Goal: Task Accomplishment & Management: Manage account settings

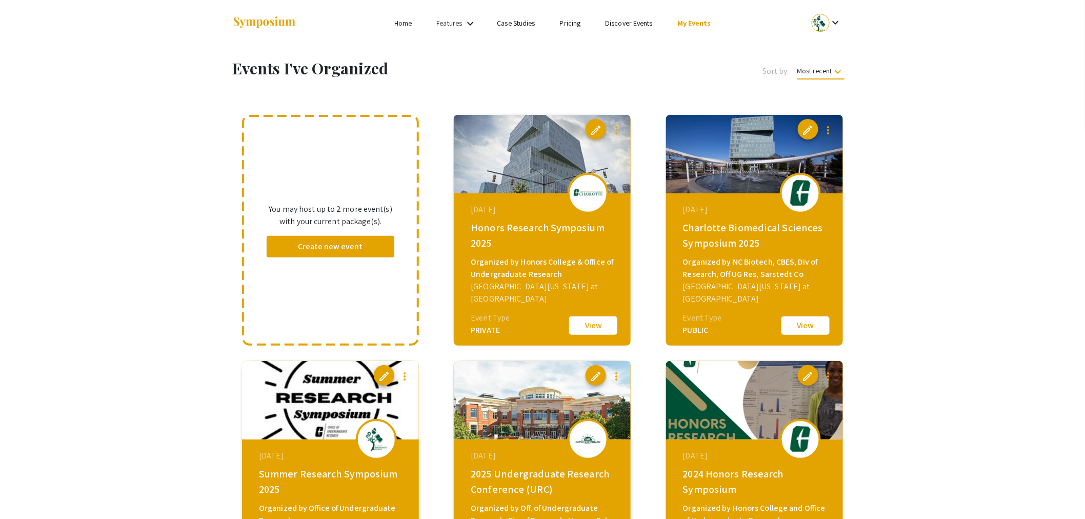
click at [586, 325] on button "View" at bounding box center [593, 326] width 51 height 22
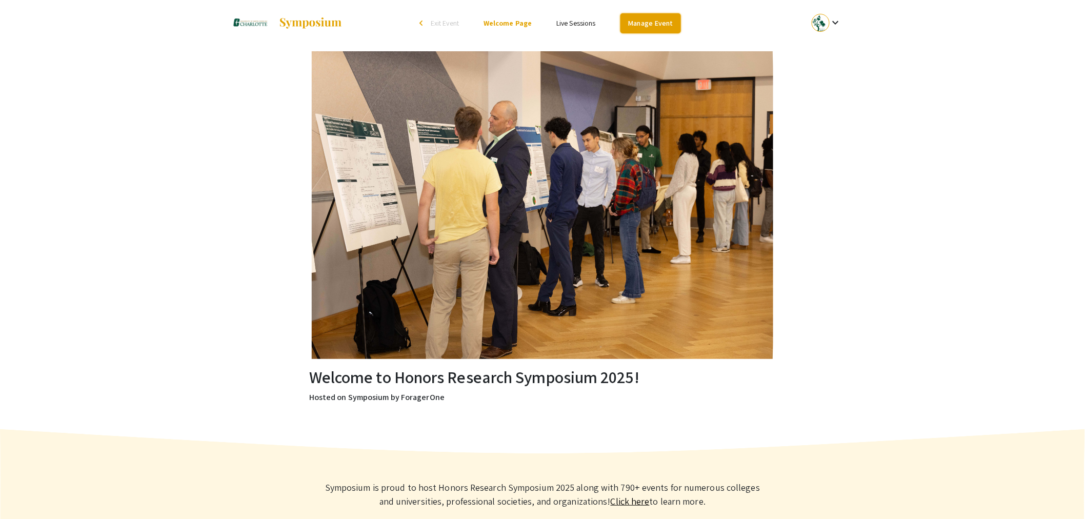
click at [658, 26] on link "Manage Event" at bounding box center [650, 23] width 61 height 20
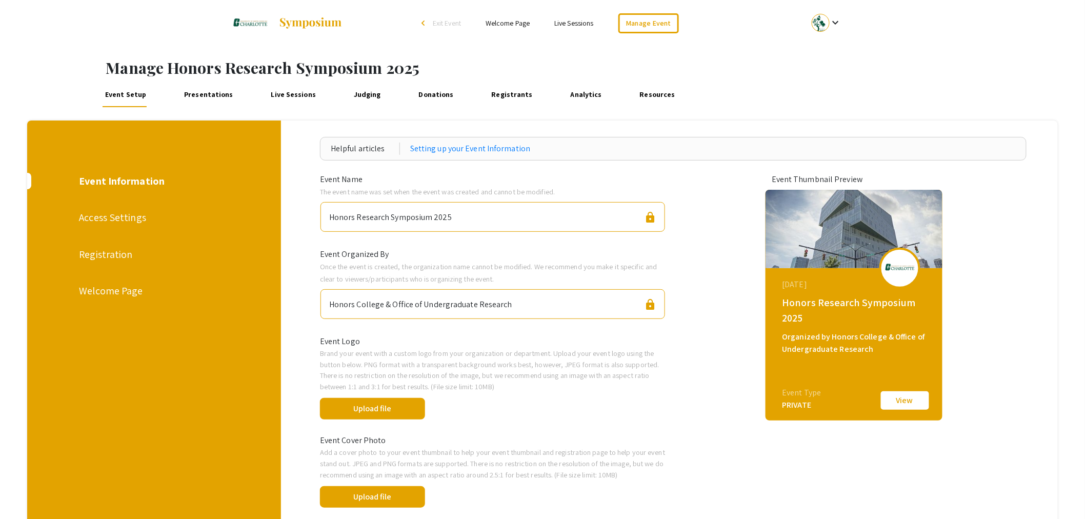
click at [110, 292] on div "Welcome Page" at bounding box center [153, 290] width 149 height 15
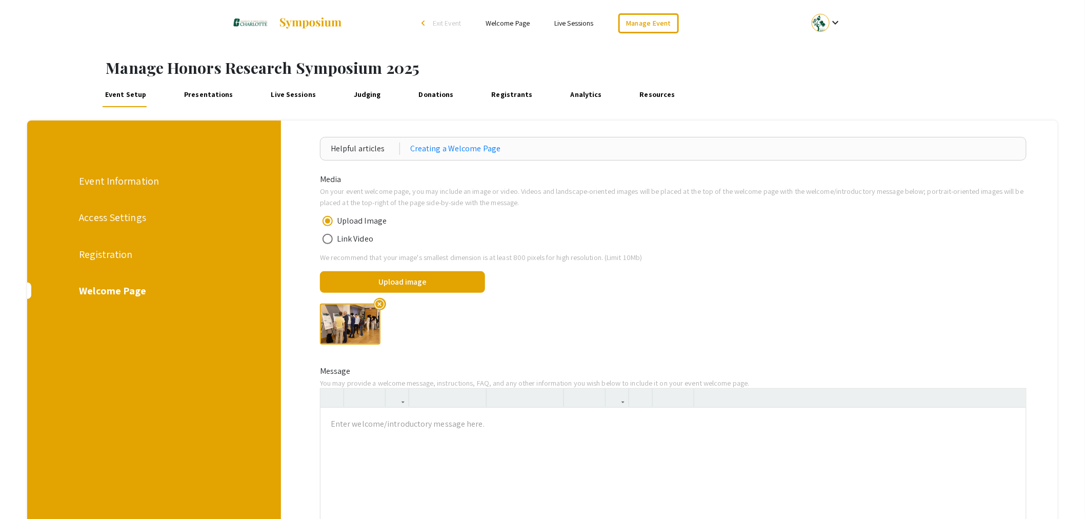
drag, startPoint x: 109, startPoint y: 250, endPoint x: 126, endPoint y: 250, distance: 16.4
click at [109, 250] on div "Registration" at bounding box center [153, 254] width 149 height 15
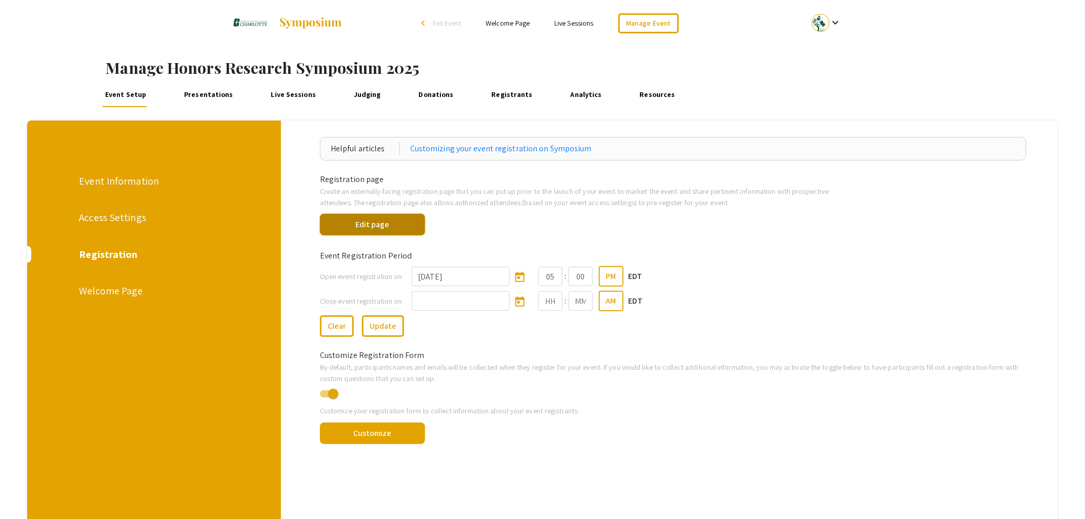
click at [388, 229] on button "Edit page" at bounding box center [372, 225] width 105 height 22
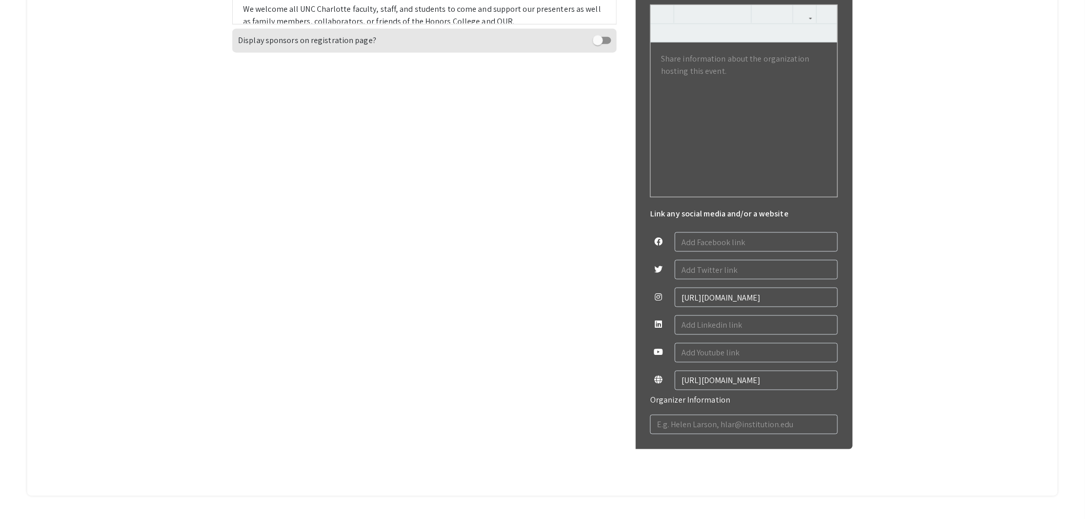
scroll to position [551, 0]
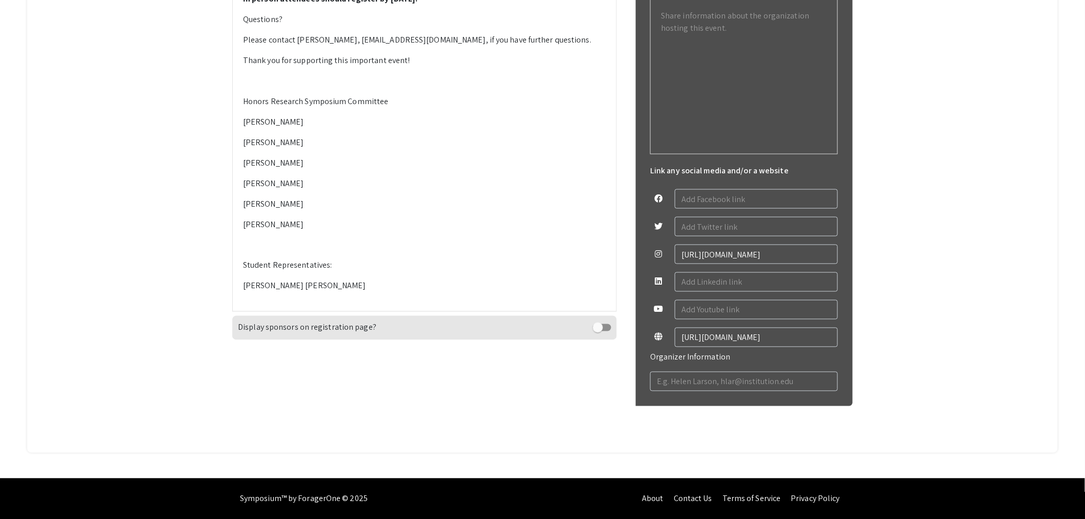
drag, startPoint x: 246, startPoint y: 98, endPoint x: 270, endPoint y: 105, distance: 24.7
click at [270, 105] on div "Please mark your calendars for the 2025 Honors Research Symposium which will be…" at bounding box center [425, 69] width 384 height 484
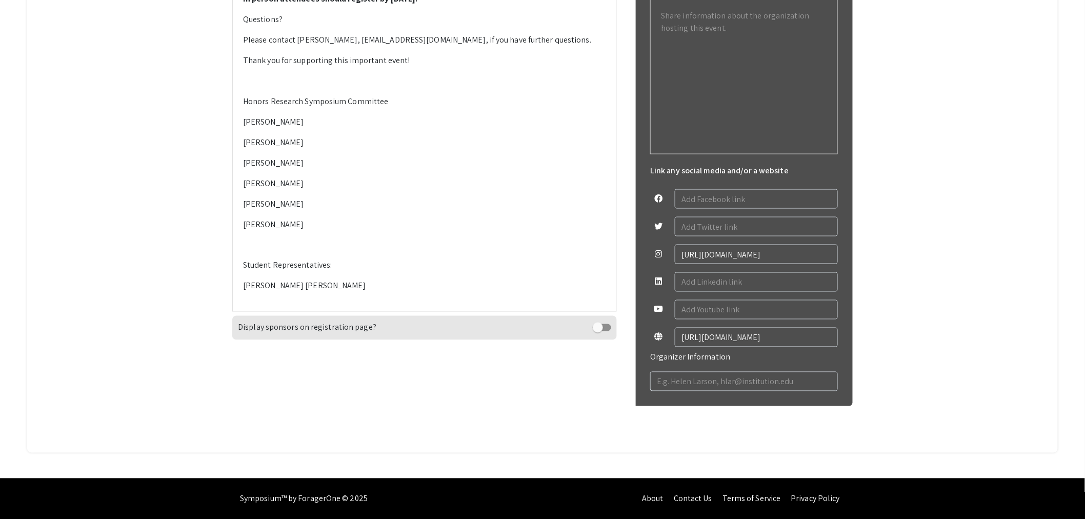
drag, startPoint x: 245, startPoint y: 99, endPoint x: 526, endPoint y: 197, distance: 297.6
click at [526, 197] on div "Please mark your calendars for the 2025 Honors Research Symposium which will be…" at bounding box center [425, 69] width 384 height 484
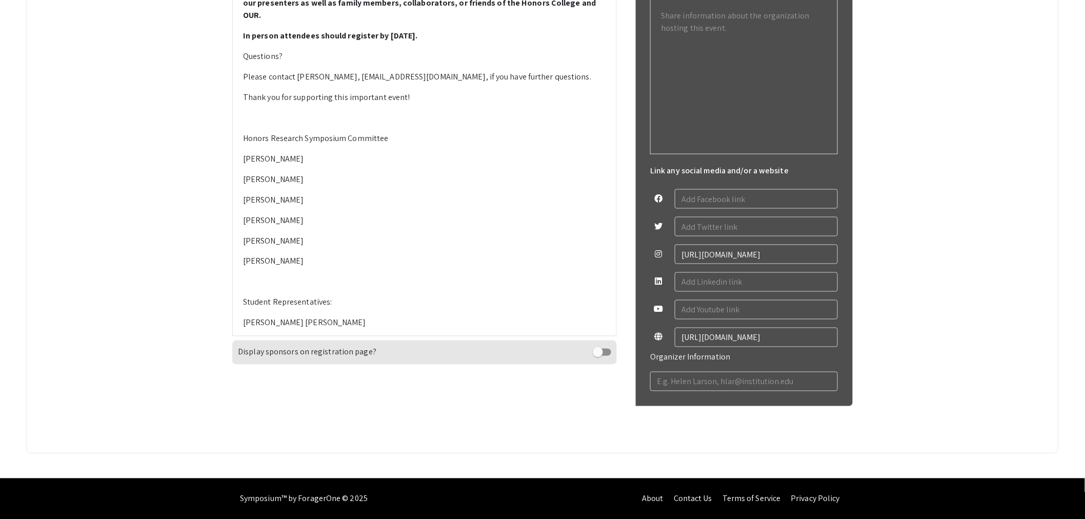
drag, startPoint x: 600, startPoint y: 226, endPoint x: 244, endPoint y: 99, distance: 377.7
click at [244, 99] on div "Please mark your calendars for the 2025 Honors Research Symposium which will be…" at bounding box center [425, 81] width 384 height 509
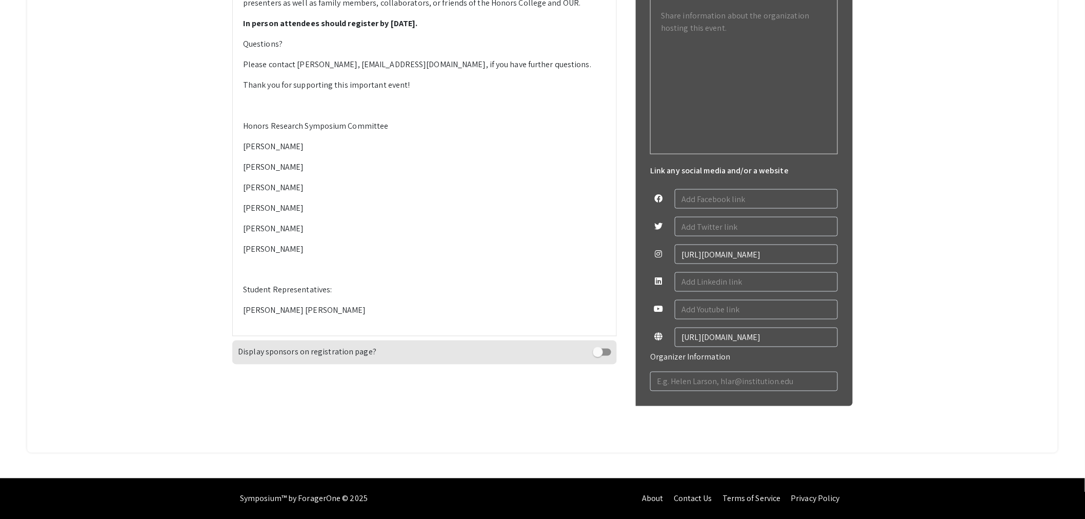
click at [419, 167] on div "Please mark your calendars for the 2025 Honors Research Symposium which will be…" at bounding box center [425, 81] width 384 height 509
click at [411, 169] on div "Please mark your calendars for the 2025 Honors Research Symposium which will be…" at bounding box center [425, 81] width 384 height 509
click at [391, 29] on strong "In person attendees should register by [DATE]." at bounding box center [330, 23] width 175 height 11
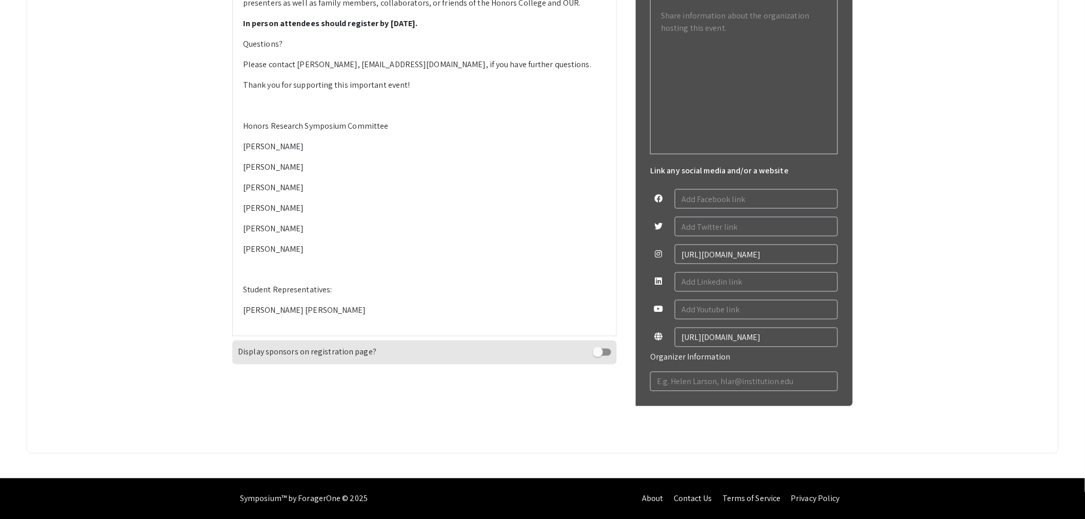
click at [319, 173] on div "Please mark your calendars for the 2025 Honors Research Symposium which will be…" at bounding box center [425, 81] width 384 height 509
click at [245, 265] on div "Please mark your calendars for the 2025 Honors Research Symposium which will be…" at bounding box center [425, 81] width 384 height 509
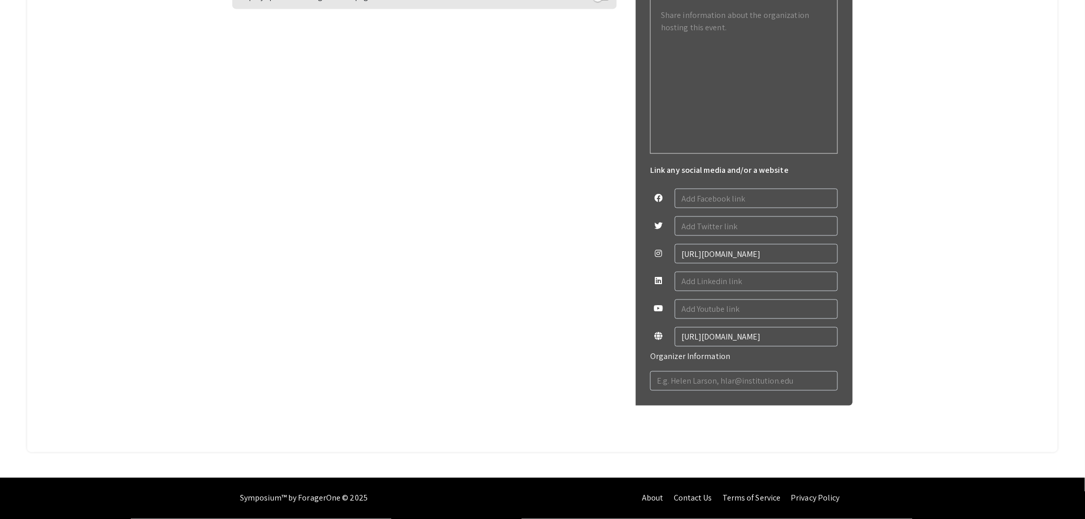
scroll to position [551, 0]
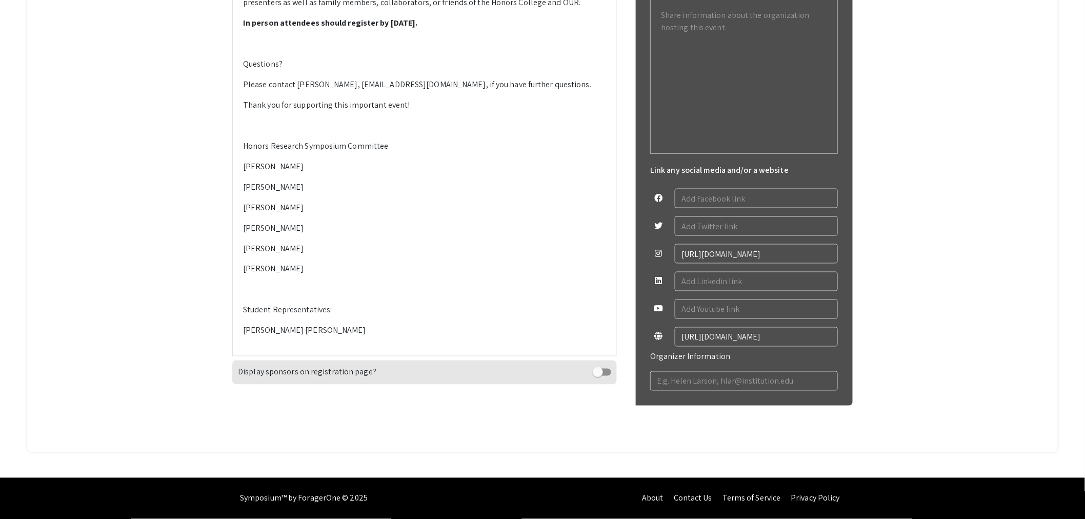
scroll to position [722, 0]
click at [327, 316] on p "Student Representatives:" at bounding box center [424, 310] width 363 height 12
type textarea "<p><strong>Please mark your calendars for the 2025 Honors Research Symposium wh…"
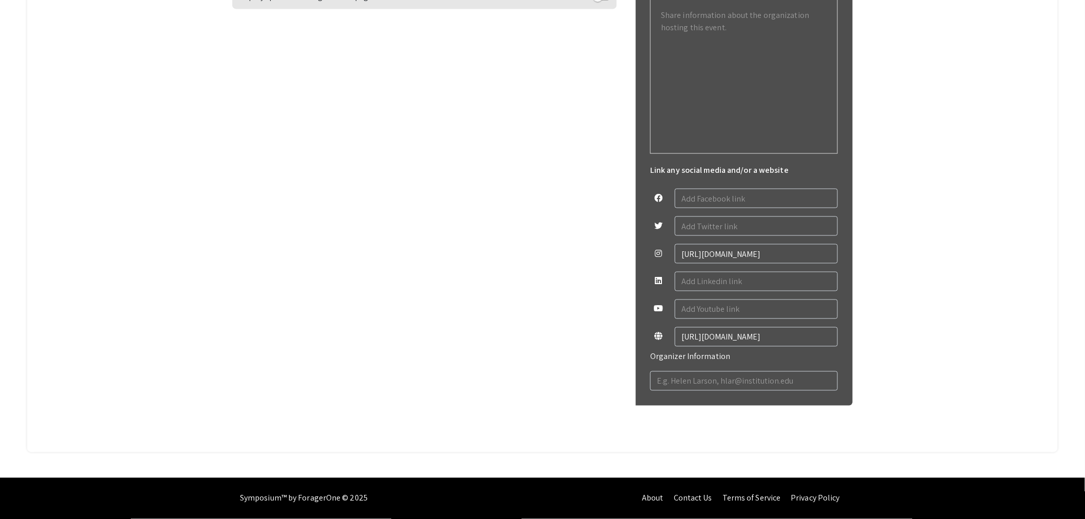
scroll to position [551, 0]
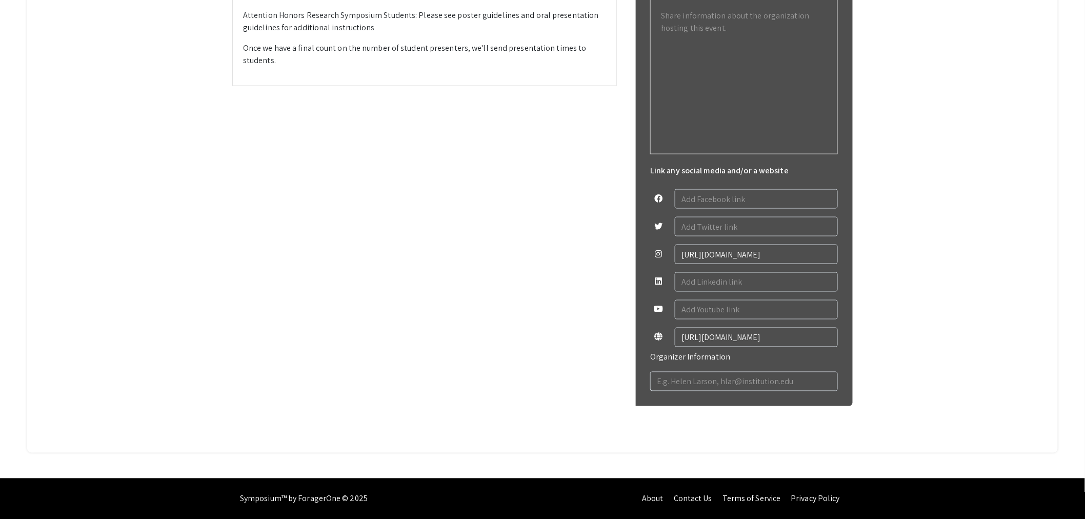
drag, startPoint x: 306, startPoint y: 114, endPoint x: 243, endPoint y: 78, distance: 72.8
paste div
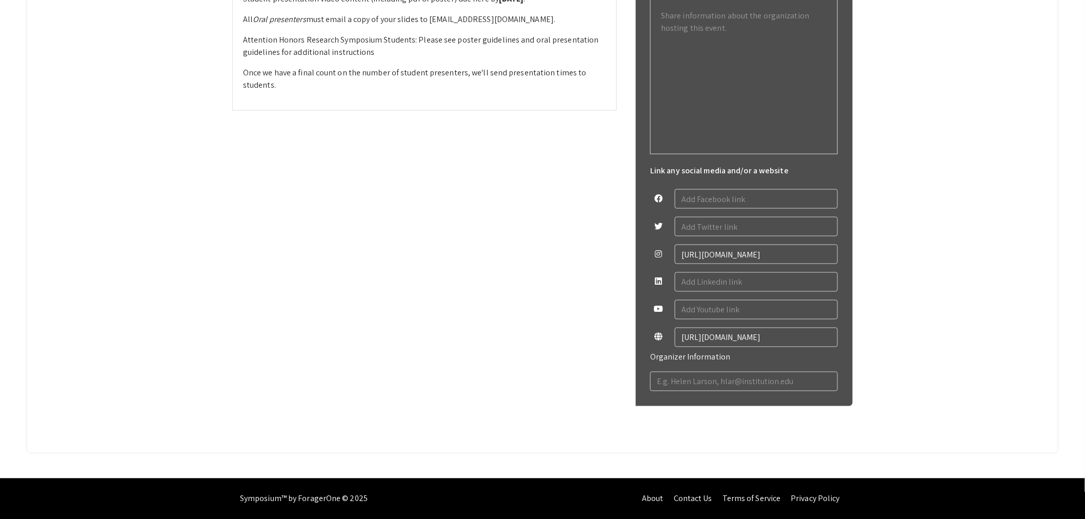
drag, startPoint x: 541, startPoint y: 242, endPoint x: 442, endPoint y: 243, distance: 99.0
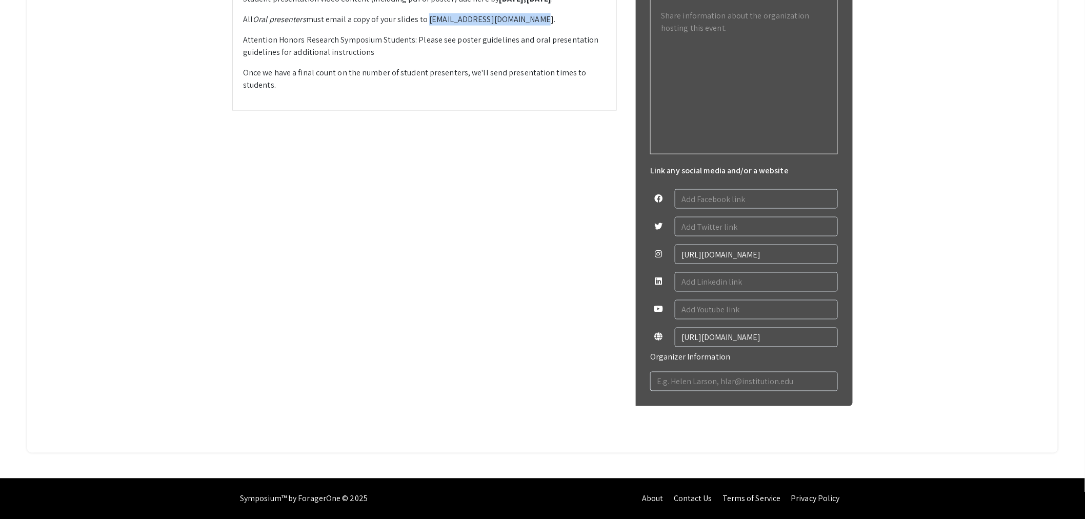
click at [442, 26] on p "All Oral presenters must email a copy of your slides to [EMAIL_ADDRESS][DOMAIN_…" at bounding box center [424, 19] width 363 height 12
type textarea "<p>We welcome all Honors Students and OUR Scholars to submit a proposal to pres…"
click at [561, 26] on p "All Oral presenters must email a copy of your slides to [EMAIL_ADDRESS][DOMAIN_…" at bounding box center [424, 19] width 363 height 12
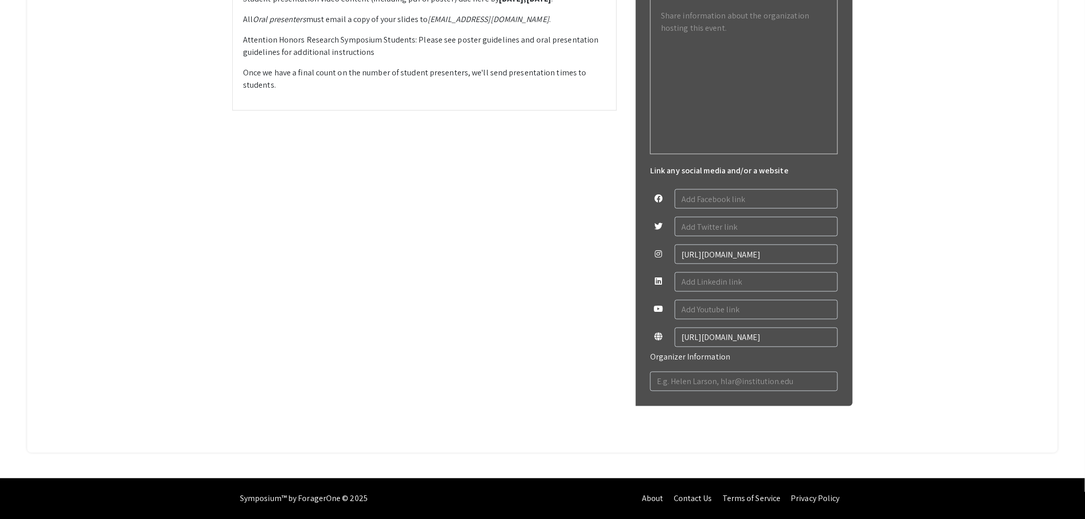
drag, startPoint x: 541, startPoint y: 130, endPoint x: 496, endPoint y: 132, distance: 45.2
drag, startPoint x: 541, startPoint y: 241, endPoint x: 442, endPoint y: 246, distance: 99.6
click at [442, 25] on em "[EMAIL_ADDRESS][DOMAIN_NAME]" at bounding box center [489, 19] width 122 height 11
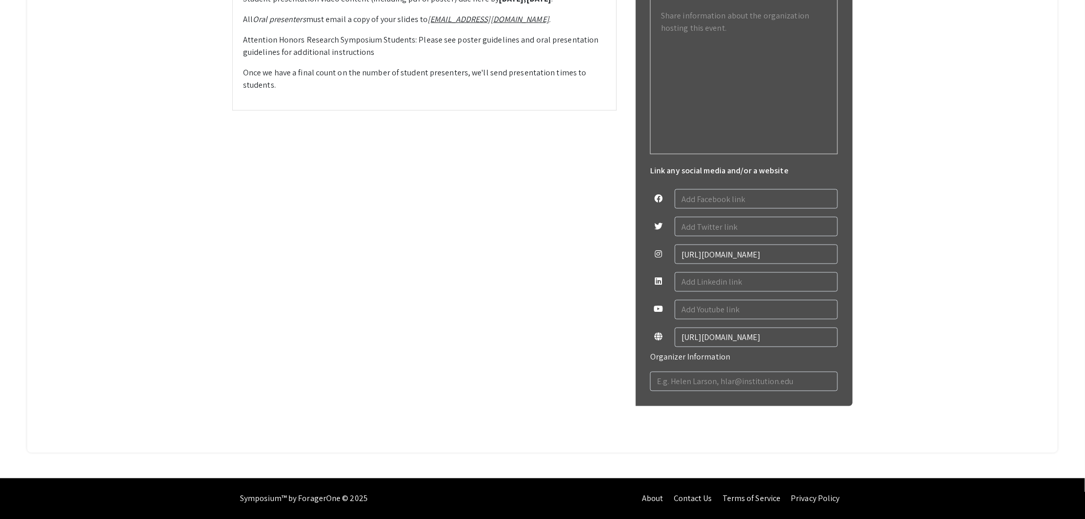
click at [577, 26] on p "All Oral presenters must email a copy of your slides to [EMAIL_ADDRESS][DOMAIN_…" at bounding box center [424, 19] width 363 height 12
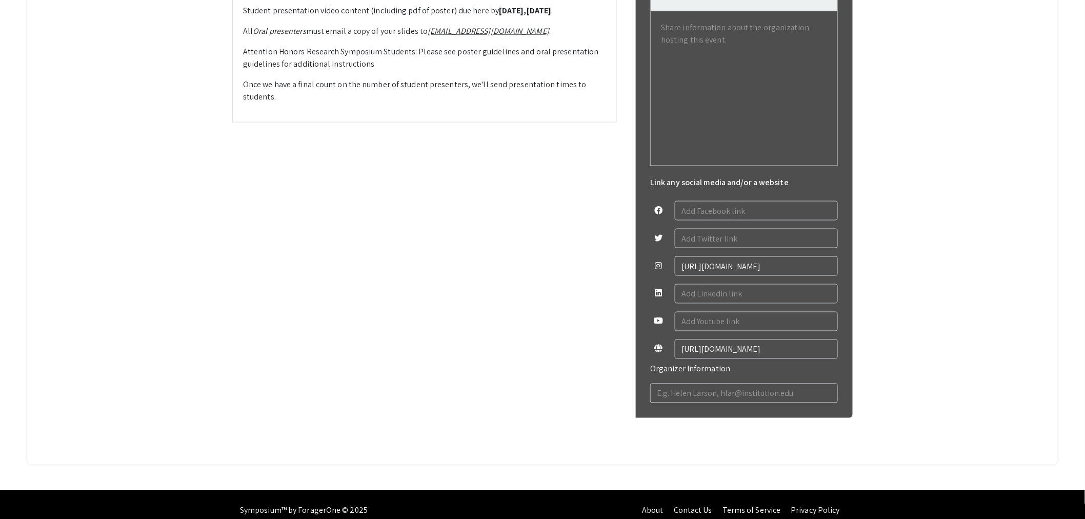
scroll to position [380, 0]
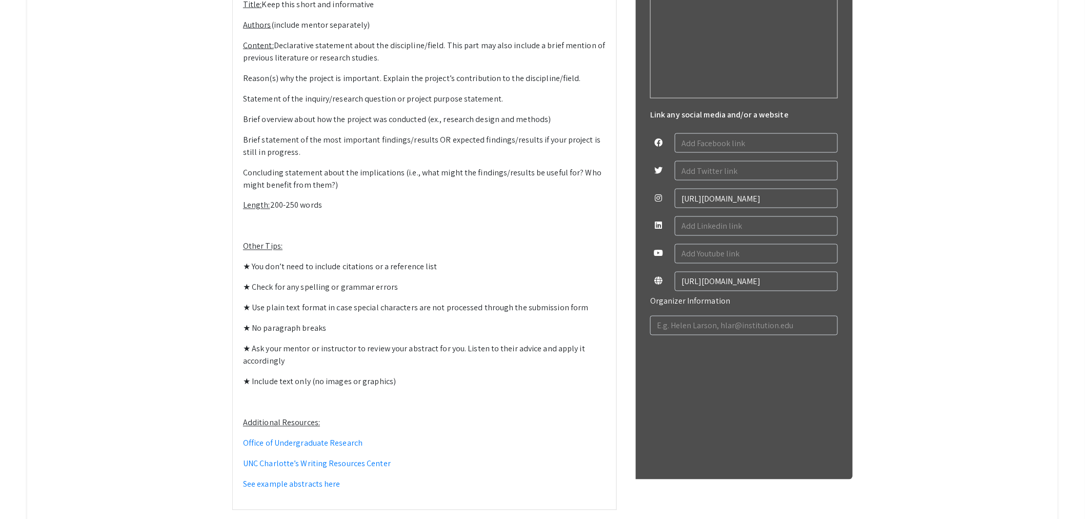
scroll to position [665, 0]
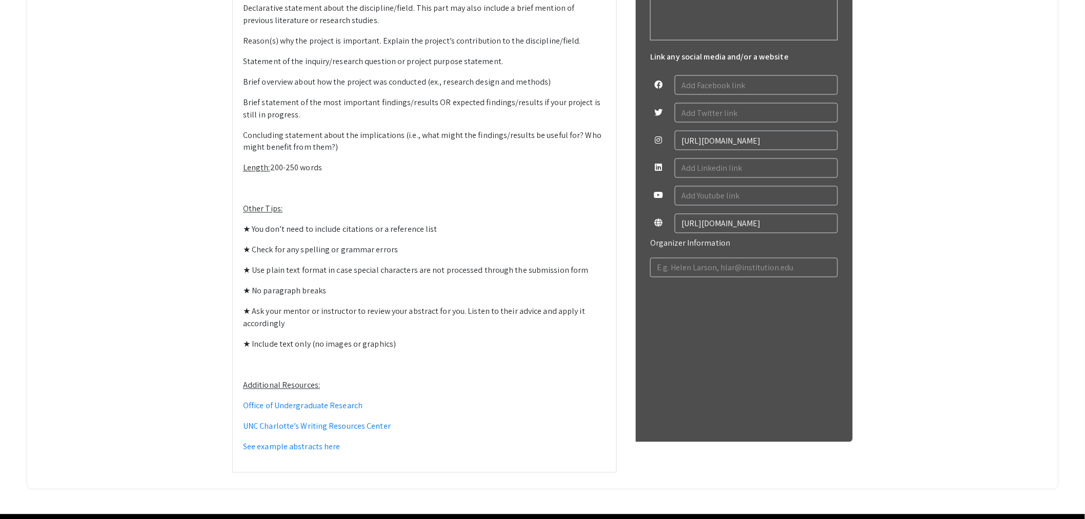
type textarea "<p><strong>General Guidelines for Writing a Symposium Abstract</strong></p><p><…"
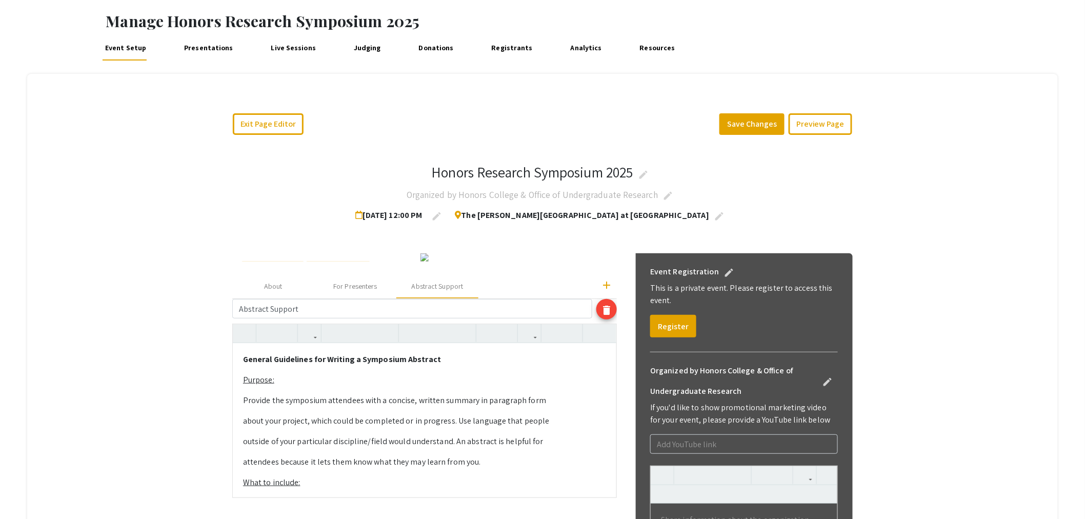
scroll to position [0, 0]
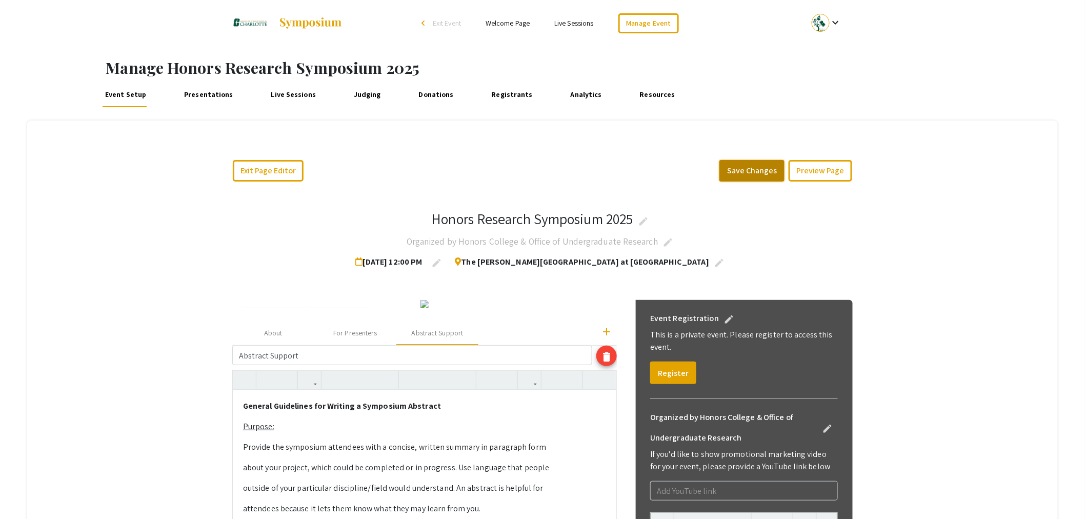
click at [762, 169] on button "Save Changes" at bounding box center [751, 171] width 65 height 22
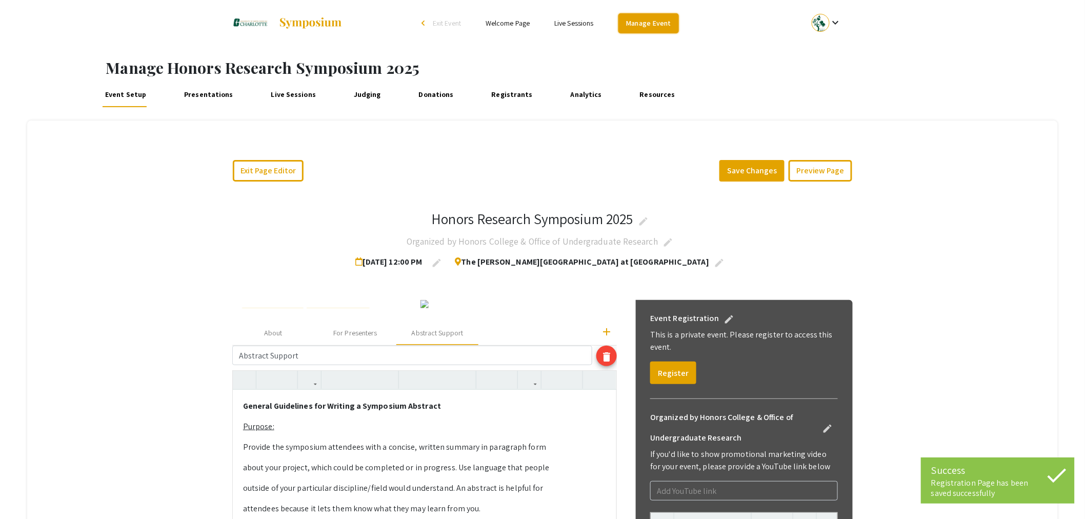
click at [631, 31] on link "Manage Event" at bounding box center [648, 23] width 61 height 20
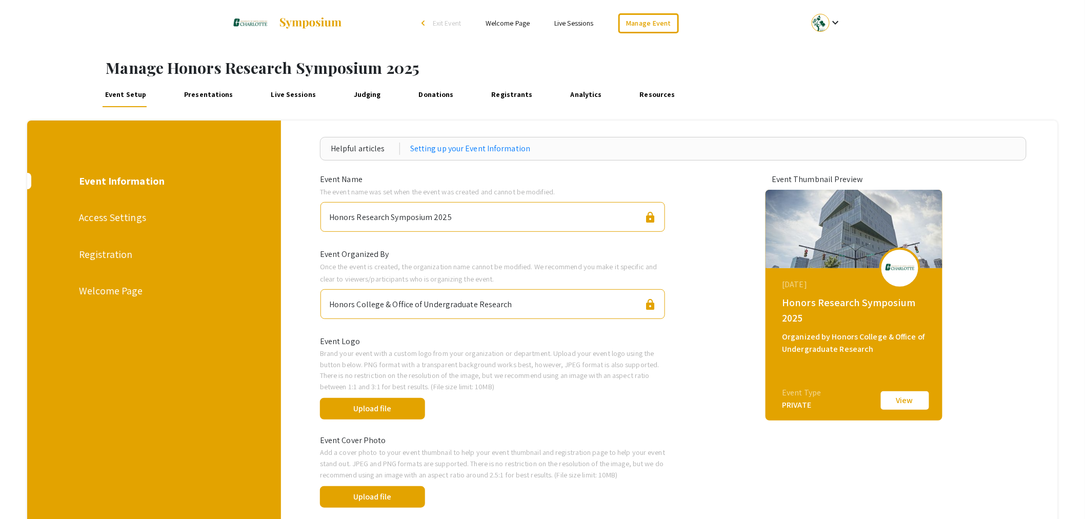
click at [119, 293] on div "Welcome Page" at bounding box center [153, 290] width 149 height 15
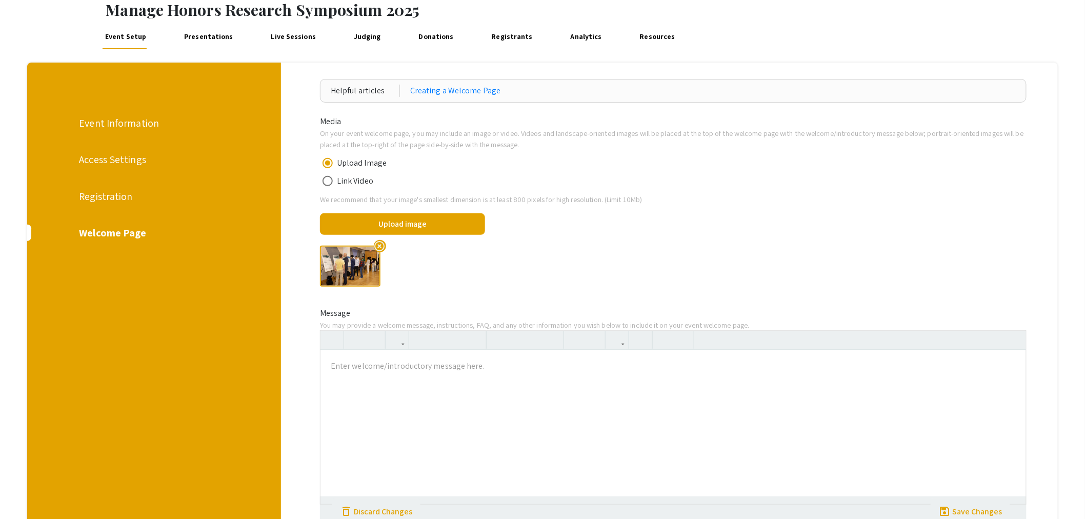
scroll to position [171, 0]
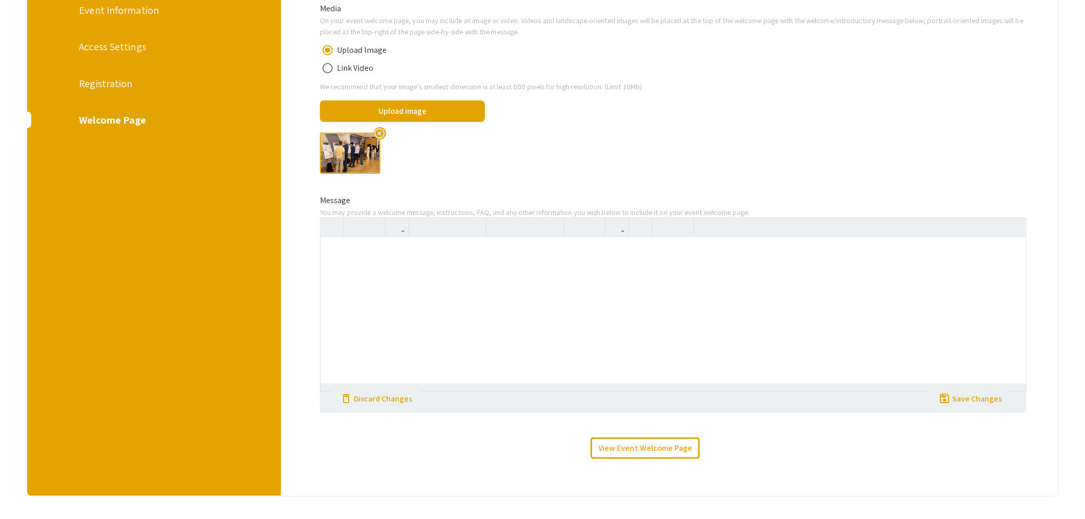
click at [423, 277] on div at bounding box center [673, 314] width 706 height 154
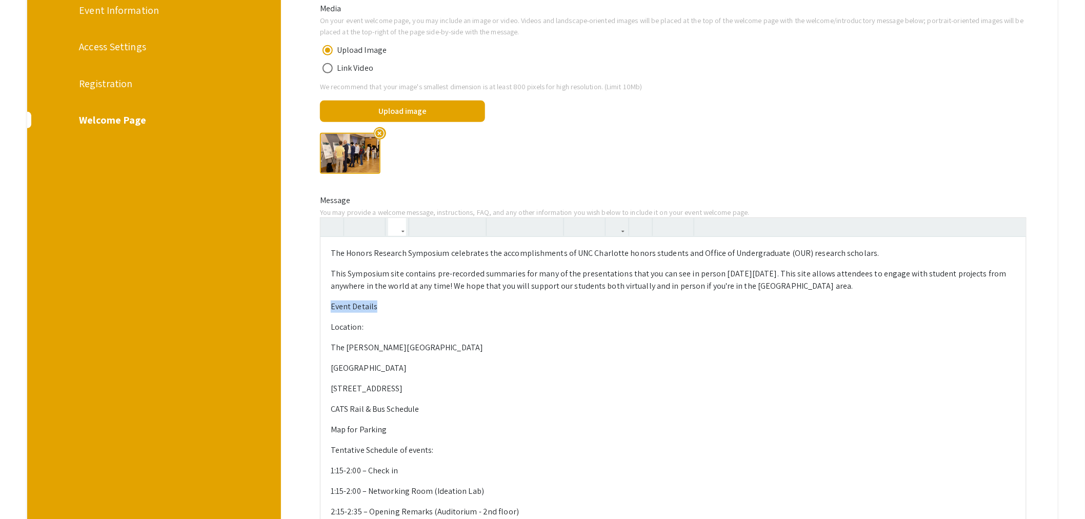
drag, startPoint x: 385, startPoint y: 306, endPoint x: 331, endPoint y: 307, distance: 53.8
click at [331, 307] on div "The Honors Research Symposium celebrates the accomplishments of UNC Charlotte h…" at bounding box center [673, 520] width 706 height 566
click at [400, 230] on icon "button" at bounding box center [397, 226] width 9 height 17
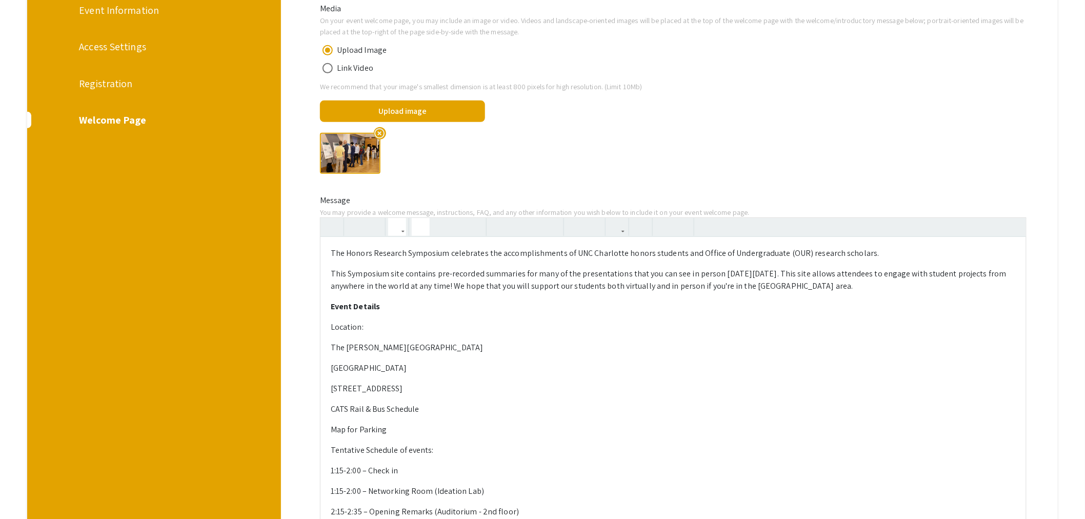
click at [391, 320] on div "The Honors Research Symposium celebrates the accomplishments of UNC Charlotte h…" at bounding box center [673, 520] width 706 height 566
drag, startPoint x: 383, startPoint y: 308, endPoint x: 333, endPoint y: 308, distance: 49.7
click at [333, 308] on p "Event Details" at bounding box center [673, 306] width 685 height 12
click at [406, 228] on button "button" at bounding box center [397, 227] width 18 height 18
click at [413, 300] on div "The Honors Research Symposium celebrates the accomplishments of UNC Charlotte h…" at bounding box center [673, 512] width 707 height 590
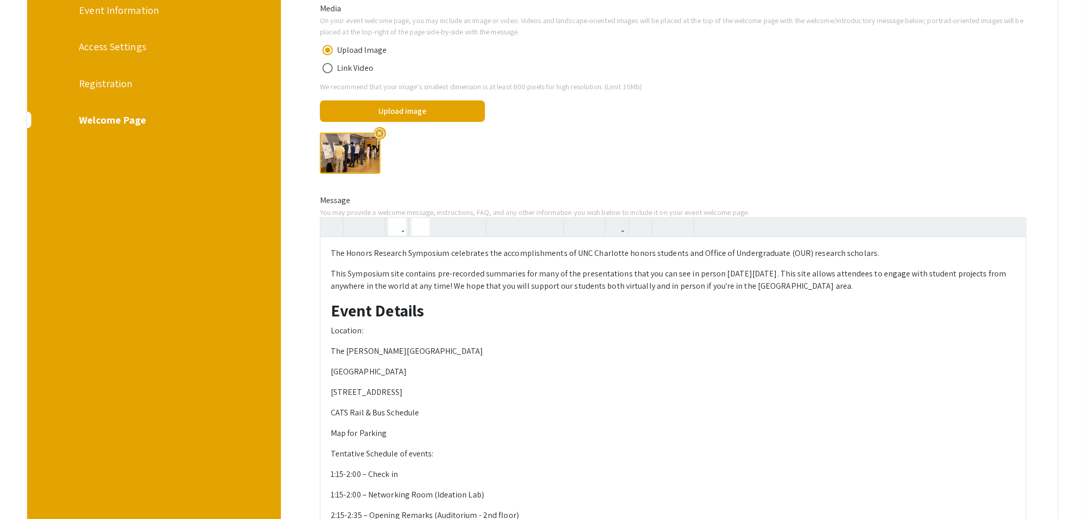
click at [400, 231] on icon "button" at bounding box center [397, 226] width 9 height 17
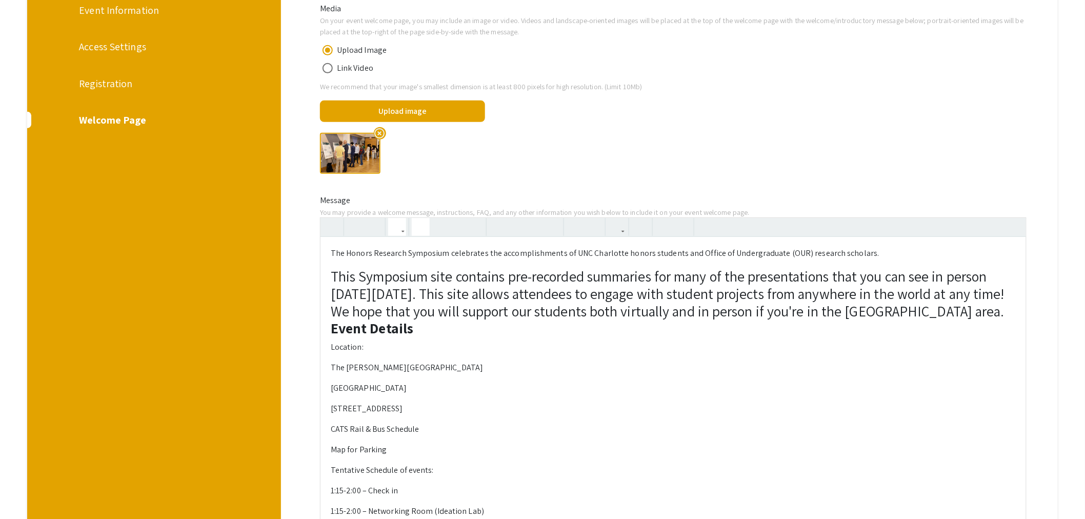
click at [419, 318] on div "The Honors Research Symposium celebrates the accomplishments of UNC Charlotte h…" at bounding box center [673, 520] width 707 height 606
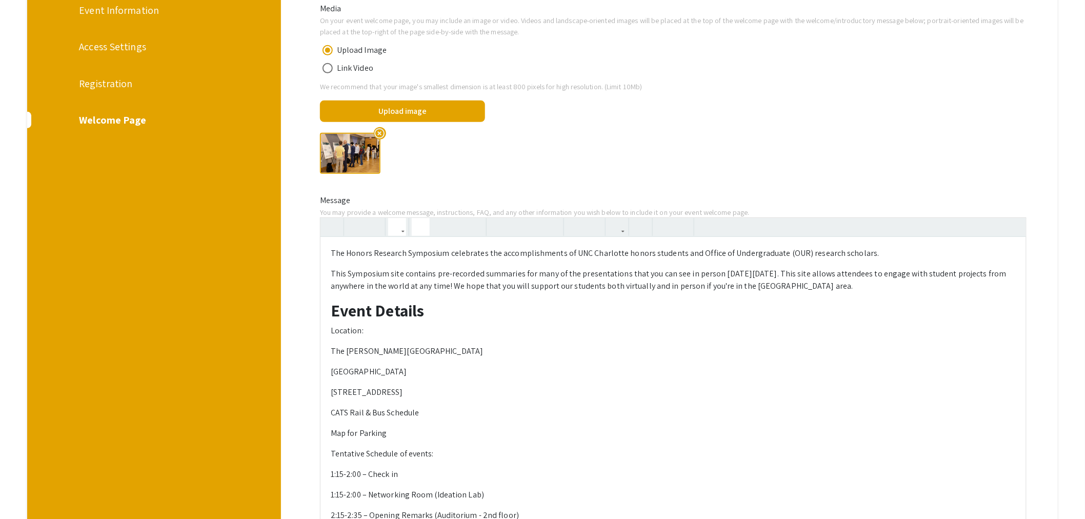
click at [424, 317] on strong "Event Details" at bounding box center [377, 310] width 93 height 22
drag, startPoint x: 431, startPoint y: 314, endPoint x: 335, endPoint y: 313, distance: 95.9
click at [335, 313] on h2 "Event Details" at bounding box center [673, 309] width 685 height 19
click at [401, 228] on icon "button" at bounding box center [397, 226] width 9 height 17
click at [421, 318] on div "The Honors Research Symposium celebrates the accomplishments of UNC Charlotte h…" at bounding box center [673, 512] width 707 height 590
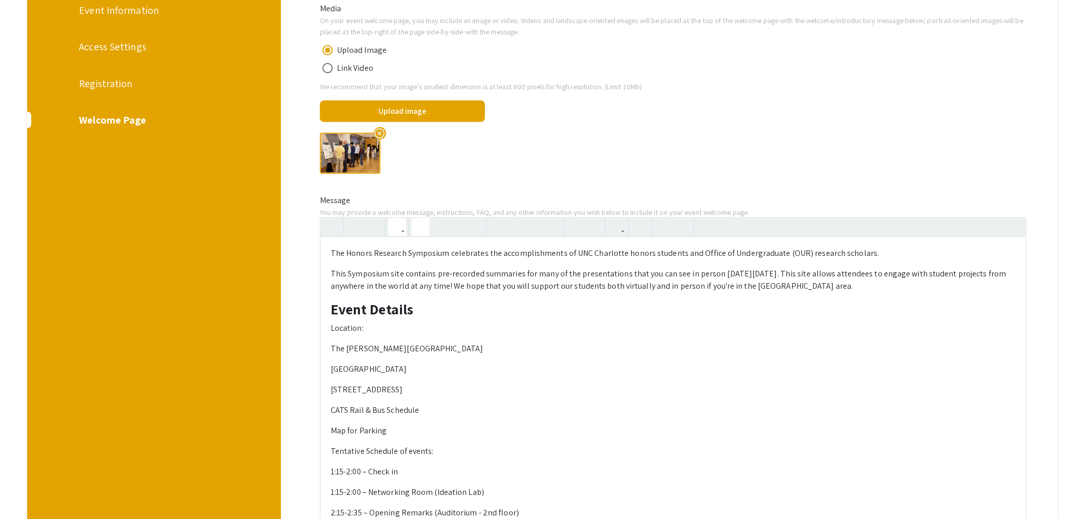
click at [443, 319] on div "The Honors Research Symposium celebrates the accomplishments of UNC Charlotte h…" at bounding box center [673, 520] width 706 height 567
drag, startPoint x: 420, startPoint y: 308, endPoint x: 331, endPoint y: 313, distance: 89.4
click at [331, 313] on div "The Honors Research Symposium celebrates the accomplishments of UNC Charlotte h…" at bounding box center [673, 520] width 706 height 567
click at [404, 231] on button "button" at bounding box center [397, 227] width 18 height 18
click at [414, 337] on div "The Honors Research Symposium celebrates the accomplishments of UNC Charlotte h…" at bounding box center [673, 511] width 707 height 588
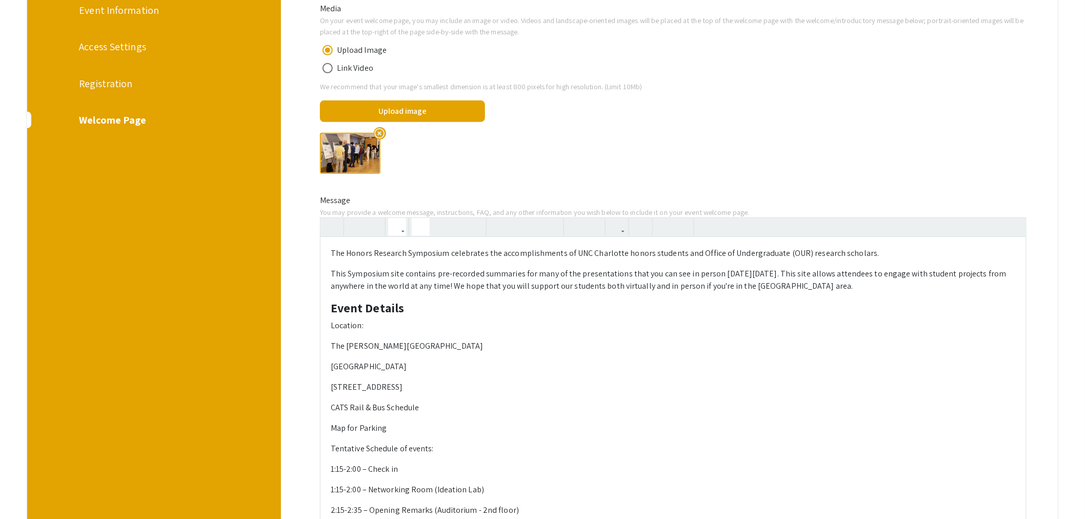
click at [442, 324] on p "Location:" at bounding box center [673, 325] width 685 height 12
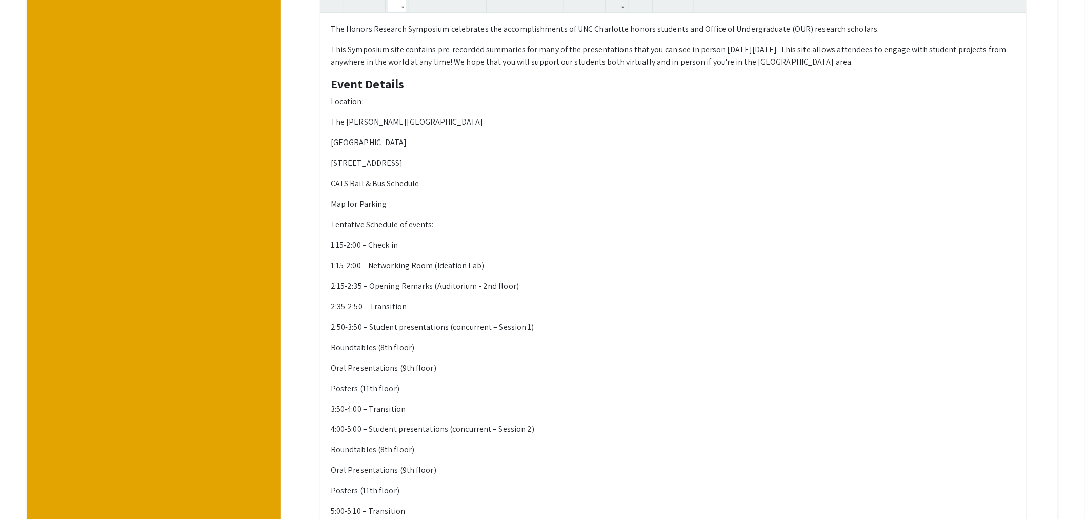
scroll to position [398, 0]
drag, startPoint x: 367, startPoint y: 102, endPoint x: 332, endPoint y: 100, distance: 34.9
click at [332, 100] on p "Location:" at bounding box center [673, 98] width 685 height 12
type textarea "<l>Ips Dolors Ametcons Adipiscin elitseddoe tem incididuntutlab et DOL Magnaali…"
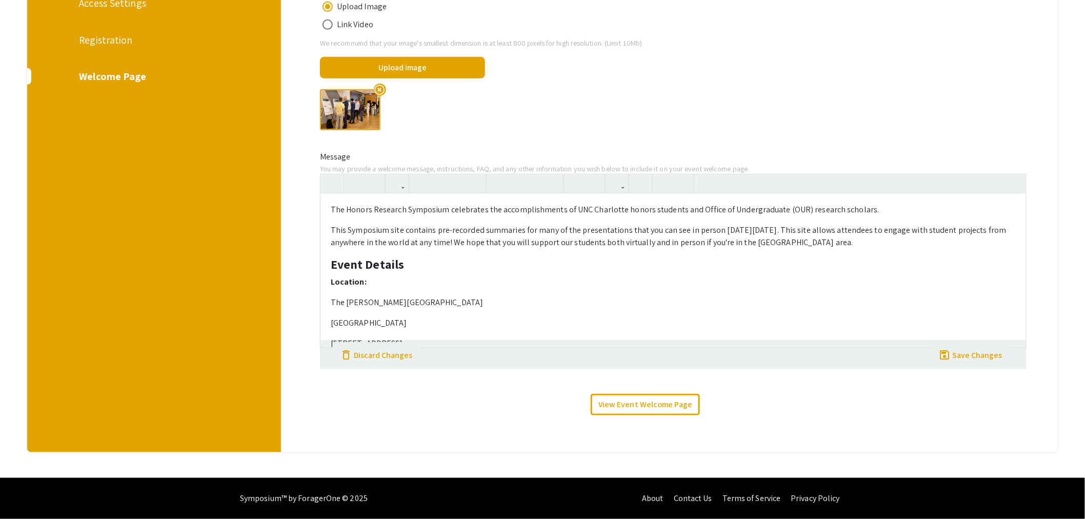
scroll to position [212, 0]
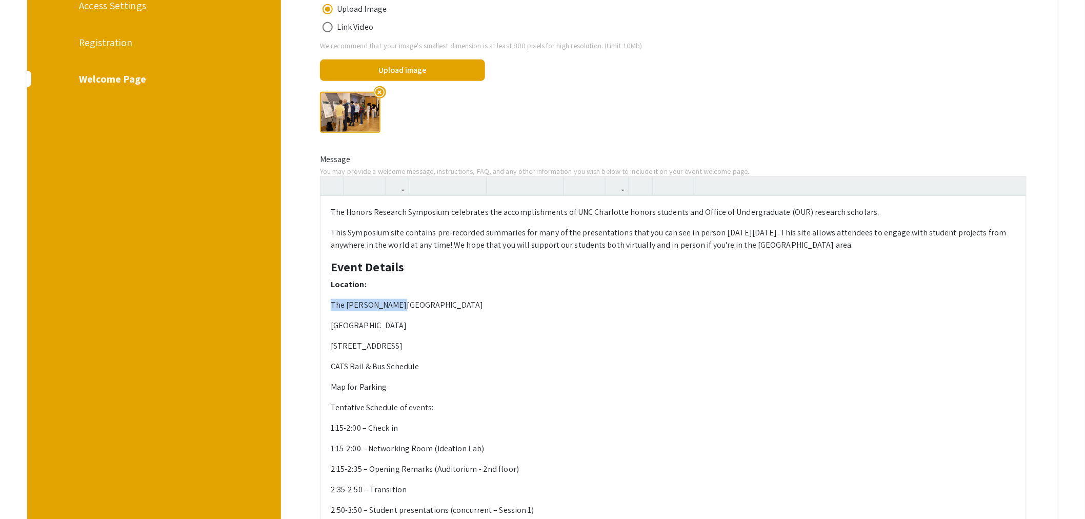
drag, startPoint x: 403, startPoint y: 306, endPoint x: 334, endPoint y: 300, distance: 68.9
click at [334, 300] on p "The [PERSON_NAME][GEOGRAPHIC_DATA]" at bounding box center [673, 305] width 685 height 12
click at [621, 187] on icon "button" at bounding box center [617, 185] width 9 height 17
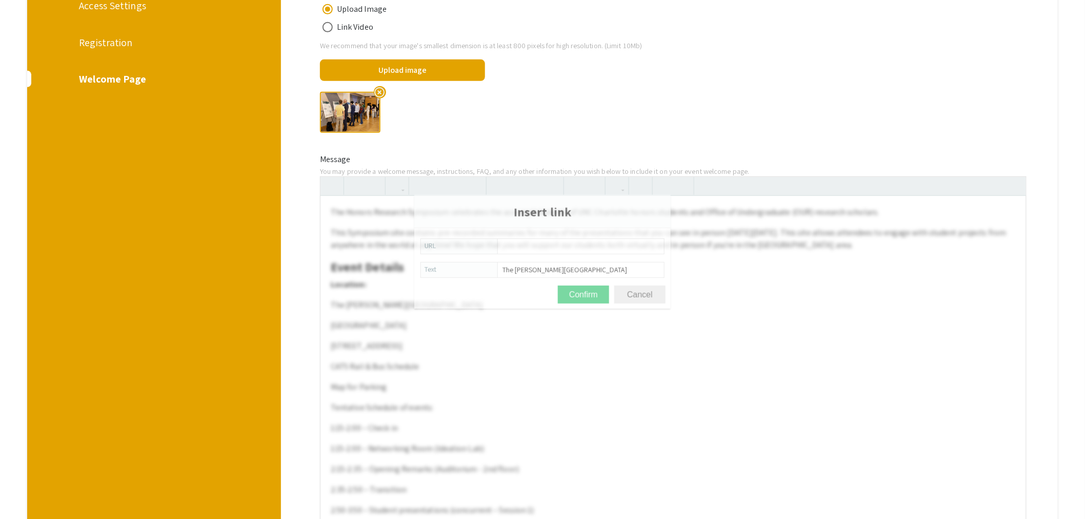
click at [641, 206] on body "Skip navigation arrow_back_ios Exit Event Welcome Page Live Sessions Manage Eve…" at bounding box center [542, 47] width 1085 height 519
type input "[URL][DOMAIN_NAME]"
click at [587, 298] on button "Confirm" at bounding box center [583, 295] width 51 height 18
type textarea "<l>Ips Dolors Ametcons Adipiscin elitseddoe tem incididuntutlab et DOL Magnaali…"
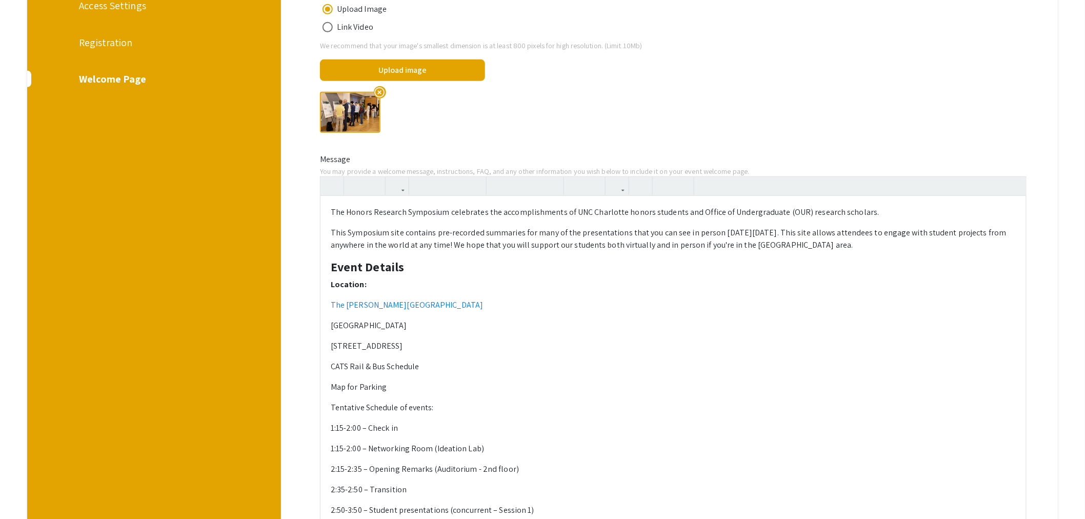
scroll to position [0, 0]
drag, startPoint x: 421, startPoint y: 253, endPoint x: 357, endPoint y: 274, distance: 66.8
click at [357, 274] on div "The Honors Research Symposium celebrates the accomplishments of UNC Charlotte h…" at bounding box center [673, 478] width 706 height 565
drag, startPoint x: 422, startPoint y: 366, endPoint x: 325, endPoint y: 366, distance: 97.4
click at [325, 366] on div "The Honors Research Symposium celebrates the accomplishments of UNC Charlotte h…" at bounding box center [673, 478] width 706 height 565
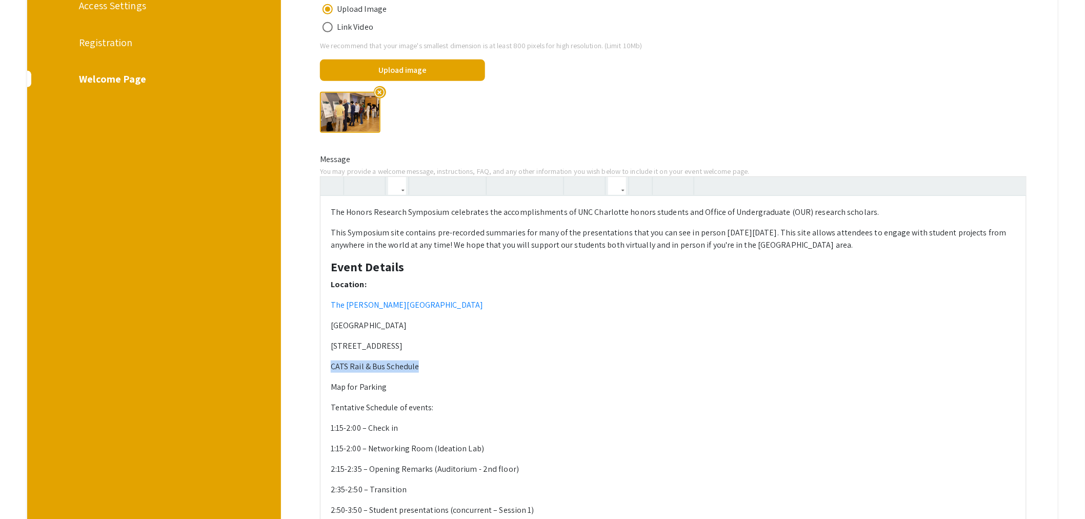
click at [621, 185] on icon "button" at bounding box center [617, 185] width 9 height 17
click at [633, 207] on body "Skip navigation arrow_back_ios Exit Event Welcome Page Live Sessions Manage Eve…" at bounding box center [542, 47] width 1085 height 519
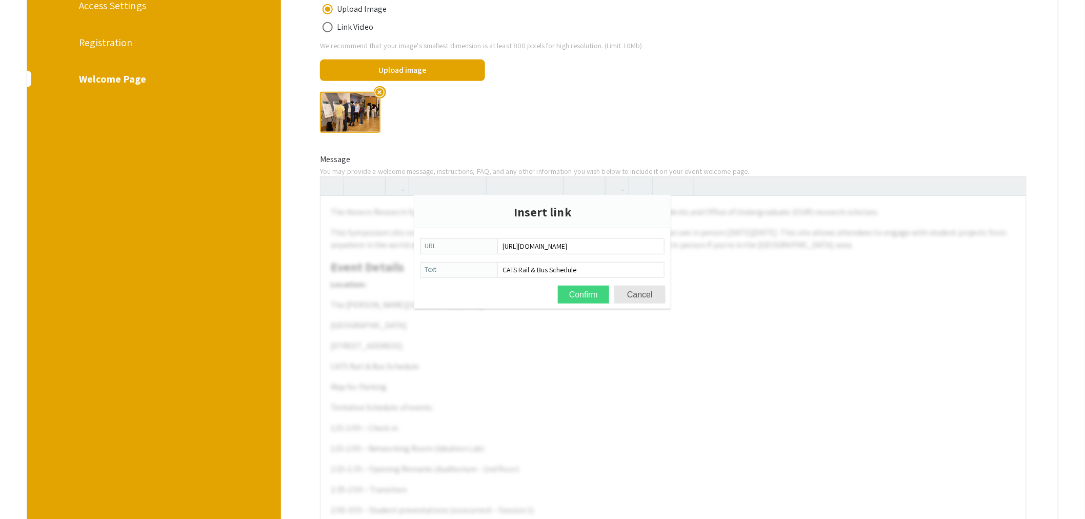
type input "[URL][DOMAIN_NAME]"
click at [586, 292] on button "Confirm" at bounding box center [583, 295] width 51 height 18
type textarea "<l>Ips Dolors Ametcons Adipiscin elitseddoe tem incididuntutlab et DOL Magnaali…"
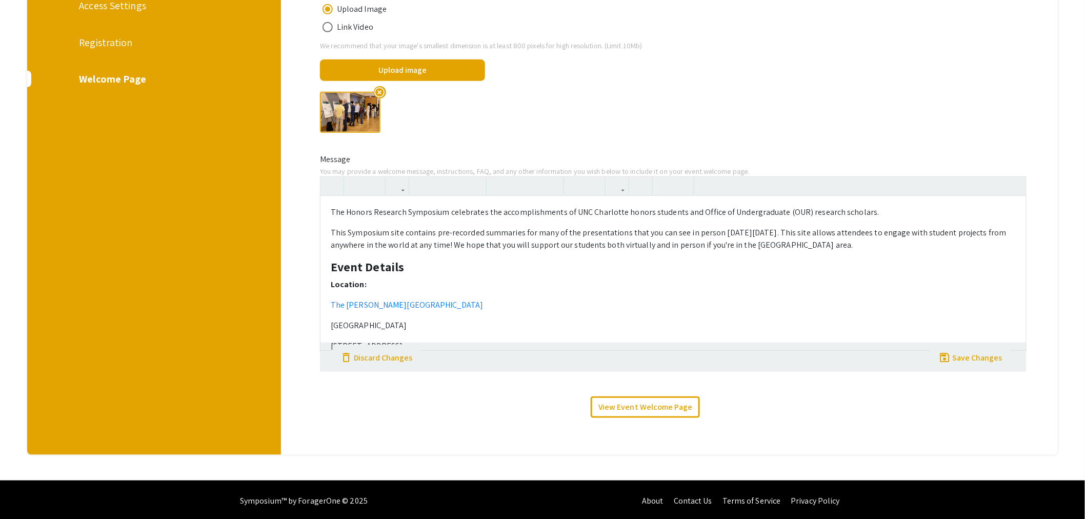
click at [470, 309] on p "The [PERSON_NAME][GEOGRAPHIC_DATA]" at bounding box center [673, 305] width 685 height 12
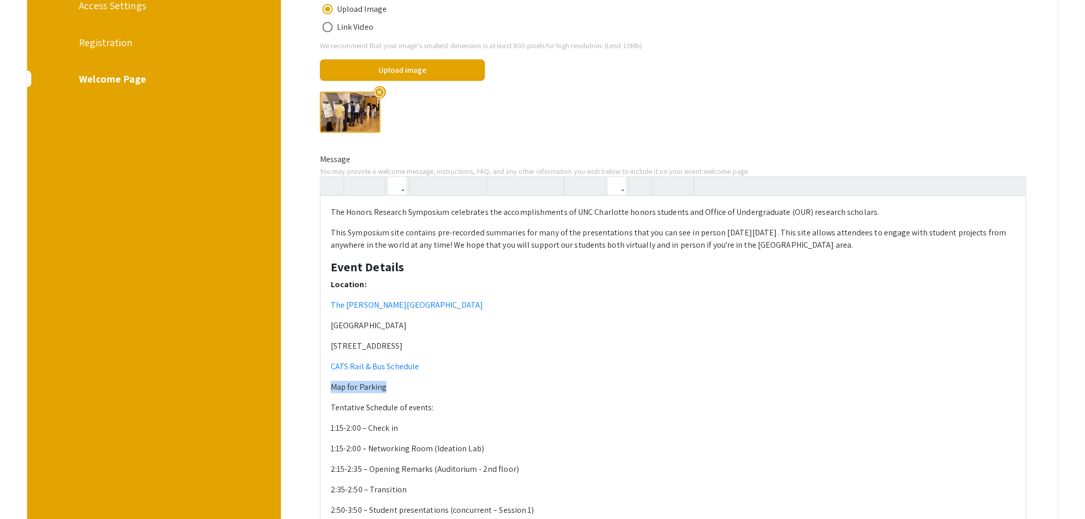
drag, startPoint x: 390, startPoint y: 388, endPoint x: 320, endPoint y: 391, distance: 69.8
click at [320, 391] on div "The Honors Research Symposium celebrates the accomplishments of UNC Charlotte h…" at bounding box center [673, 468] width 722 height 585
click at [618, 187] on icon "button" at bounding box center [617, 185] width 9 height 17
click at [623, 206] on body "Skip navigation arrow_back_ios Exit Event Welcome Page Live Sessions Manage Eve…" at bounding box center [542, 47] width 1085 height 519
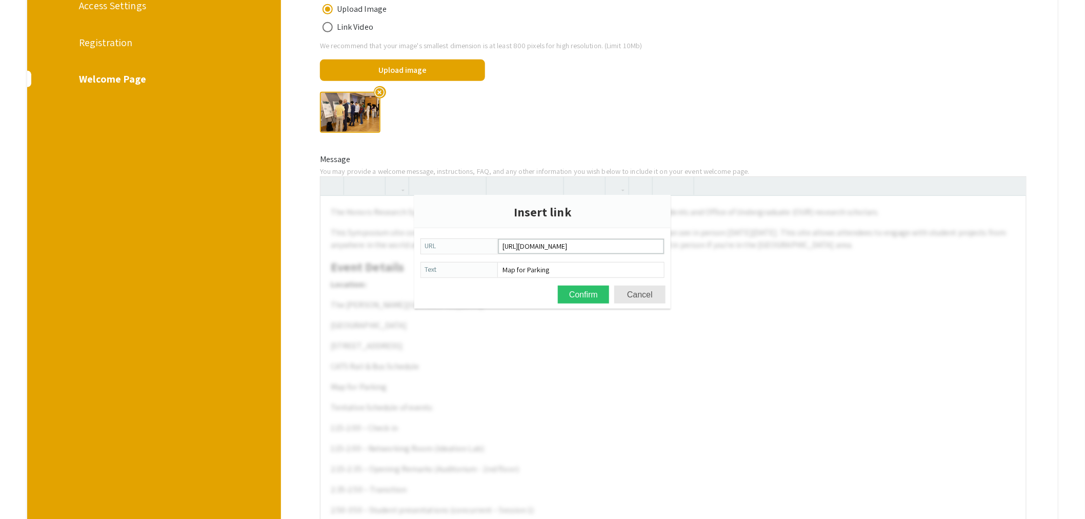
scroll to position [0, 69]
type input "[URL][DOMAIN_NAME]"
click at [589, 297] on button "Confirm" at bounding box center [583, 295] width 51 height 18
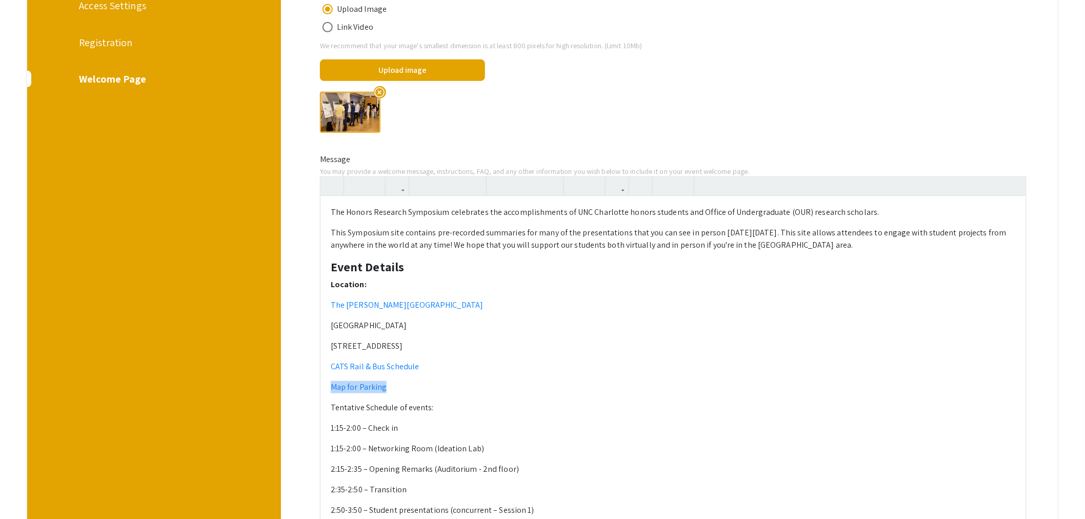
click at [408, 392] on p "Map for Parking" at bounding box center [673, 387] width 685 height 12
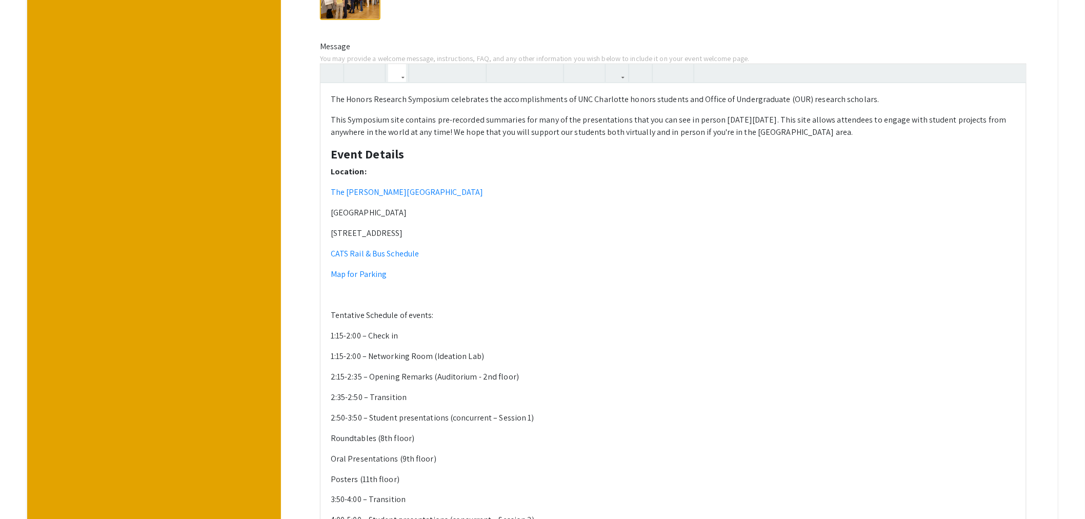
scroll to position [326, 0]
drag, startPoint x: 436, startPoint y: 313, endPoint x: 328, endPoint y: 318, distance: 107.8
click at [328, 318] on div "The Honors Research Symposium celebrates the accomplishments of UNC Charlotte h…" at bounding box center [673, 374] width 706 height 585
click at [406, 75] on button "button" at bounding box center [397, 72] width 18 height 18
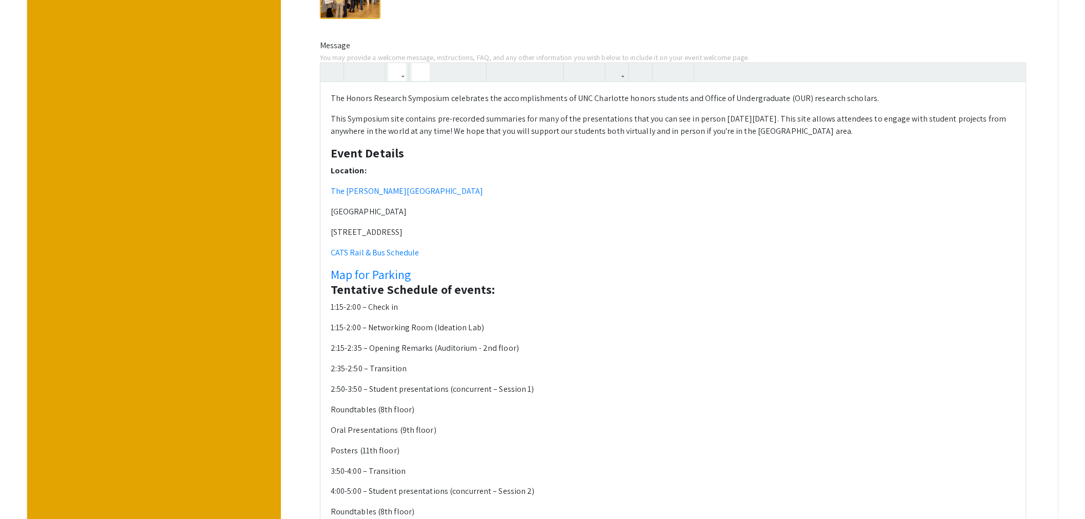
click at [427, 177] on div "The Honors Research Symposium celebrates the accomplishments of UNC Charlotte h…" at bounding box center [673, 353] width 707 height 581
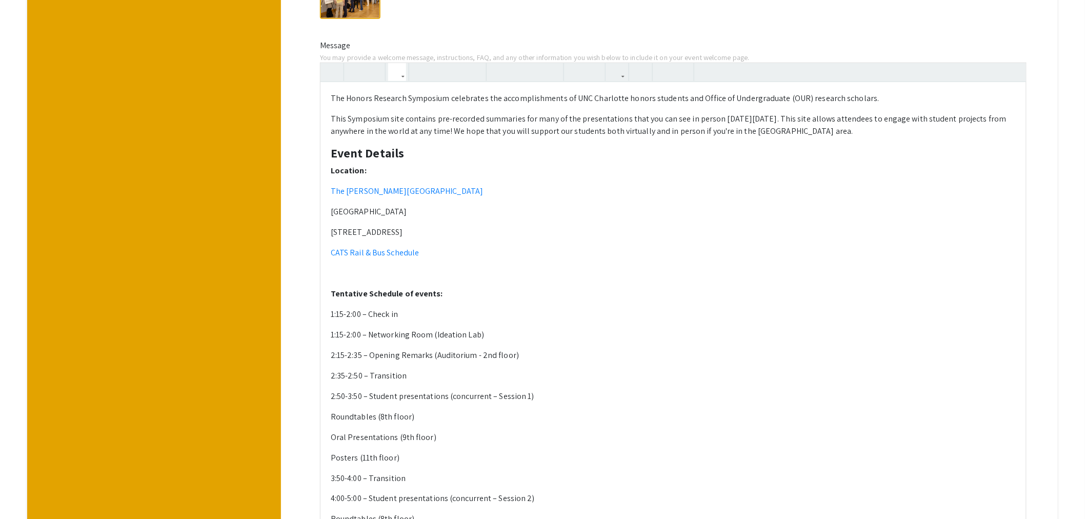
click at [439, 283] on div "The Honors Research Symposium celebrates the accomplishments of UNC Charlotte h…" at bounding box center [673, 364] width 706 height 565
drag, startPoint x: 445, startPoint y: 297, endPoint x: 331, endPoint y: 296, distance: 113.3
click at [331, 296] on div "The Honors Research Symposium celebrates the accomplishments of UNC Charlotte h…" at bounding box center [673, 364] width 706 height 565
click at [408, 281] on div "The Honors Research Symposium celebrates the accomplishments of UNC Charlotte h…" at bounding box center [673, 364] width 706 height 565
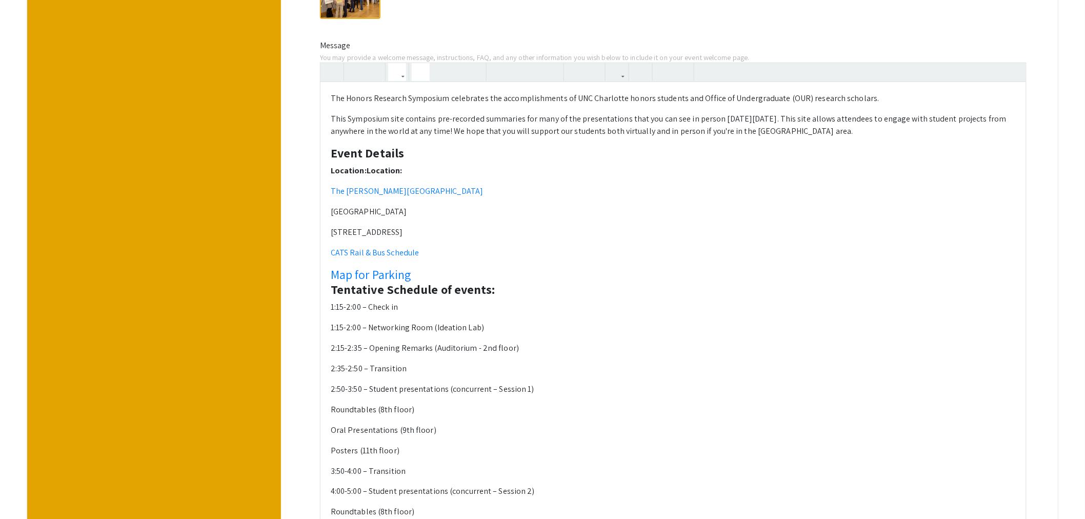
click at [433, 273] on h4 "Map for Parking Tentative Schedule of events:" at bounding box center [673, 282] width 685 height 30
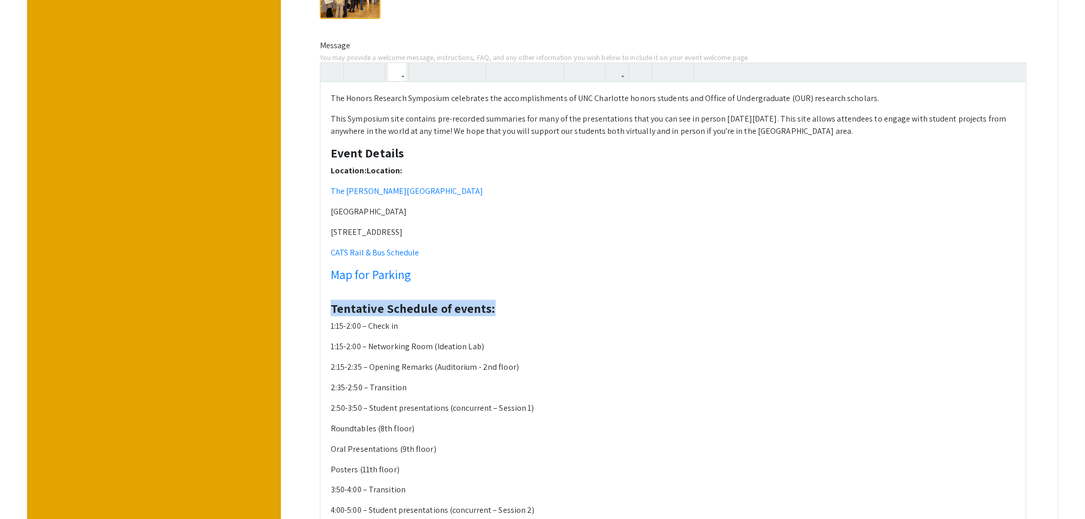
drag, startPoint x: 494, startPoint y: 306, endPoint x: 335, endPoint y: 311, distance: 159.5
click at [335, 311] on h4 "Tentative Schedule of events:" at bounding box center [673, 301] width 685 height 30
click at [404, 72] on button "button" at bounding box center [397, 72] width 18 height 18
click at [426, 190] on div "The Honors Research Symposium celebrates the accomplishments of UNC Charlotte h…" at bounding box center [673, 361] width 707 height 596
click at [396, 70] on icon "button" at bounding box center [397, 72] width 9 height 17
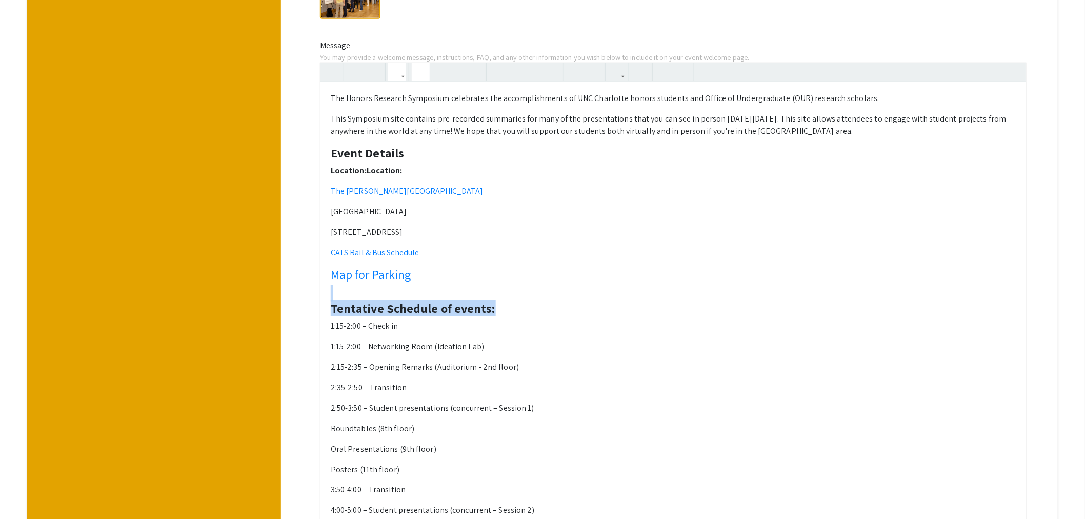
click at [431, 180] on div "The Honors Research Symposium celebrates the accomplishments of UNC Charlotte h…" at bounding box center [673, 361] width 707 height 596
click at [434, 278] on h4 "Map for Parking" at bounding box center [673, 274] width 685 height 15
drag, startPoint x: 424, startPoint y: 274, endPoint x: 324, endPoint y: 273, distance: 99.5
click at [324, 273] on div "The Honors Research Symposium celebrates the accomplishments of UNC Charlotte h…" at bounding box center [673, 370] width 706 height 576
click at [400, 75] on icon "button" at bounding box center [397, 72] width 9 height 17
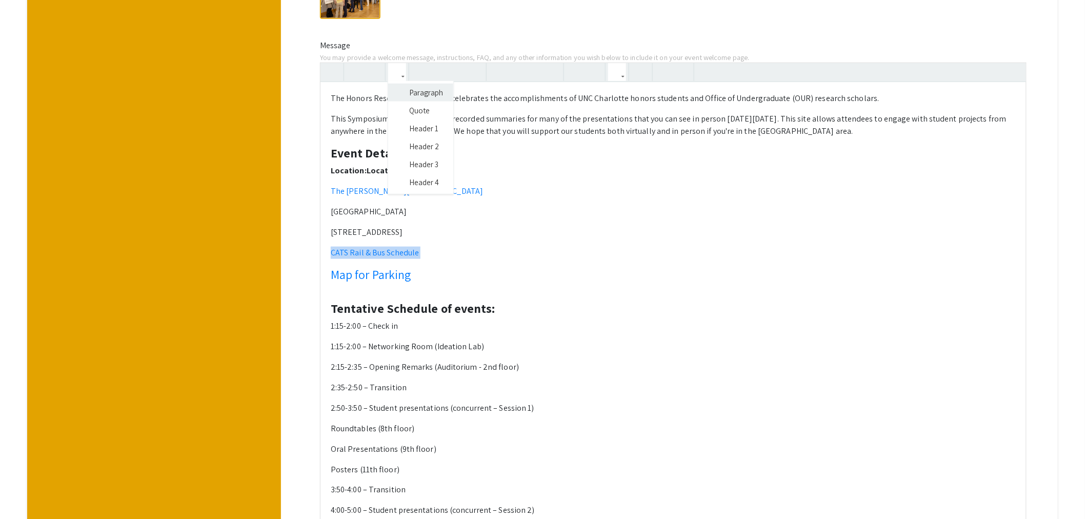
click at [414, 91] on div "The Honors Research Symposium celebrates the accomplishments of UNC Charlotte h…" at bounding box center [673, 361] width 707 height 596
click at [405, 276] on p "Map for Parking" at bounding box center [673, 273] width 685 height 12
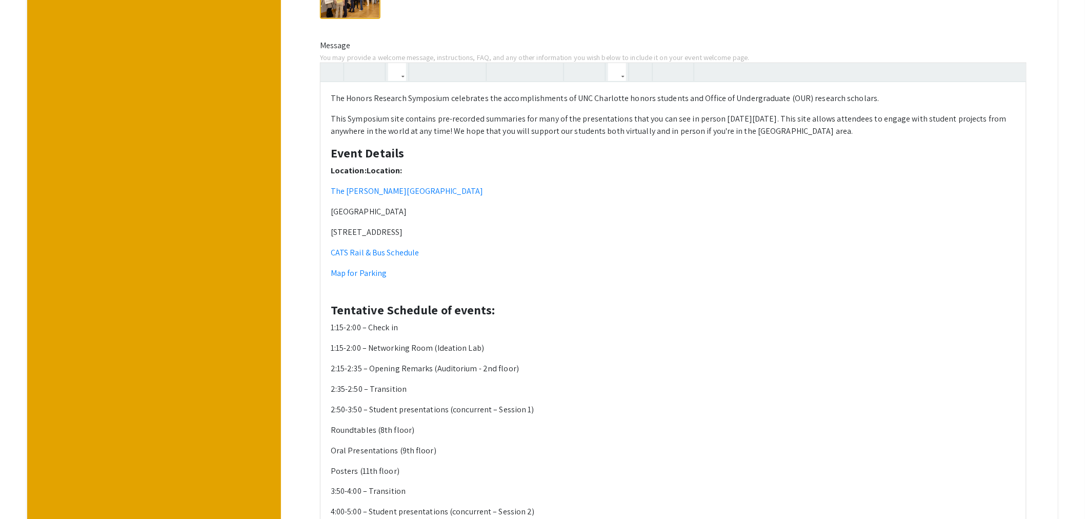
click at [382, 294] on h4 "Tentative Schedule of events:" at bounding box center [673, 303] width 685 height 30
click at [463, 306] on strong "Tentative Schedule of events:" at bounding box center [413, 309] width 165 height 16
drag, startPoint x: 500, startPoint y: 304, endPoint x: 334, endPoint y: 308, distance: 166.7
click at [334, 308] on h4 "Tentative Schedule of events:" at bounding box center [673, 310] width 685 height 15
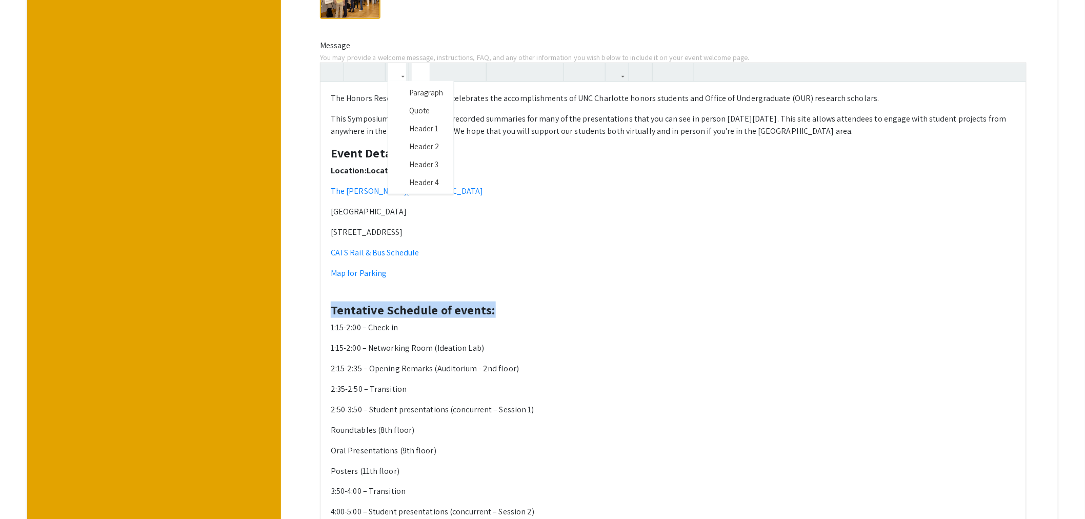
click at [406, 70] on button "button" at bounding box center [397, 72] width 18 height 18
click at [417, 183] on div "The Honors Research Symposium celebrates the accomplishments of UNC Charlotte h…" at bounding box center [673, 362] width 707 height 598
click at [366, 298] on h4 "Tentative Schedule of events:" at bounding box center [673, 303] width 685 height 30
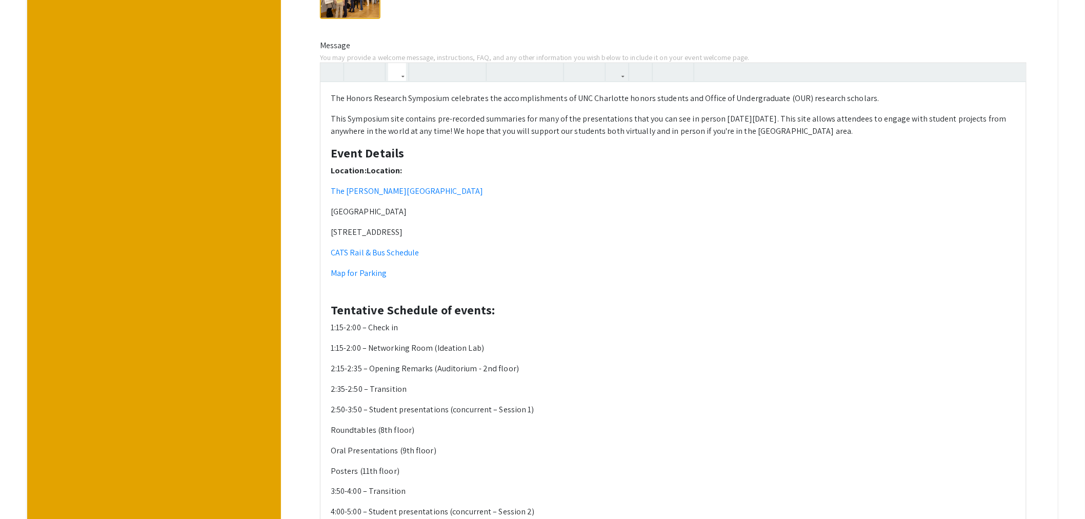
click at [427, 329] on p "1:15-2:00 – Check in" at bounding box center [673, 327] width 685 height 12
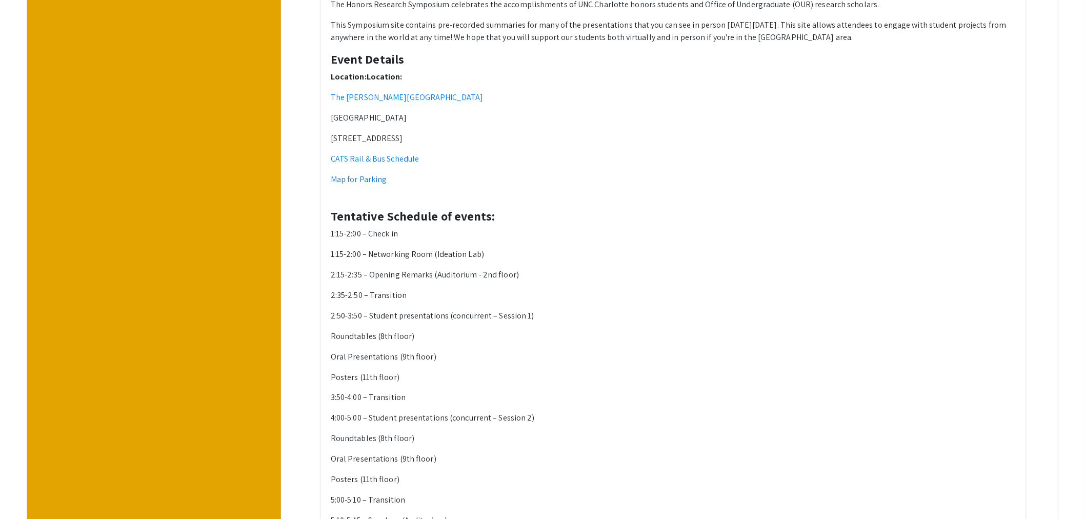
scroll to position [439, 0]
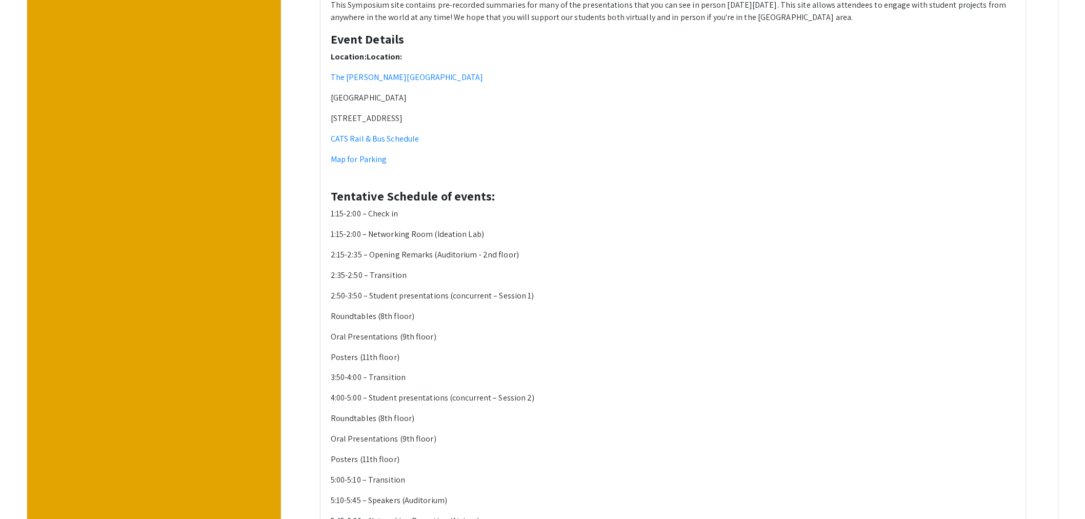
click at [334, 315] on p "Roundtables (8th floor)" at bounding box center [673, 316] width 685 height 12
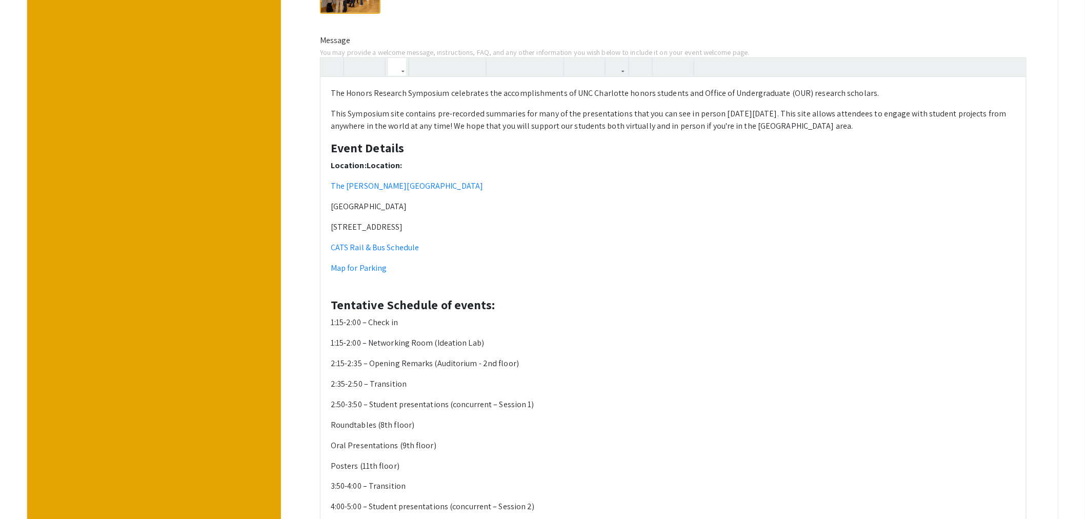
scroll to position [326, 0]
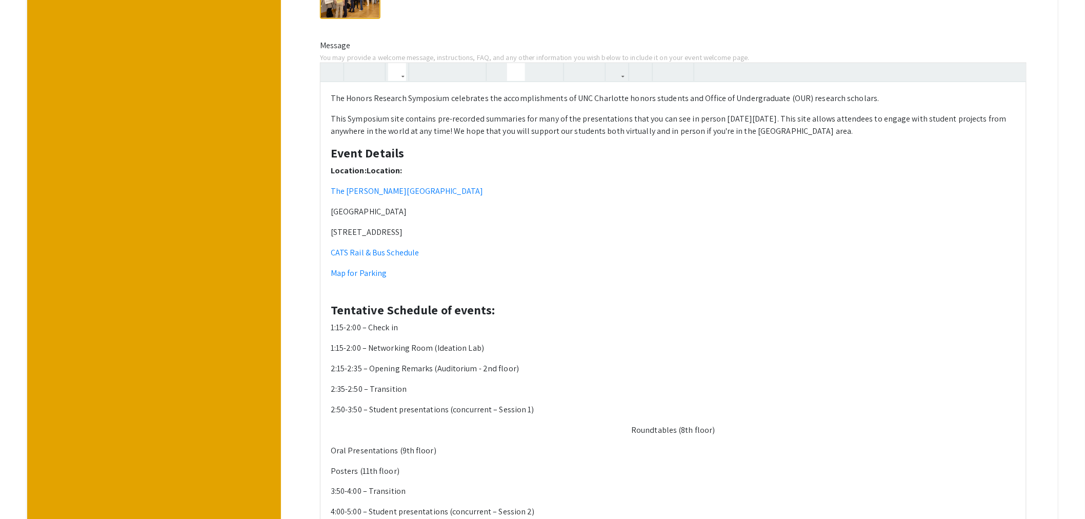
click at [515, 72] on icon "button" at bounding box center [516, 72] width 9 height 17
click at [502, 71] on icon "button" at bounding box center [498, 72] width 9 height 17
click at [331, 450] on div "The Honors Research Symposium celebrates the accomplishments of UNC Charlotte h…" at bounding box center [673, 370] width 706 height 577
click at [331, 472] on div "The Honors Research Symposium celebrates the accomplishments of UNC Charlotte h…" at bounding box center [673, 370] width 706 height 577
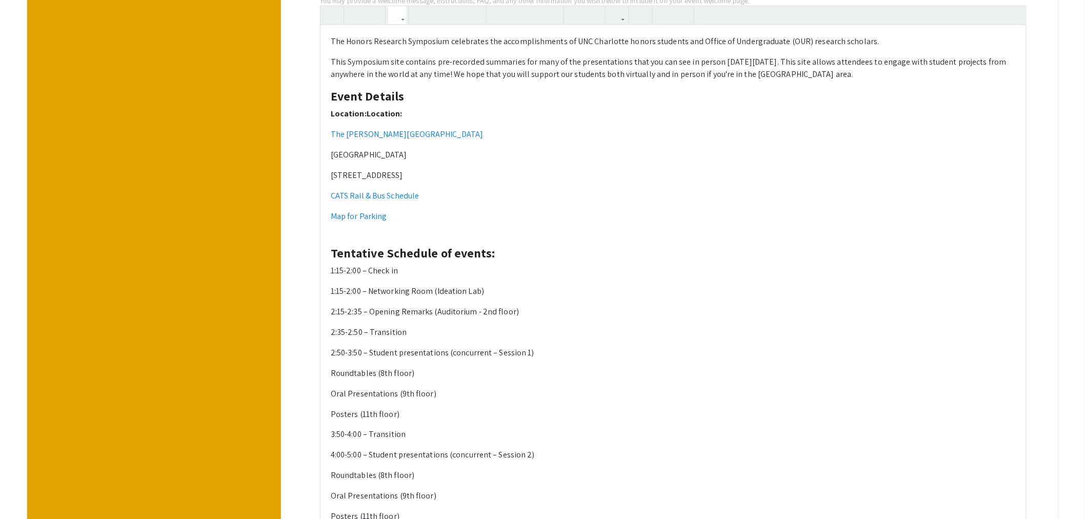
scroll to position [439, 0]
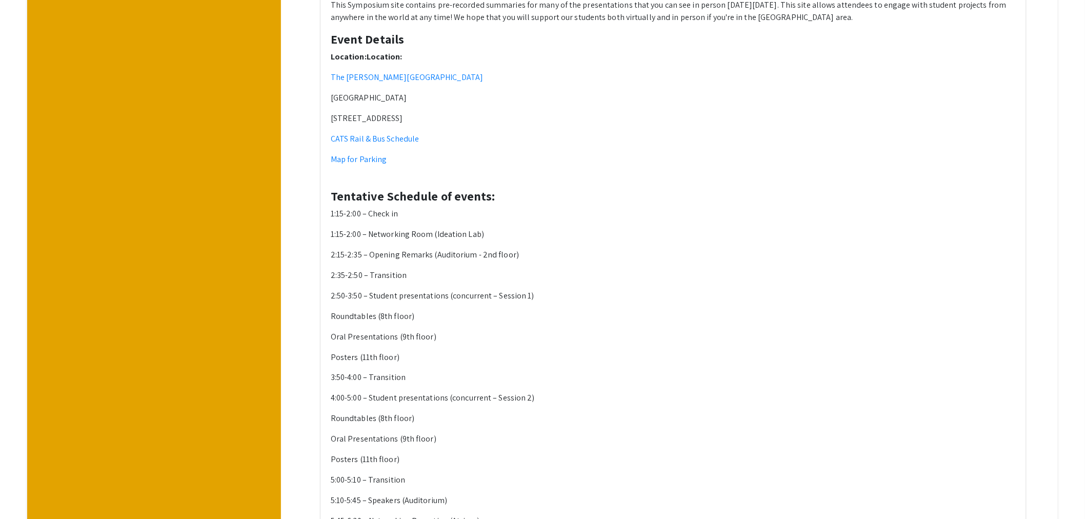
click at [331, 421] on div "The Honors Research Symposium celebrates the accomplishments of UNC Charlotte h…" at bounding box center [673, 256] width 706 height 577
click at [334, 437] on p "Oral Presentations (9th floor)" at bounding box center [673, 439] width 685 height 12
click at [334, 459] on p "Posters (11th floor)" at bounding box center [673, 460] width 685 height 12
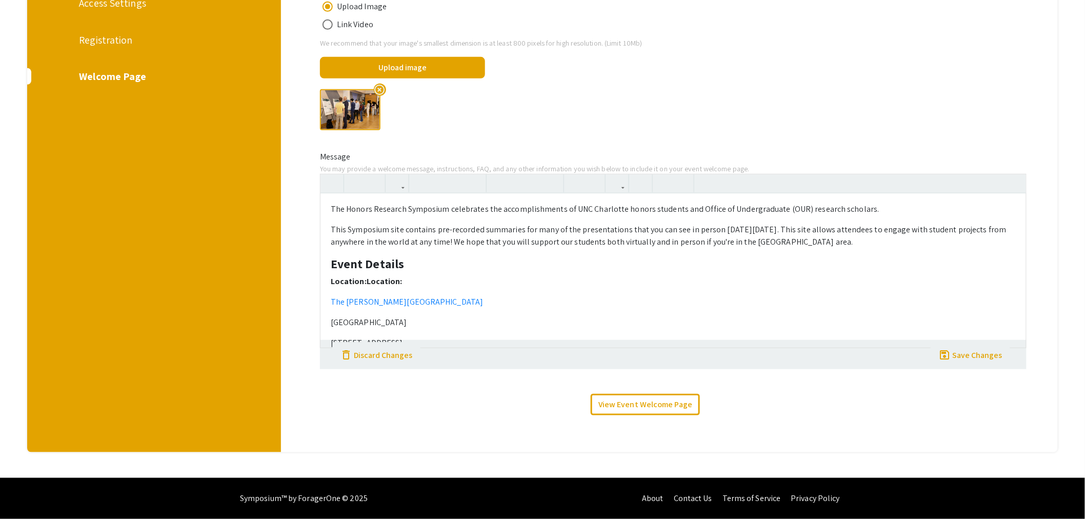
scroll to position [212, 0]
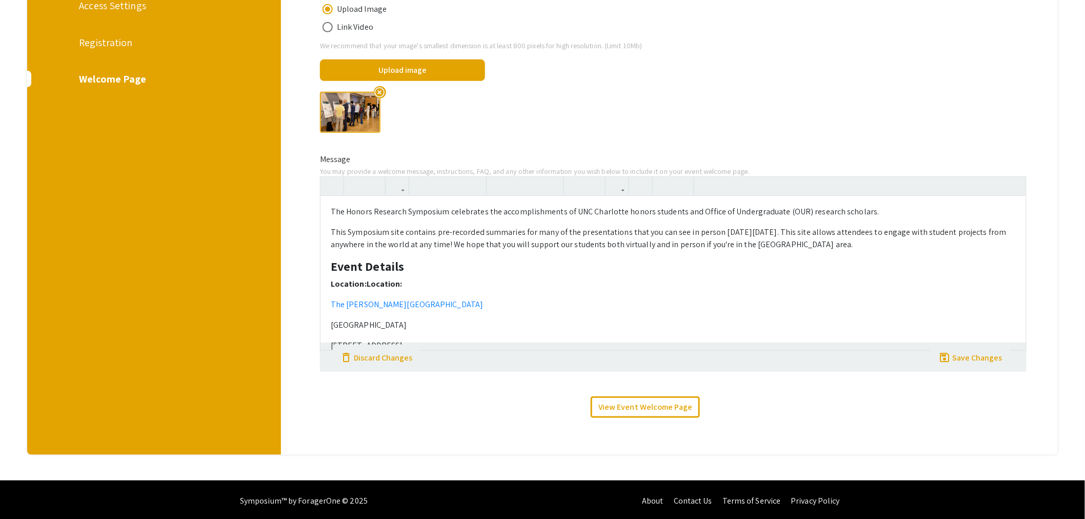
click at [436, 289] on p "Location: Location:" at bounding box center [673, 284] width 685 height 12
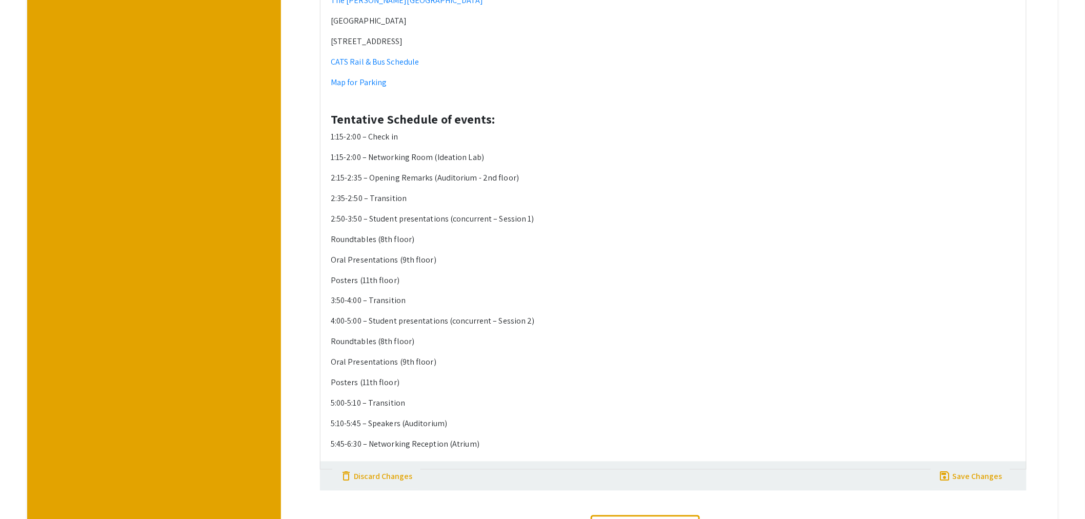
scroll to position [636, 0]
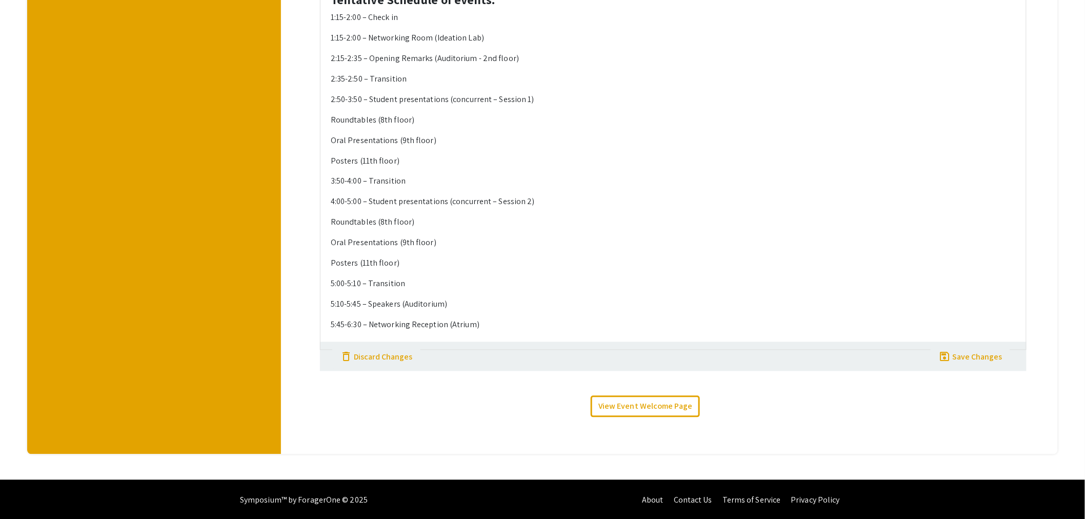
click at [497, 327] on p "5:45-6:30 – Networking Reception (Atrium)" at bounding box center [673, 325] width 685 height 12
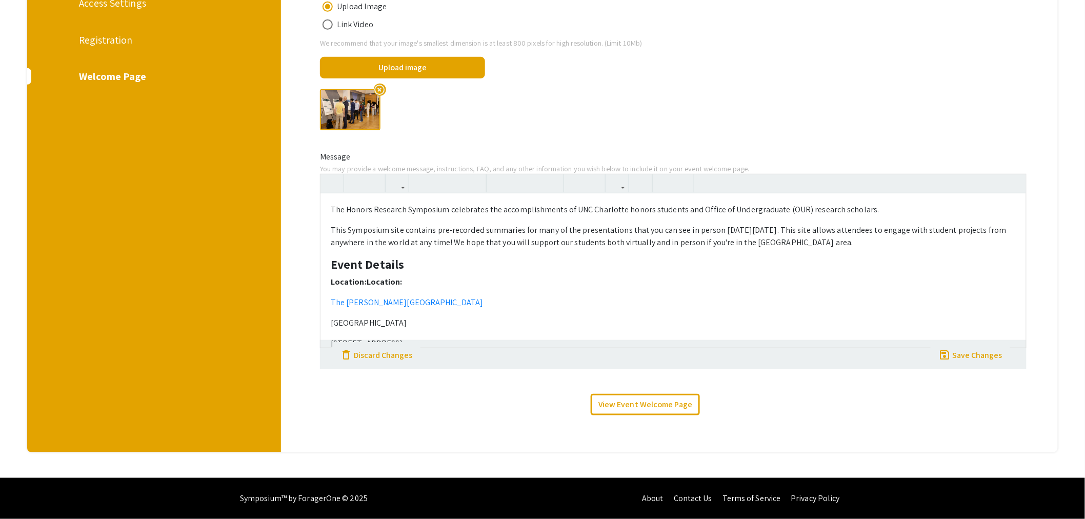
scroll to position [212, 0]
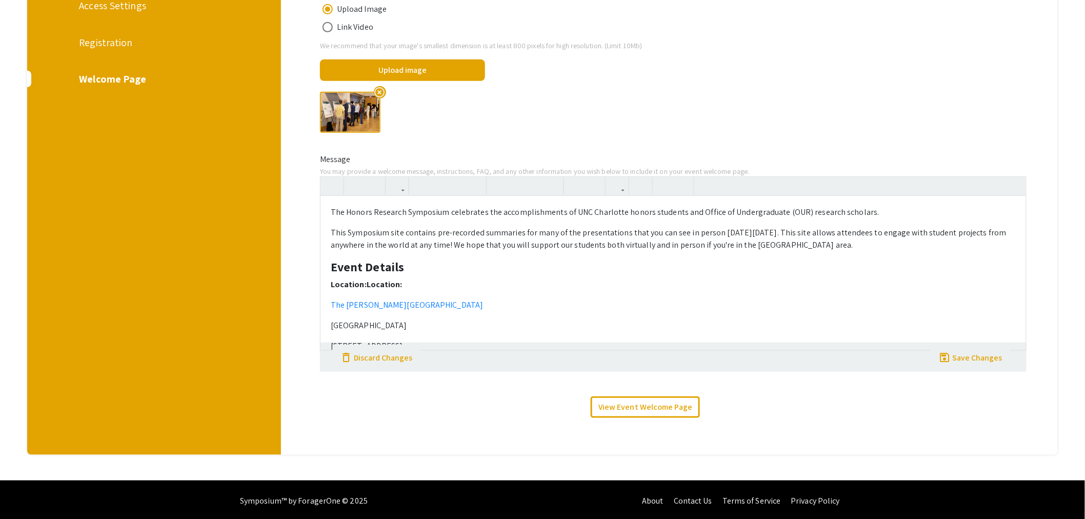
click at [482, 325] on p "[GEOGRAPHIC_DATA]" at bounding box center [673, 325] width 685 height 12
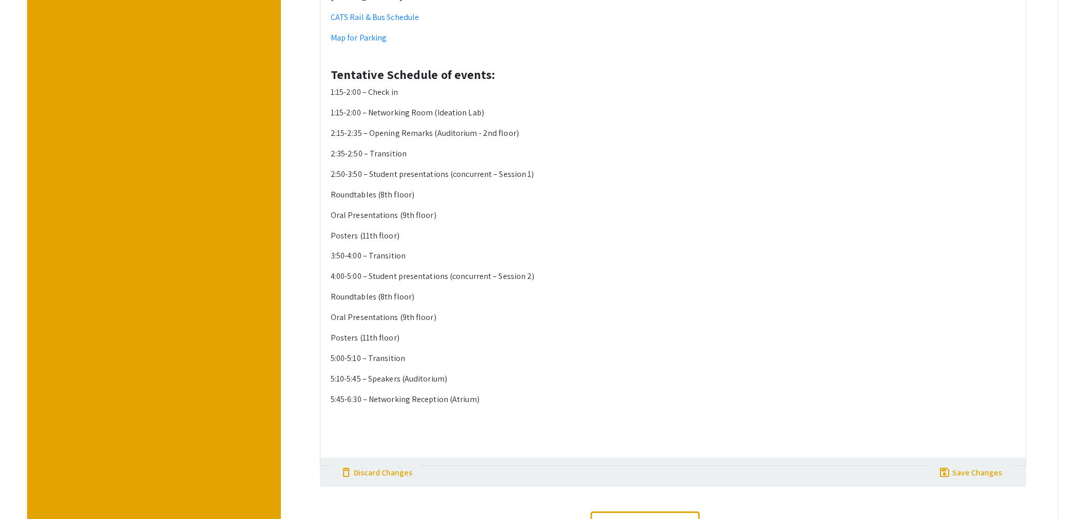
scroll to position [677, 0]
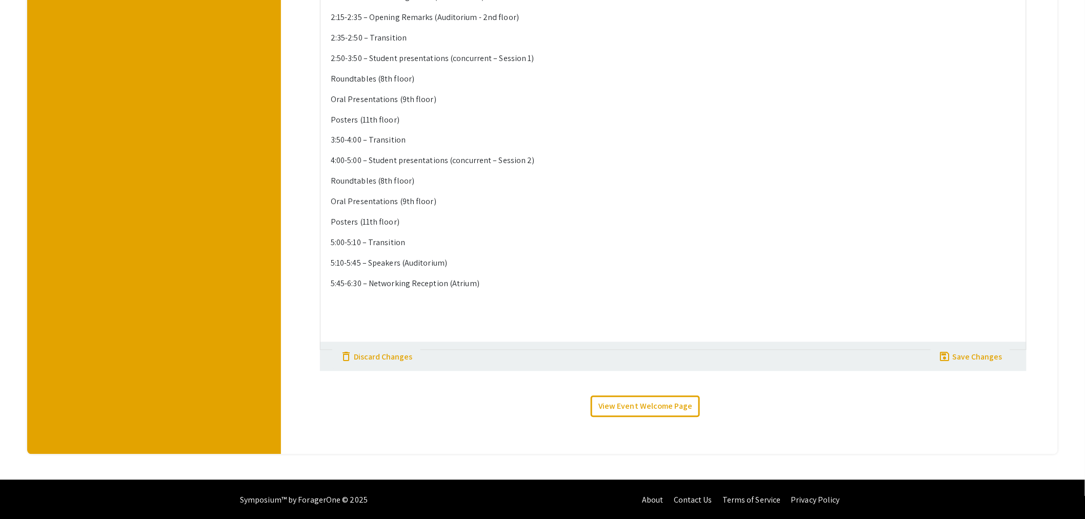
click at [380, 319] on p at bounding box center [673, 325] width 685 height 12
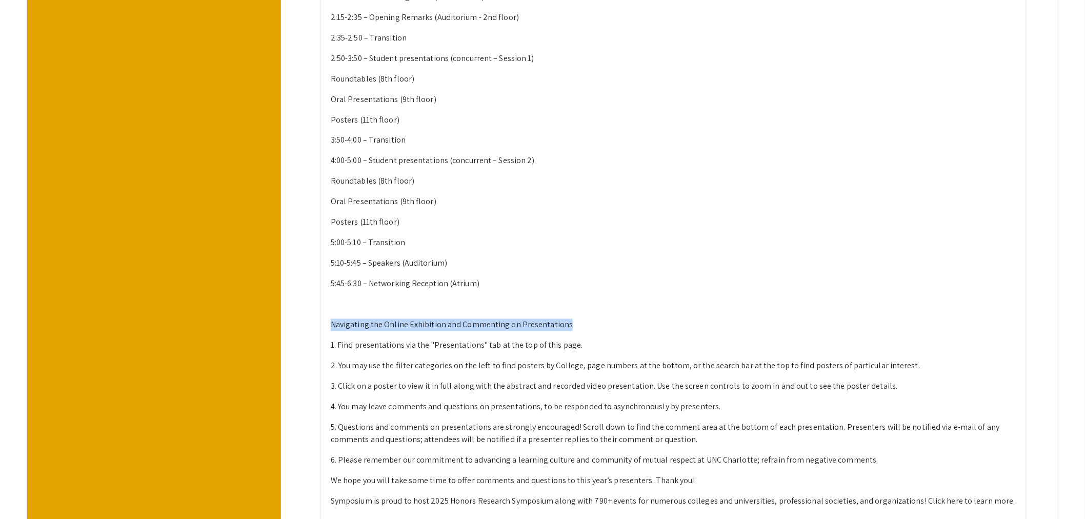
drag, startPoint x: 570, startPoint y: 322, endPoint x: 316, endPoint y: 324, distance: 254.3
click at [316, 324] on div "The Honors Research Symposium celebrates the accomplishments of UNC Charlotte h…" at bounding box center [673, 129] width 722 height 836
click at [594, 323] on p "Navigating the Online Exhibition and Commenting on Presentations" at bounding box center [673, 325] width 685 height 12
drag, startPoint x: 520, startPoint y: 325, endPoint x: 320, endPoint y: 326, distance: 200.0
click at [320, 326] on div "The Honors Research Symposium celebrates the accomplishments of UNC Charlotte h…" at bounding box center [673, 129] width 722 height 836
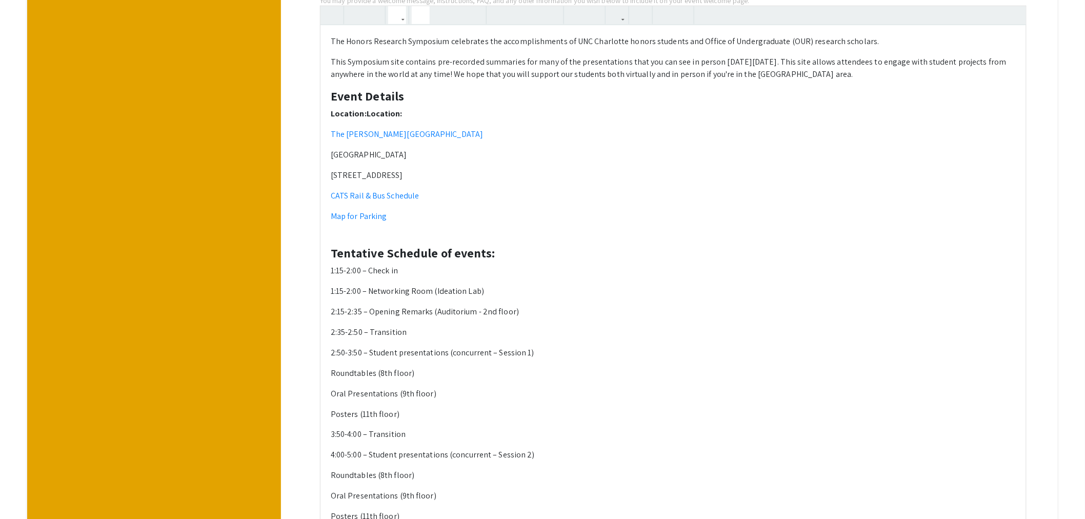
scroll to position [278, 0]
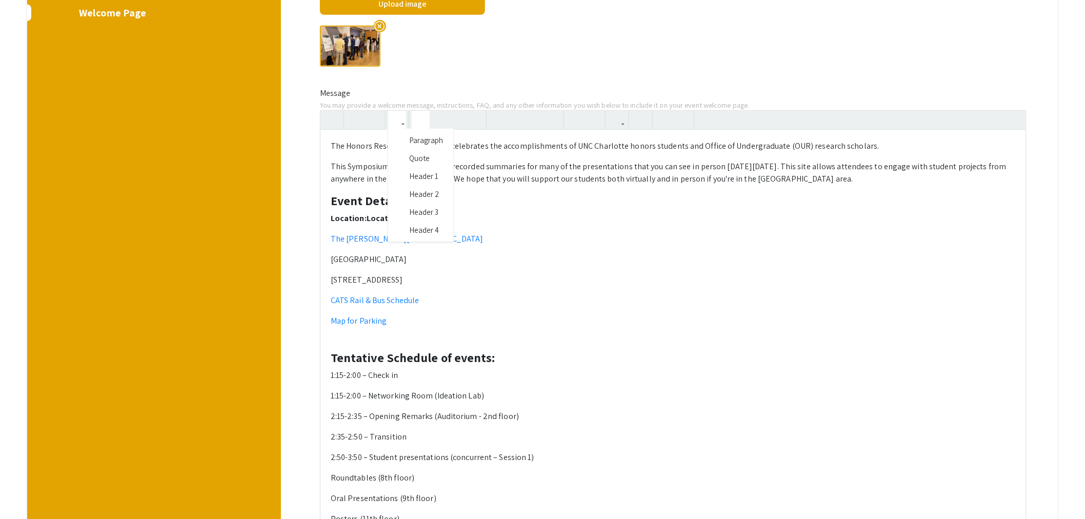
click at [405, 123] on button "button" at bounding box center [397, 120] width 18 height 18
click at [428, 226] on div "The Honors Research Symposium celebrates the accomplishments of UNC Charlotte h…" at bounding box center [673, 528] width 707 height 836
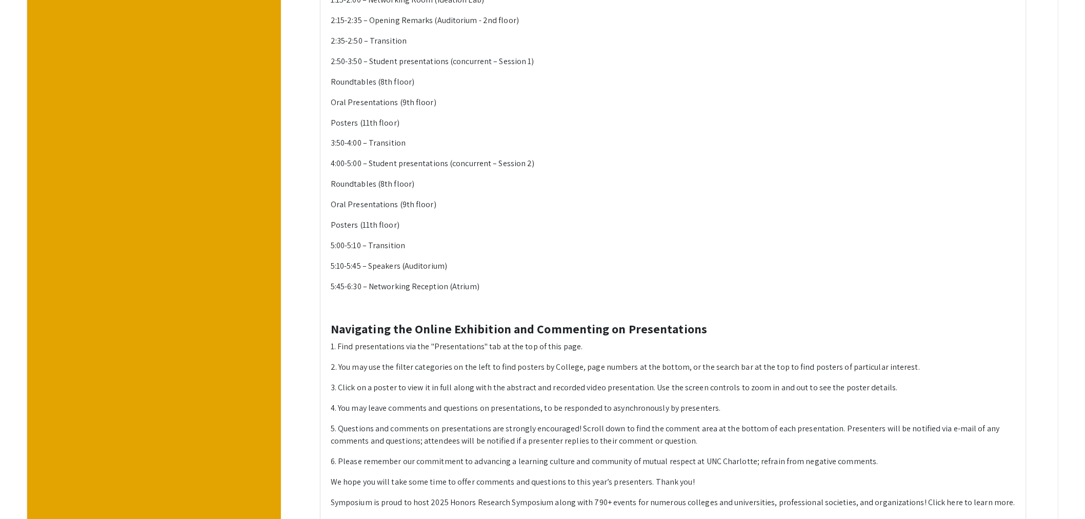
scroll to position [734, 0]
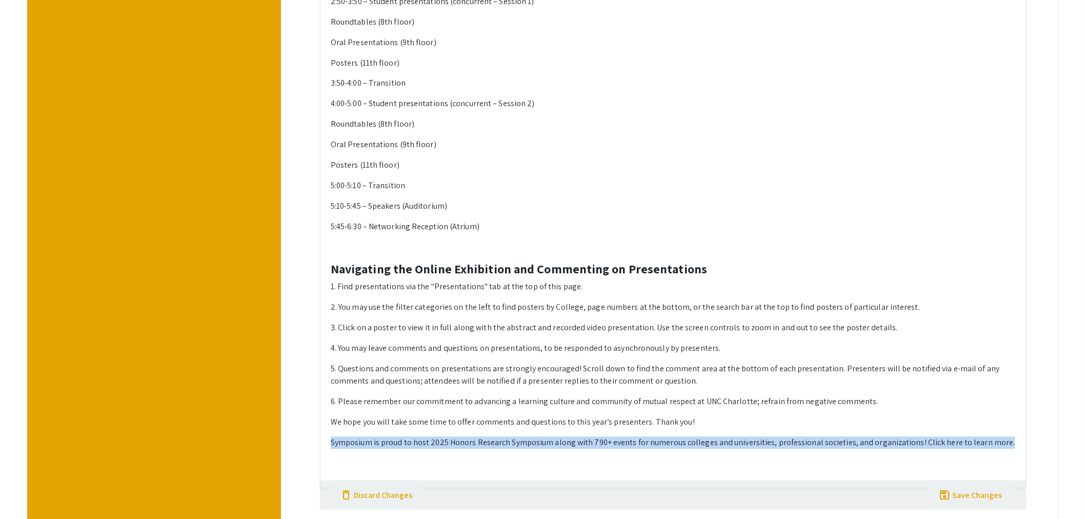
drag, startPoint x: 1004, startPoint y: 444, endPoint x: 328, endPoint y: 444, distance: 675.8
click at [328, 444] on div "The Honors Research Symposium celebrates the accomplishments of UNC Charlotte h…" at bounding box center [673, 81] width 706 height 814
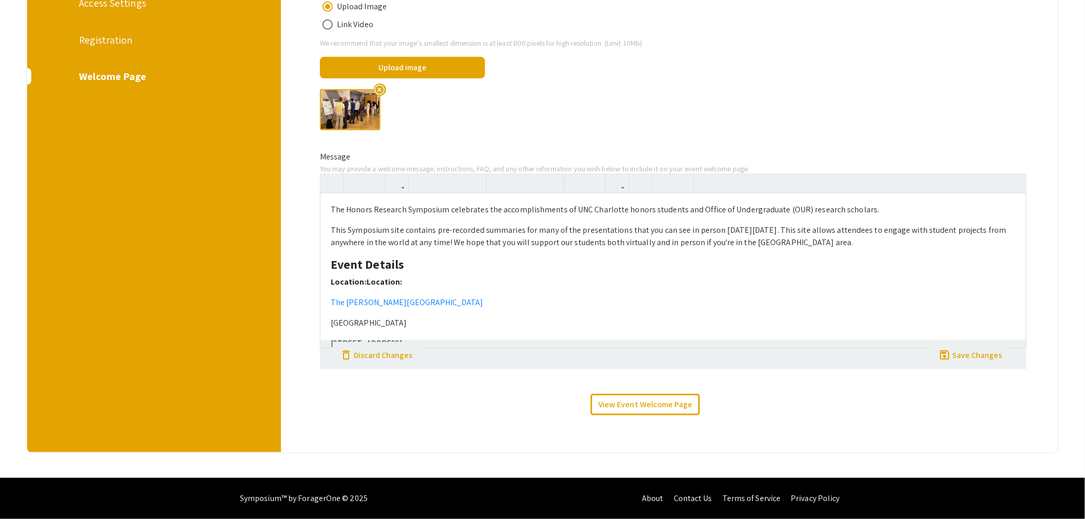
scroll to position [212, 0]
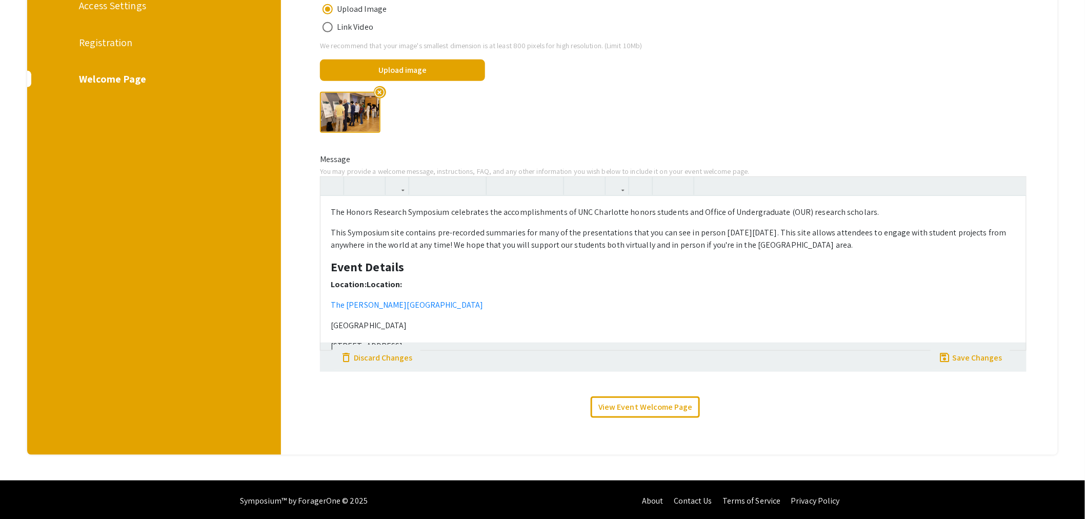
click at [453, 296] on div "The Honors Research Symposium celebrates the accomplishments of UNC Charlotte h…" at bounding box center [673, 273] width 706 height 154
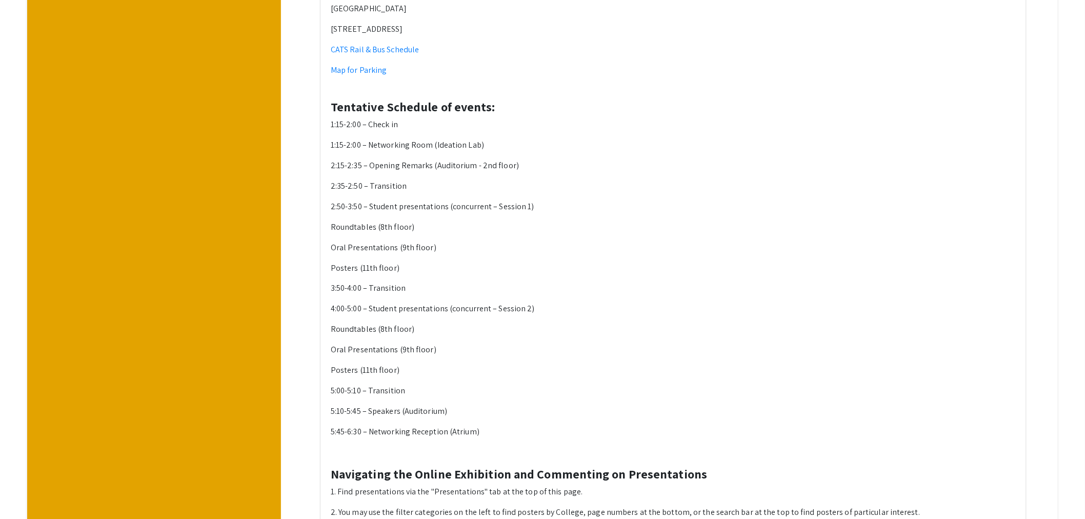
scroll to position [611, 0]
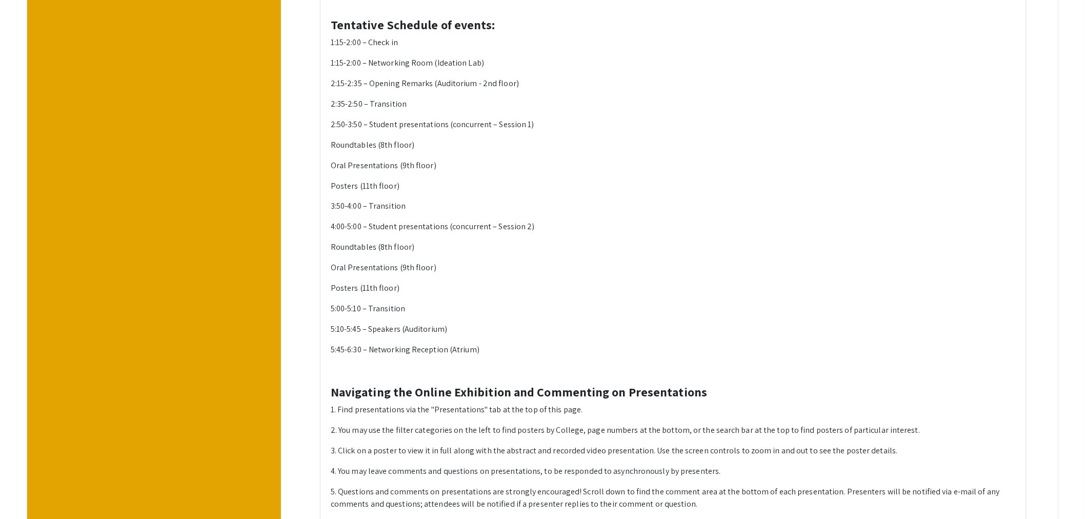
click at [339, 376] on p at bounding box center [673, 371] width 685 height 12
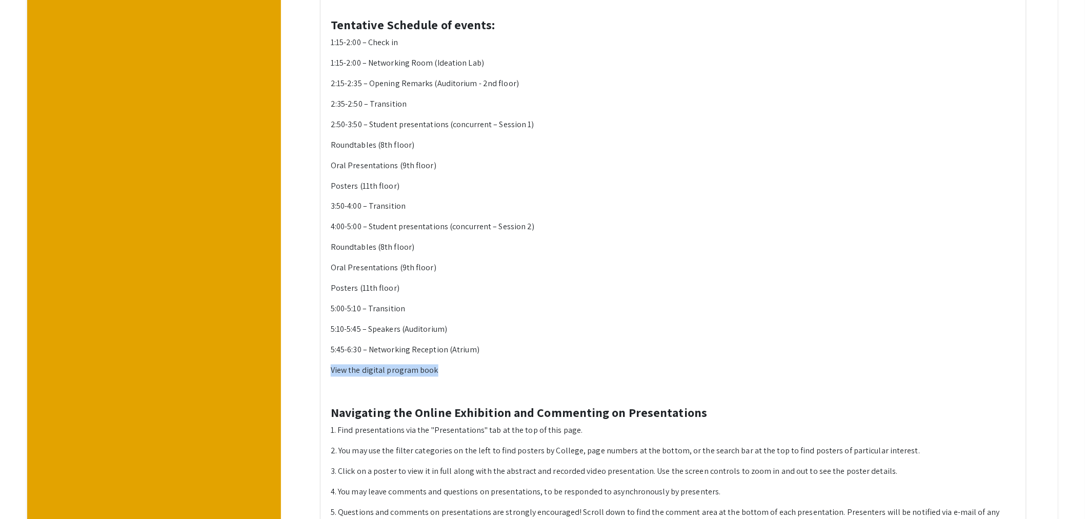
drag, startPoint x: 438, startPoint y: 368, endPoint x: 334, endPoint y: 370, distance: 104.6
click at [334, 370] on p "View the digital program book" at bounding box center [673, 371] width 685 height 12
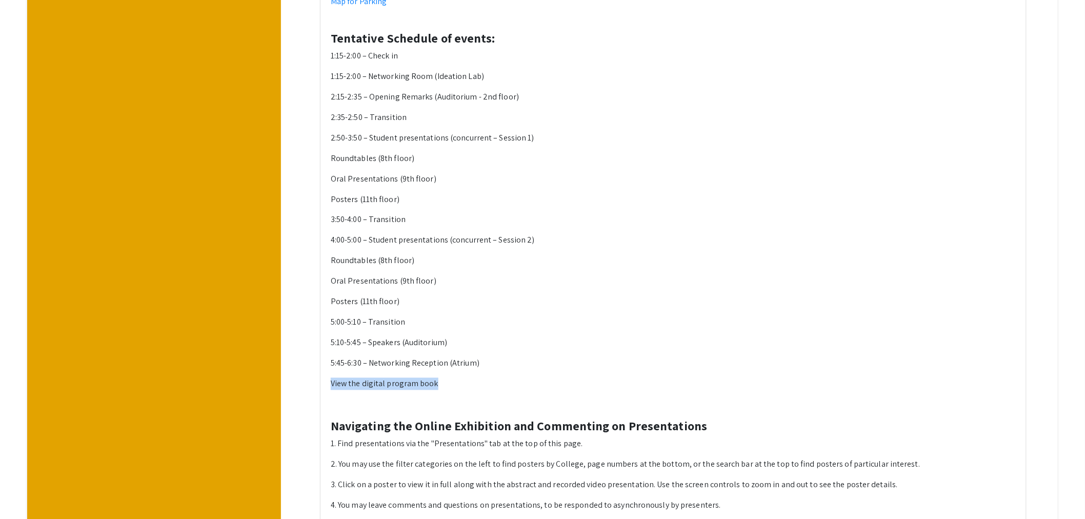
scroll to position [781, 0]
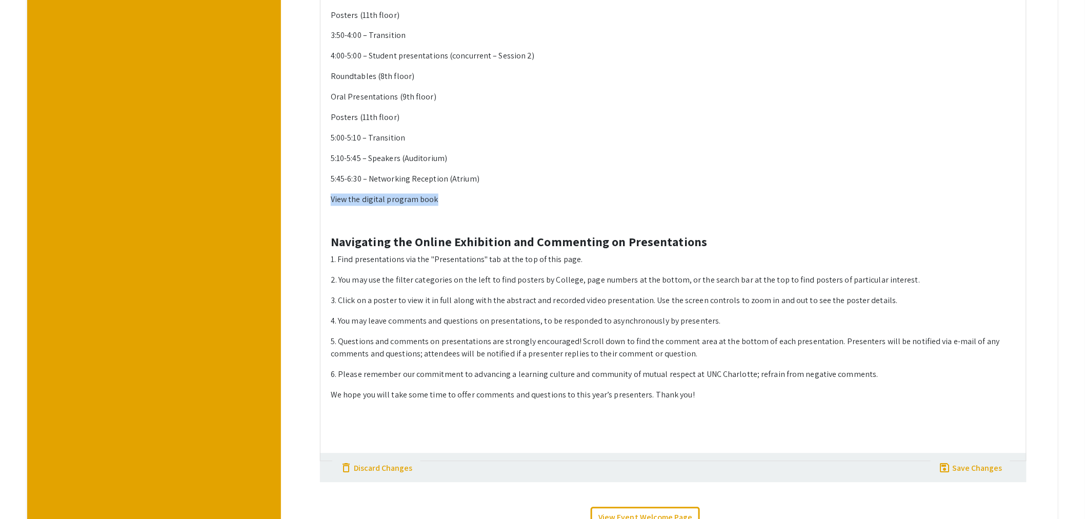
click at [334, 202] on p "View the digital program book" at bounding box center [673, 200] width 685 height 12
drag, startPoint x: 447, startPoint y: 202, endPoint x: 316, endPoint y: 203, distance: 130.8
click at [316, 203] on div "The Honors Research Symposium celebrates the accomplishments of UNC Charlotte h…" at bounding box center [673, 34] width 722 height 855
type textarea "<p>The Honors Research Symposium celebrates the accomplishments of UNC Charlott…"
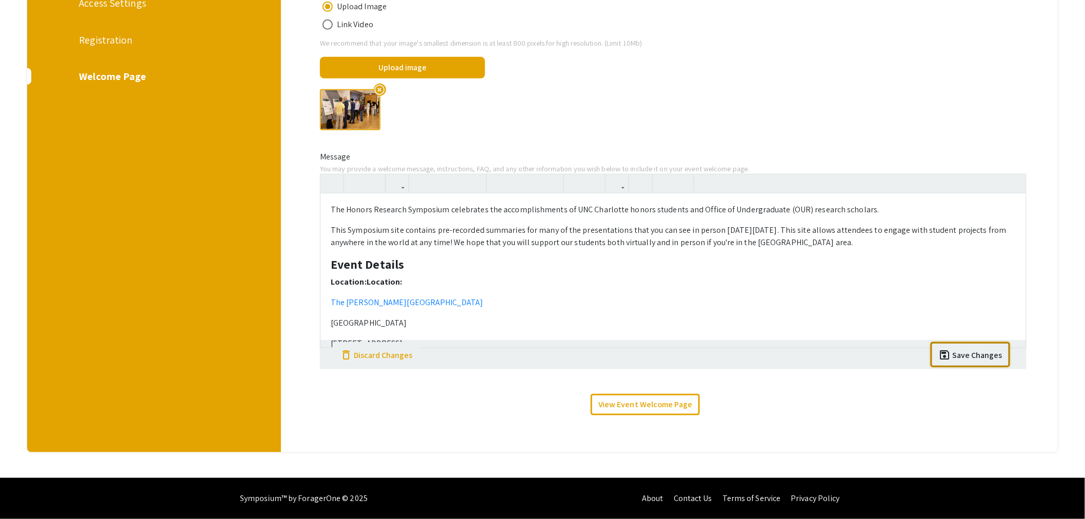
click at [996, 438] on div "Helpful articles Creating a Welcome Page Media On your event welcome page, you …" at bounding box center [673, 179] width 784 height 546
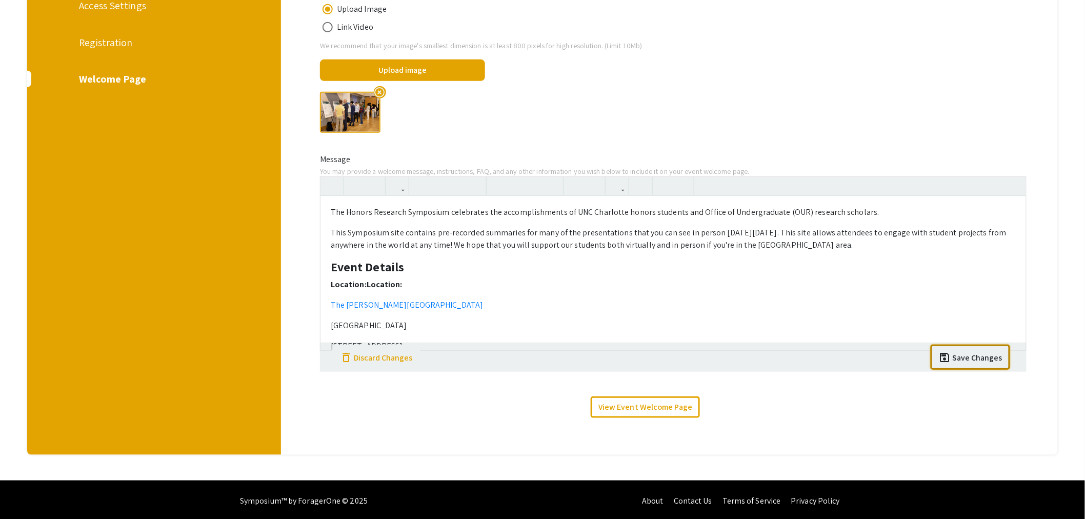
click at [982, 355] on div "Save Changes" at bounding box center [978, 358] width 50 height 12
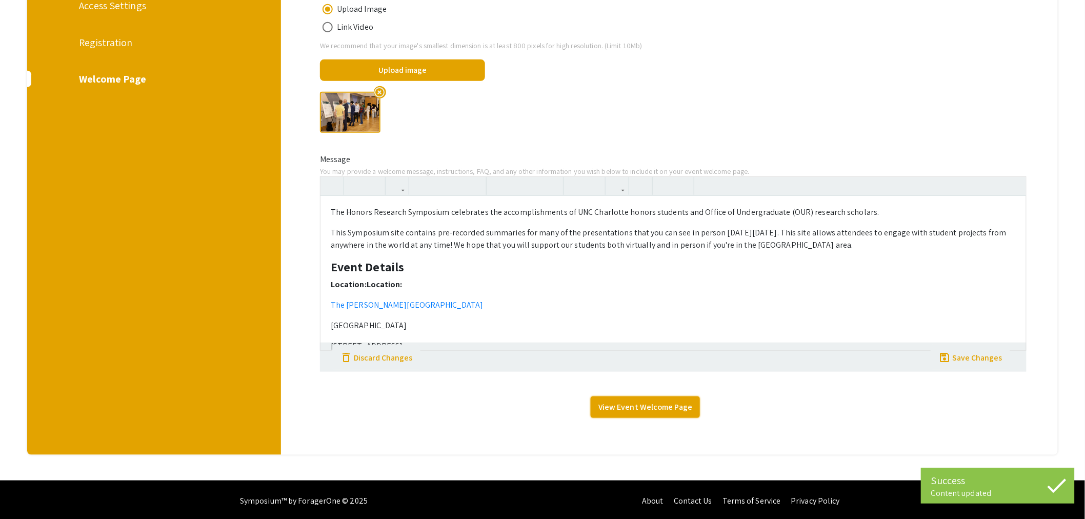
click at [670, 413] on link "View Event Welcome Page" at bounding box center [645, 407] width 109 height 22
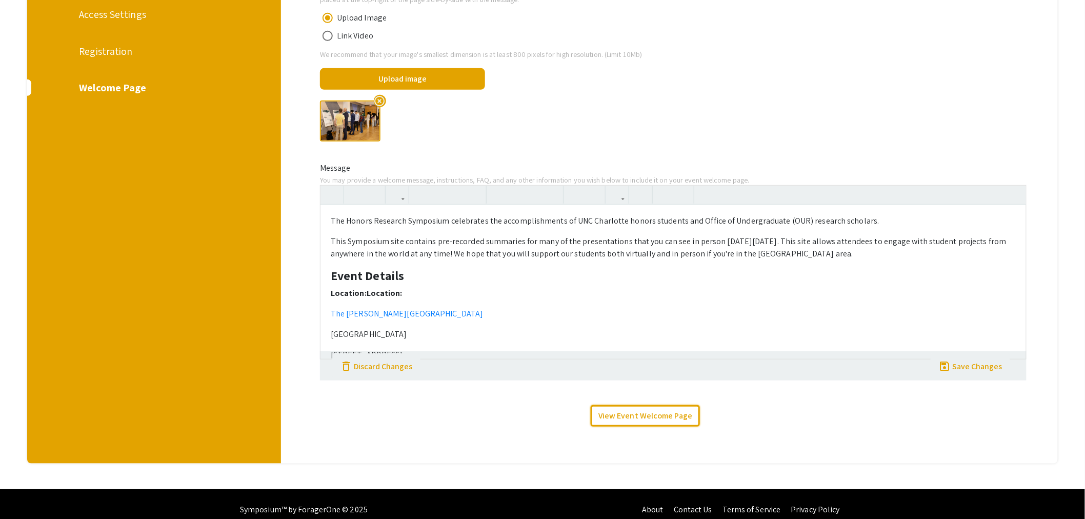
scroll to position [41, 0]
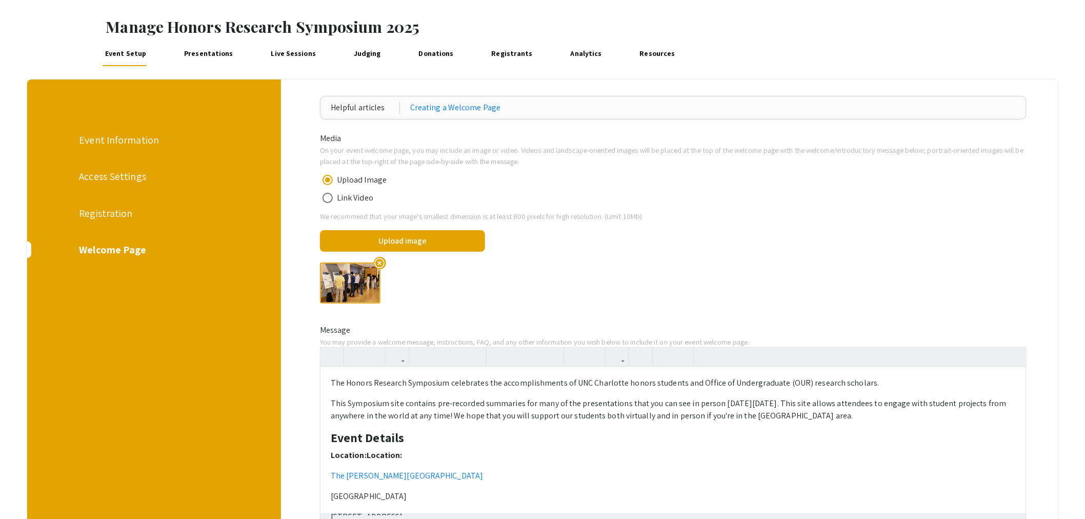
click at [207, 55] on link "Presentations" at bounding box center [209, 54] width 54 height 25
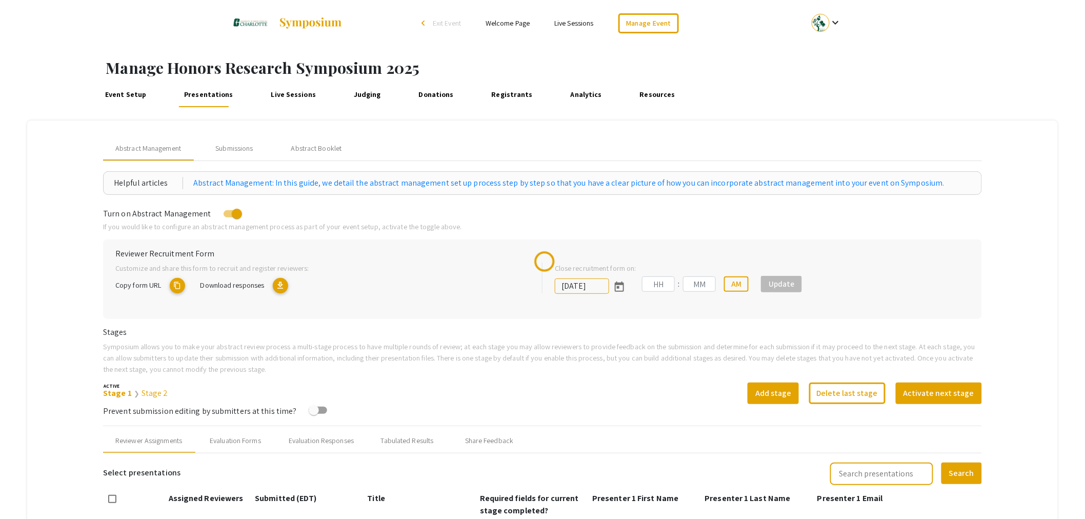
type input "[DATE]"
type input "11"
click at [235, 154] on div "Submissions" at bounding box center [234, 148] width 82 height 25
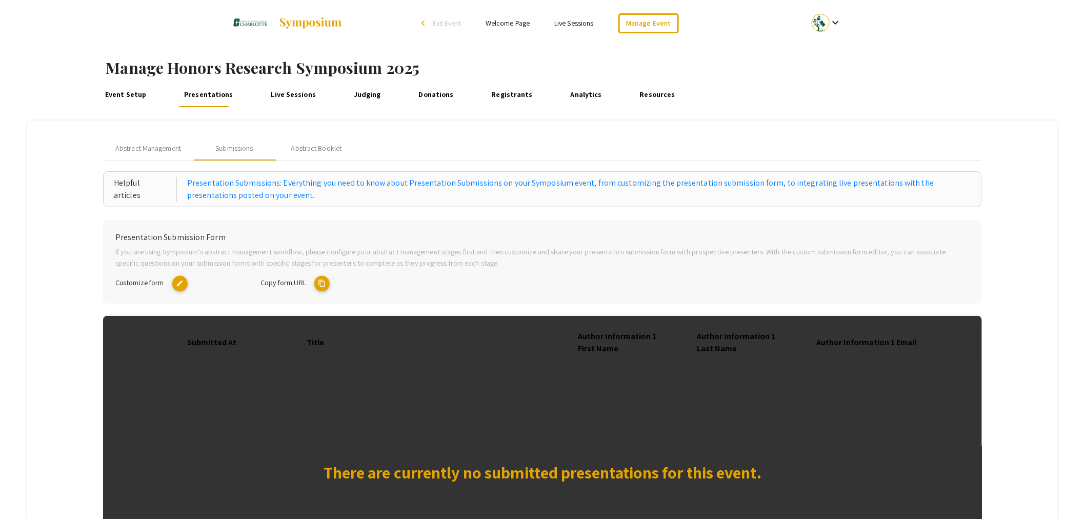
click at [179, 283] on mat-icon "edit" at bounding box center [179, 283] width 15 height 15
click at [444, 28] on li "arrow_back_ios Exit Event" at bounding box center [443, 23] width 59 height 12
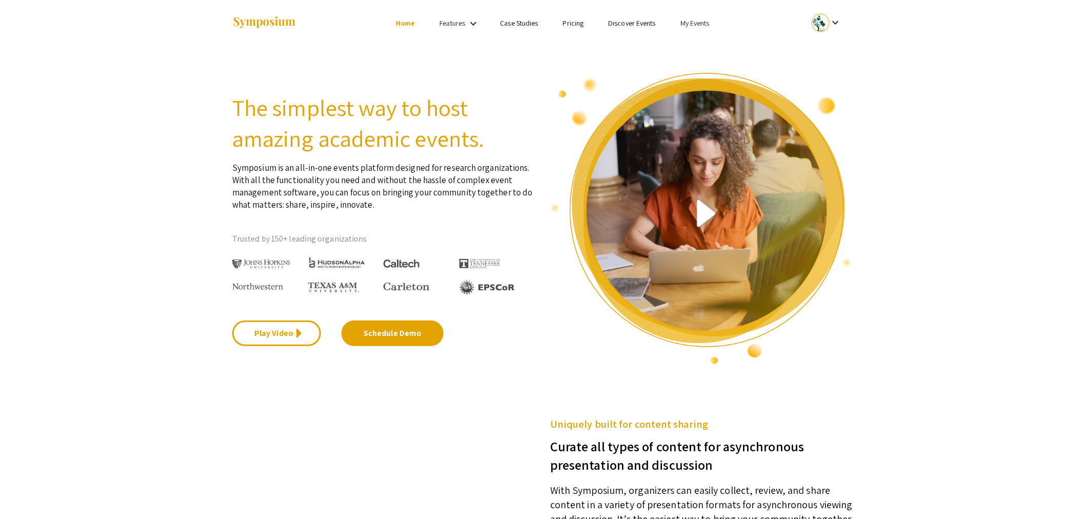
click at [694, 25] on link "My Events" at bounding box center [694, 22] width 29 height 9
click at [709, 45] on button "Events I've organized" at bounding box center [712, 45] width 88 height 25
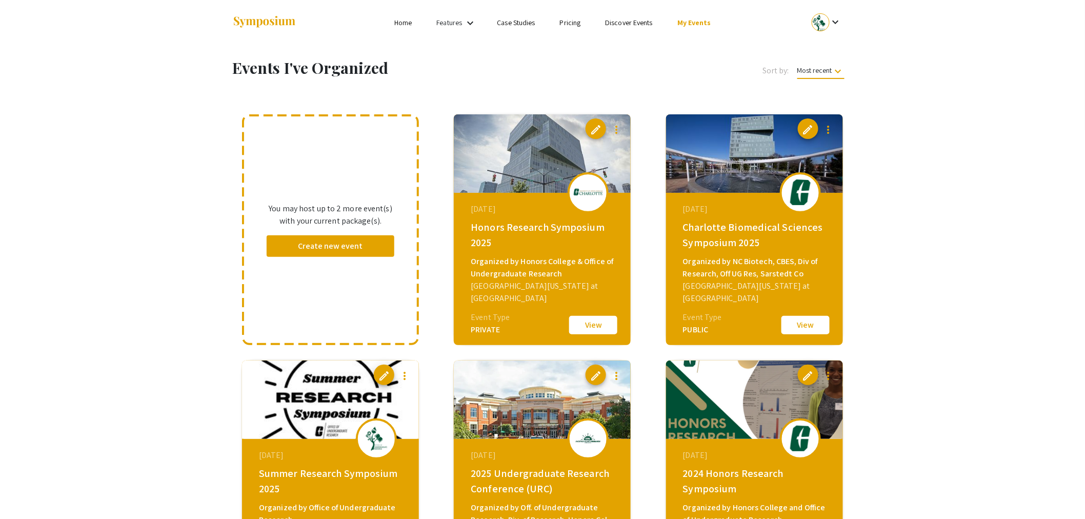
scroll to position [171, 0]
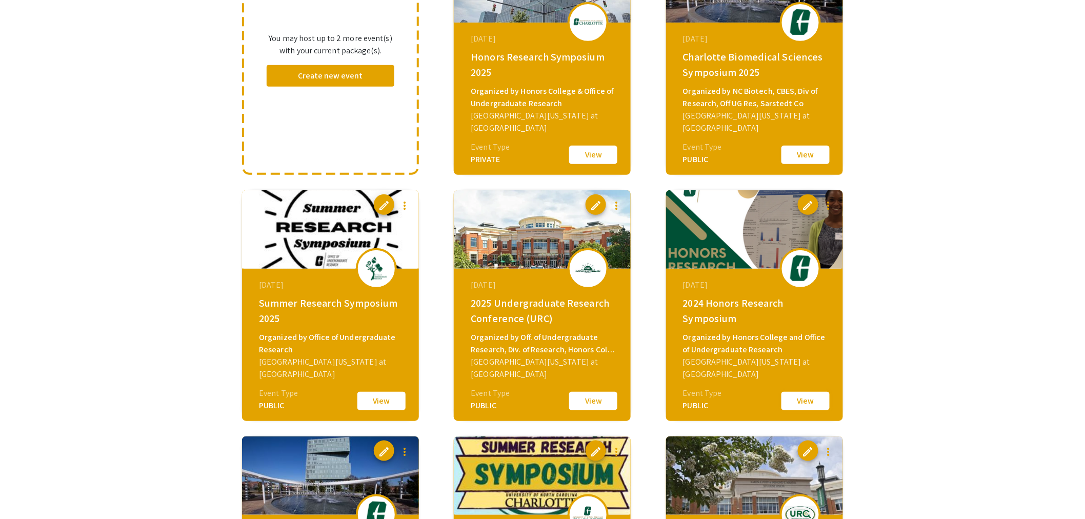
click at [806, 398] on button "View" at bounding box center [805, 401] width 51 height 22
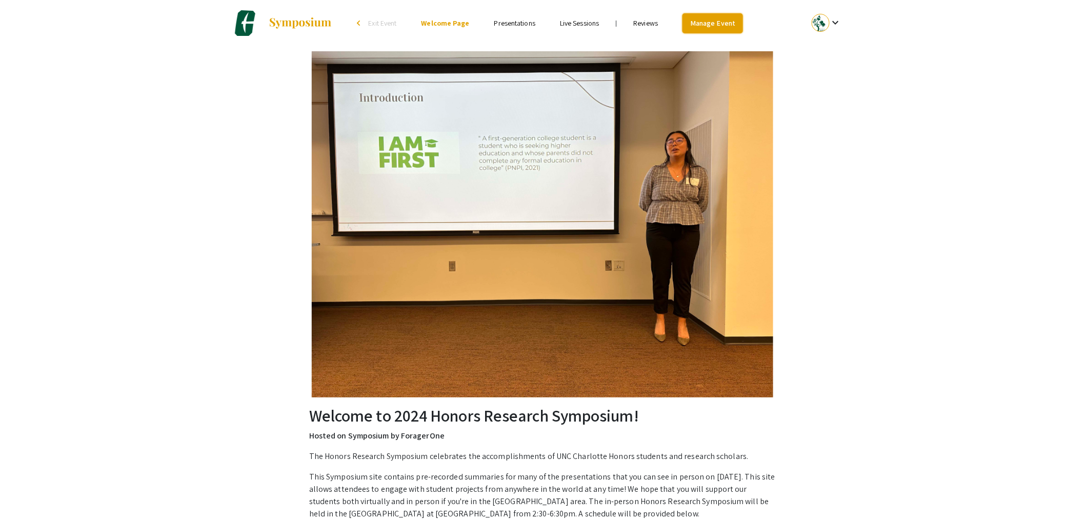
click at [705, 25] on link "Manage Event" at bounding box center [712, 23] width 61 height 20
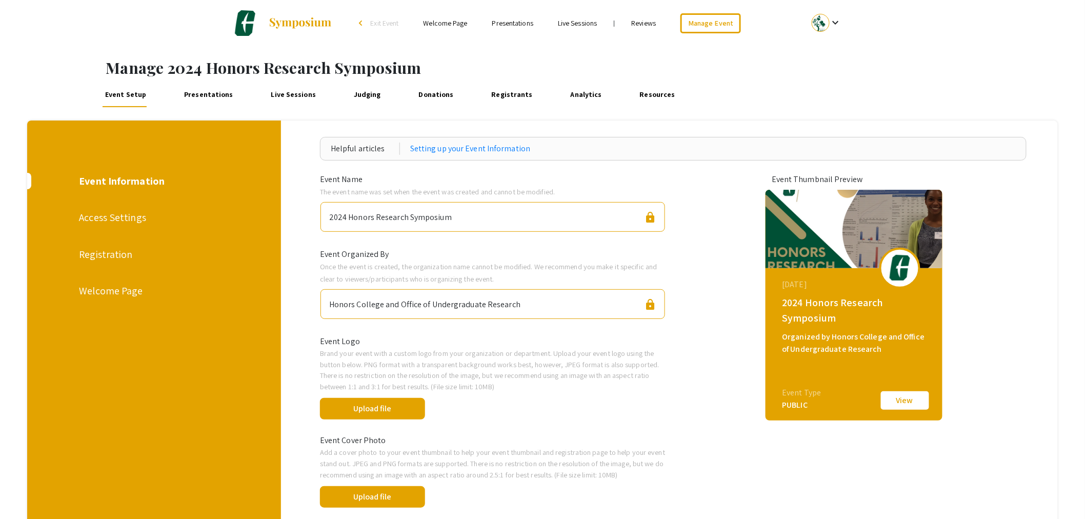
click at [214, 89] on link "Presentations" at bounding box center [209, 95] width 54 height 25
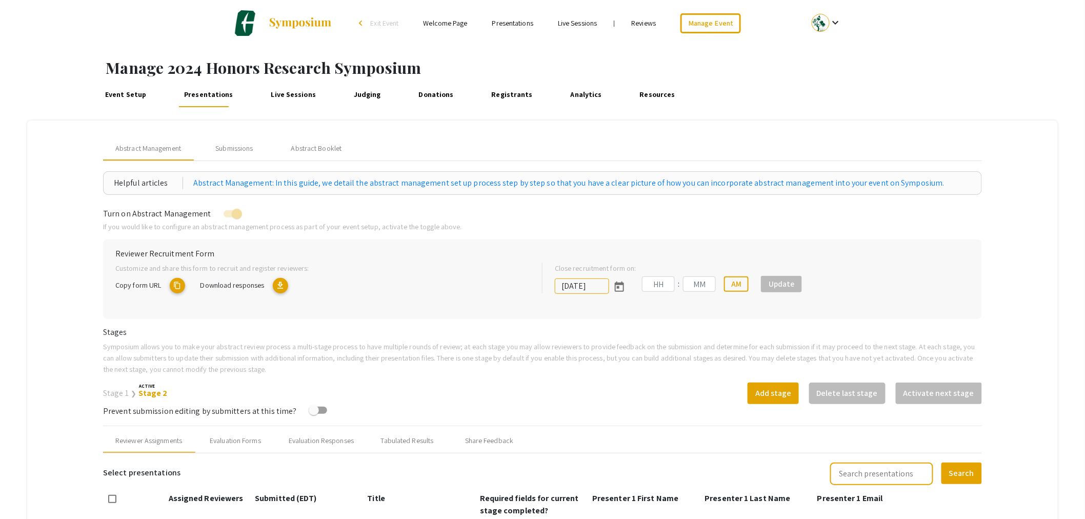
type input "[DATE]"
type input "01"
type input "27"
click at [253, 146] on div "Submissions" at bounding box center [233, 148] width 37 height 11
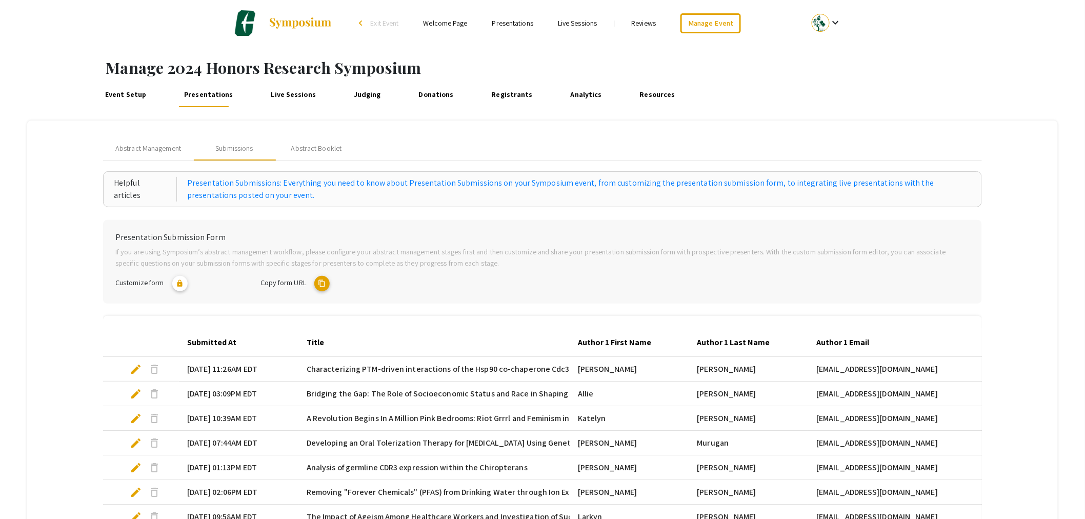
click at [138, 372] on span "edit" at bounding box center [136, 369] width 12 height 12
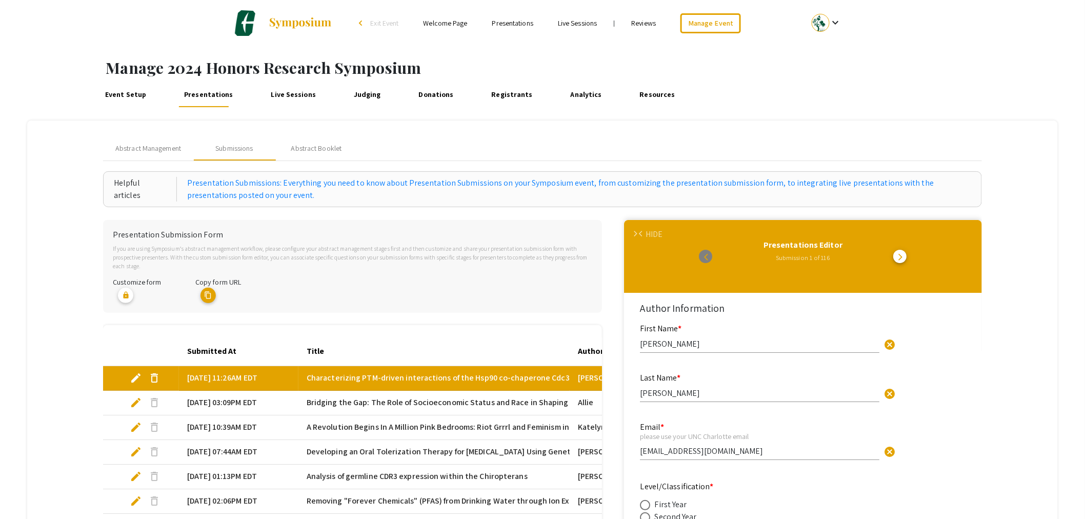
click at [182, 331] on div "Submitted At Title Author 1 First Name Author 1 Last Name Author 1 Email Author…" at bounding box center [352, 489] width 499 height 328
click at [637, 95] on link "Resources" at bounding box center [657, 95] width 41 height 25
click at [576, 87] on link "Analytics" at bounding box center [586, 95] width 36 height 25
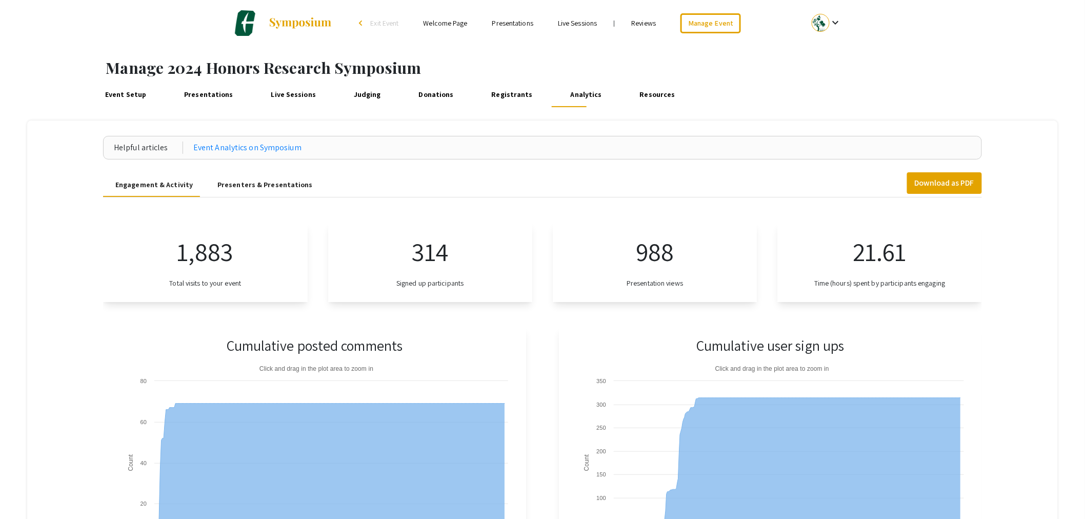
click at [503, 93] on link "Registrants" at bounding box center [512, 95] width 47 height 25
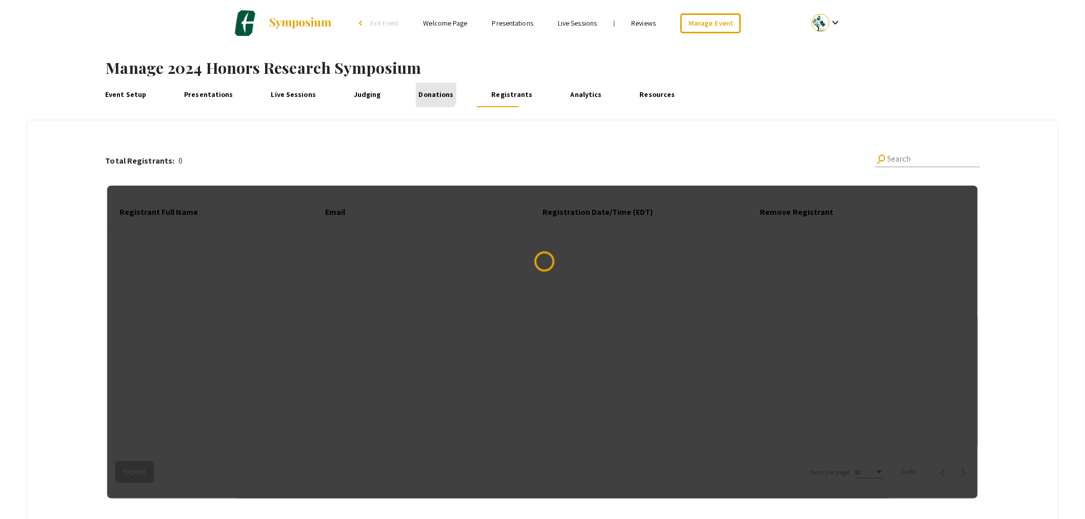
click at [425, 93] on link "Donations" at bounding box center [436, 95] width 40 height 25
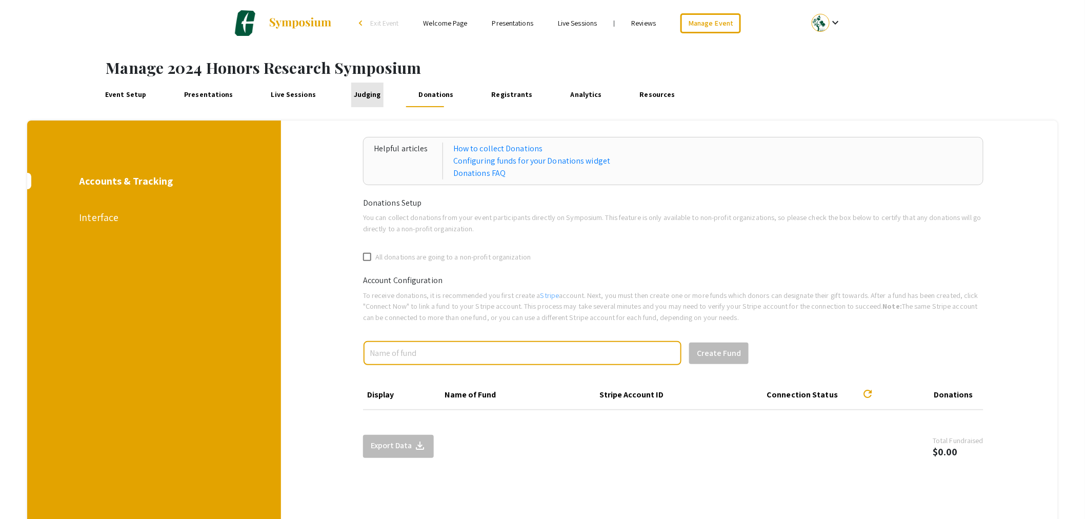
click at [369, 92] on link "Judging" at bounding box center [367, 95] width 32 height 25
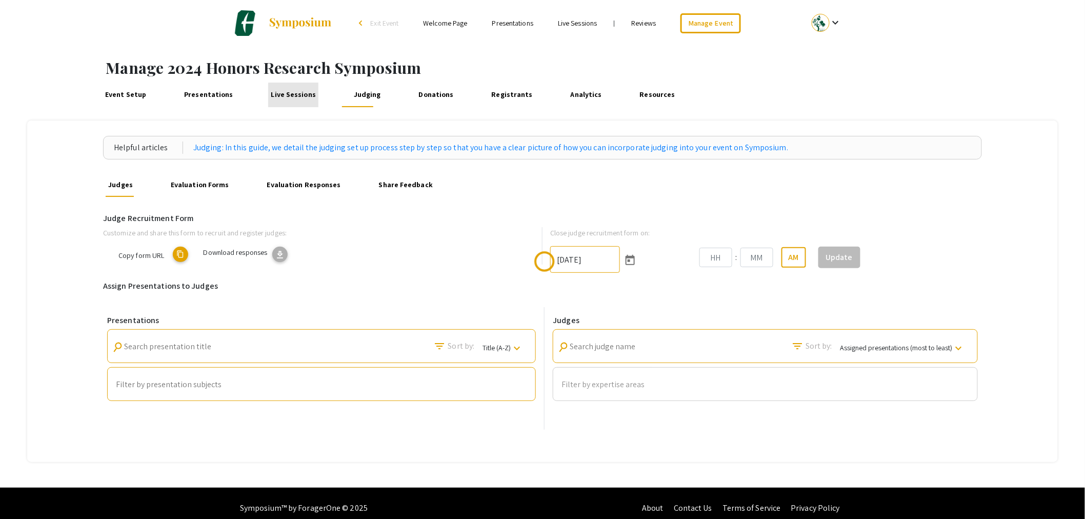
click at [299, 100] on link "Live Sessions" at bounding box center [293, 95] width 50 height 25
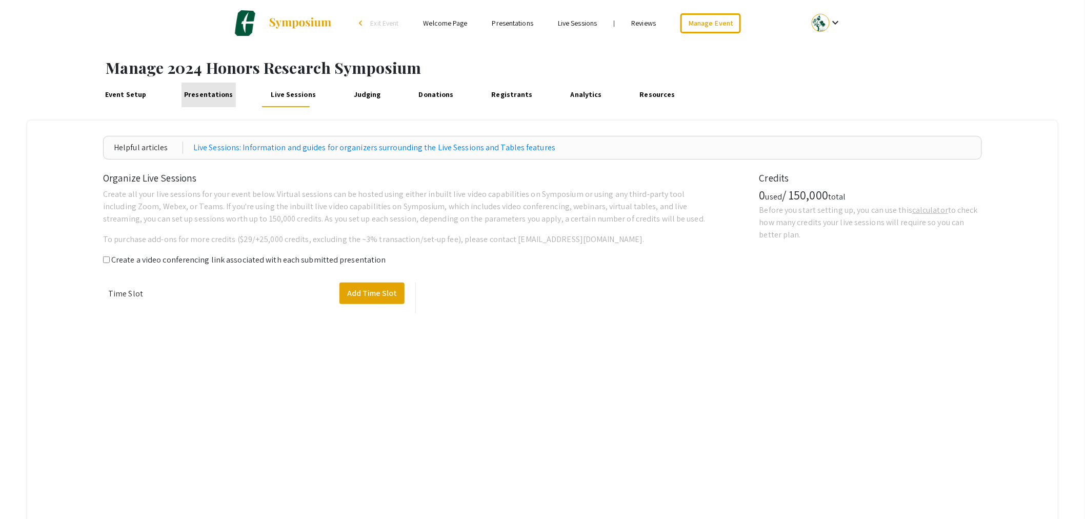
click at [219, 97] on link "Presentations" at bounding box center [209, 95] width 54 height 25
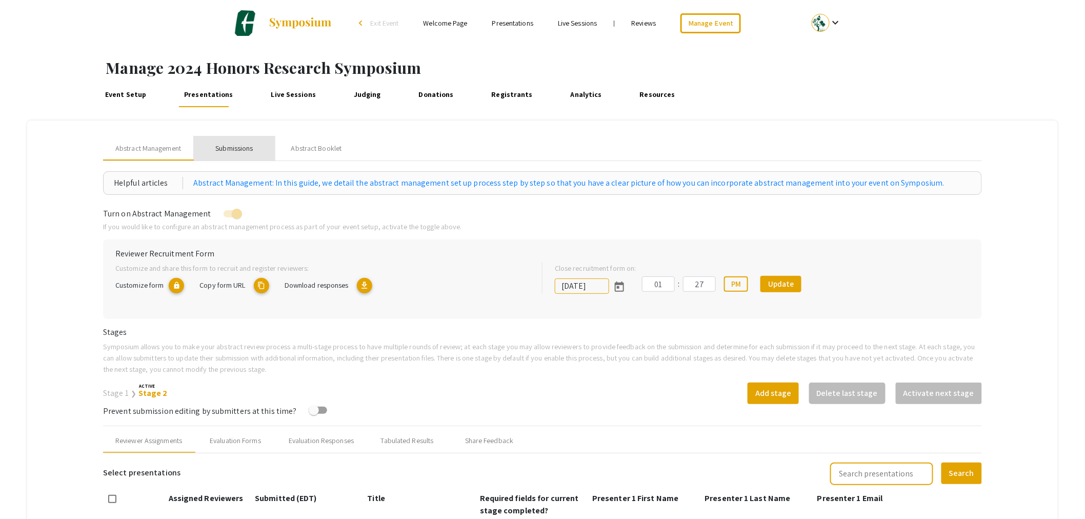
click at [236, 154] on div "Submissions" at bounding box center [234, 148] width 82 height 25
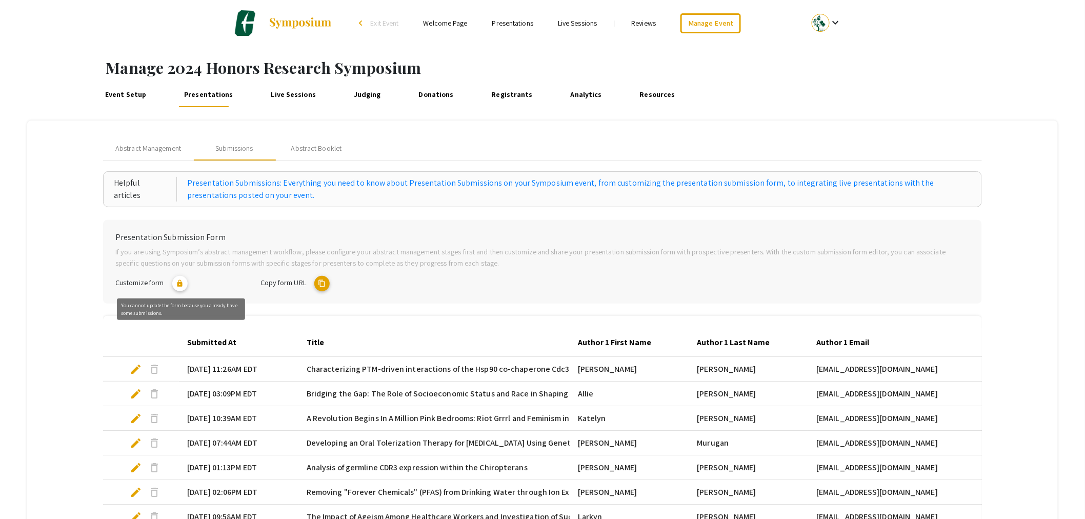
click at [183, 282] on mat-icon "lock" at bounding box center [179, 283] width 15 height 15
click at [183, 285] on mat-icon "lock" at bounding box center [179, 283] width 15 height 15
click at [324, 282] on mat-icon "content_copy" at bounding box center [321, 283] width 15 height 15
click at [389, 24] on span "Exit Event" at bounding box center [385, 22] width 28 height 9
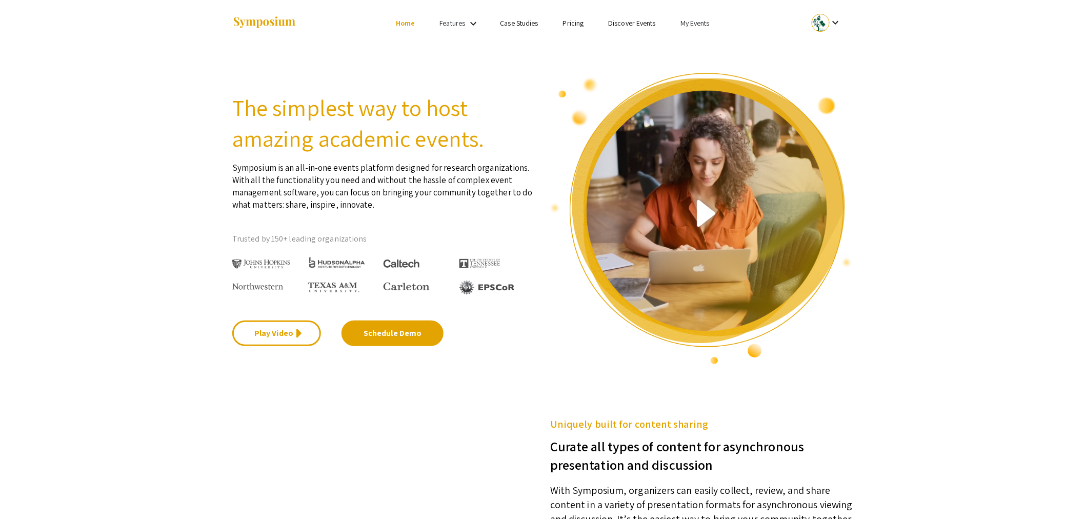
click at [692, 25] on link "My Events" at bounding box center [694, 22] width 29 height 9
click at [691, 47] on button "Events I've organized" at bounding box center [712, 45] width 88 height 25
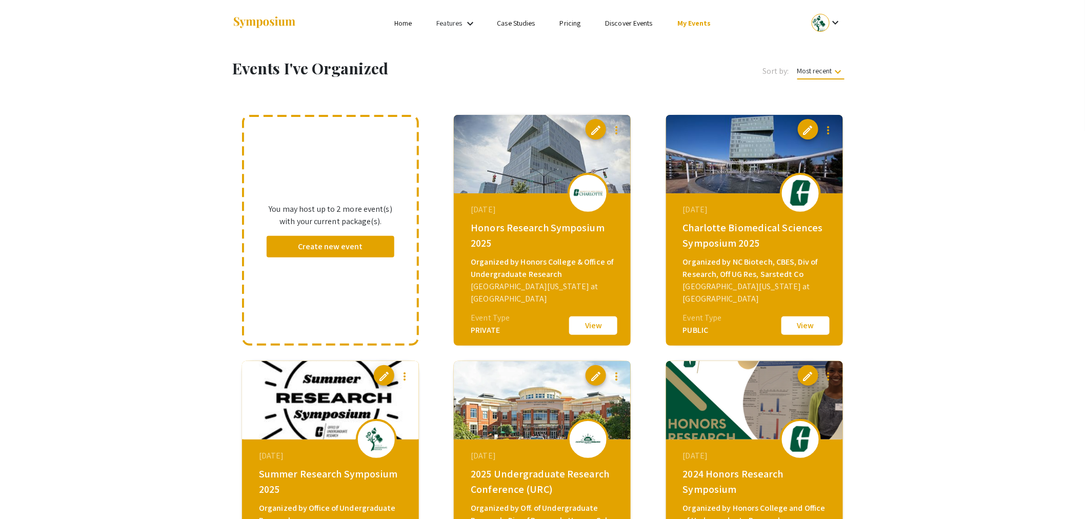
click at [587, 319] on button "View" at bounding box center [593, 326] width 51 height 22
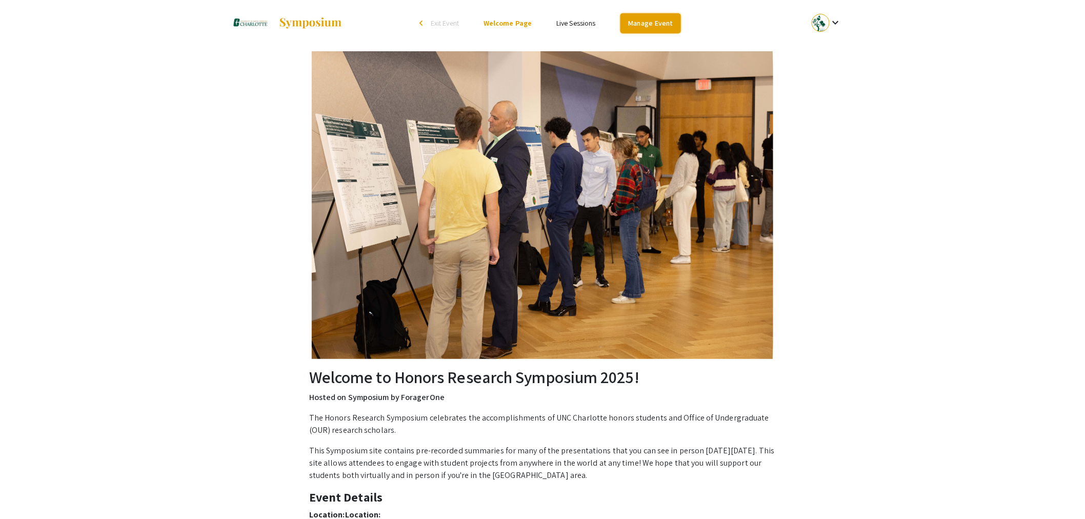
click at [644, 17] on link "Manage Event" at bounding box center [650, 23] width 61 height 20
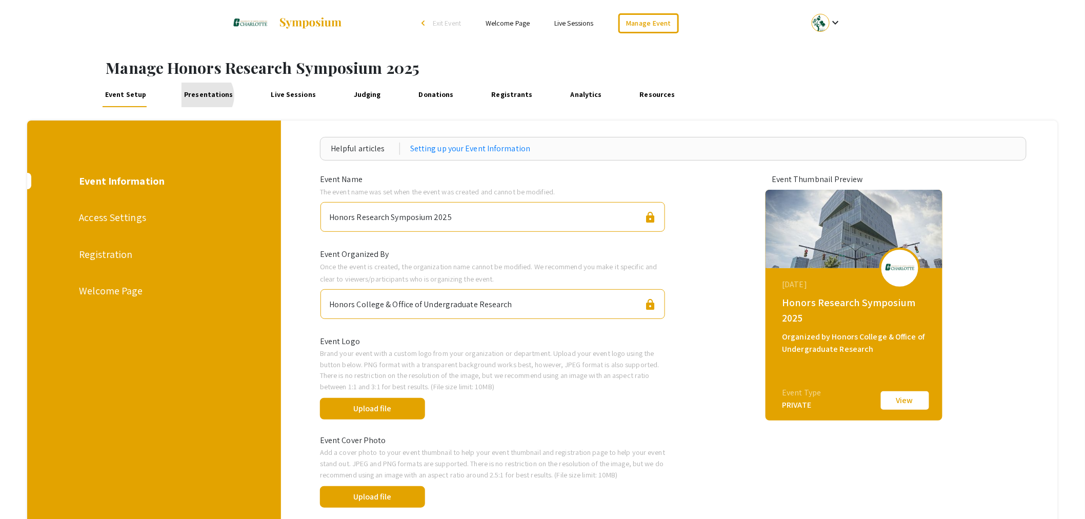
click at [203, 96] on link "Presentations" at bounding box center [209, 95] width 54 height 25
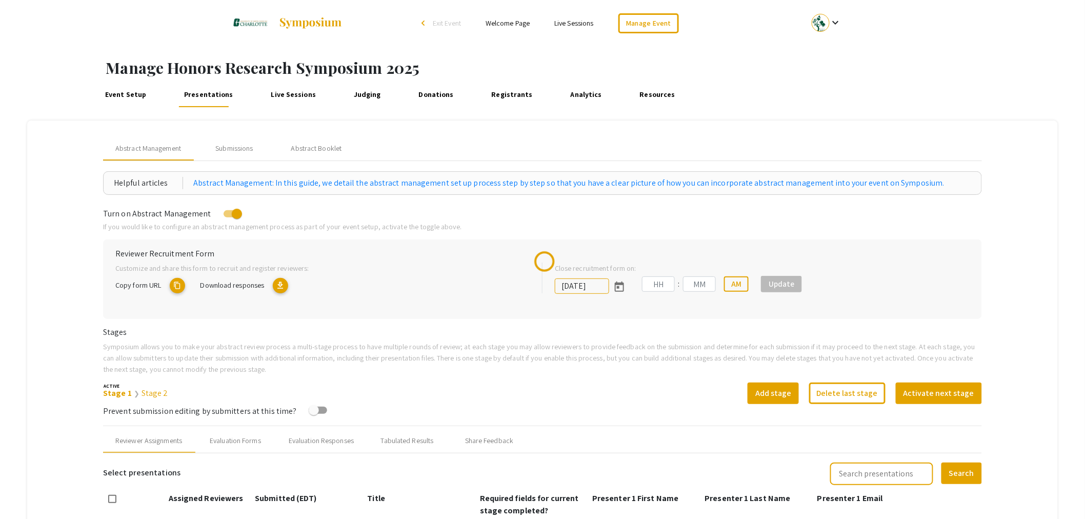
type input "[DATE]"
type input "11"
click at [222, 154] on div "Submissions" at bounding box center [234, 148] width 82 height 25
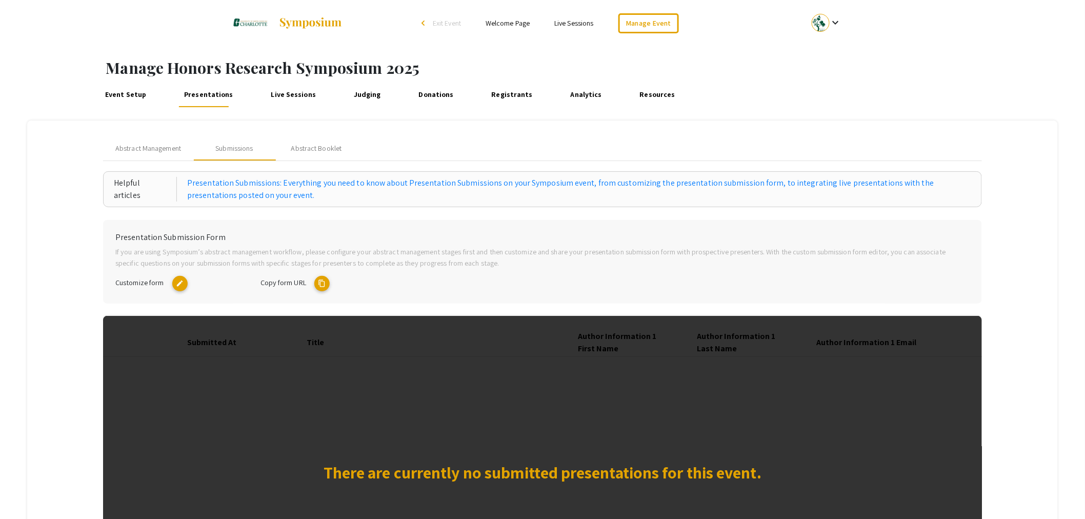
click at [183, 284] on mat-icon "edit" at bounding box center [179, 283] width 15 height 15
click at [132, 98] on link "Event Setup" at bounding box center [126, 95] width 47 height 25
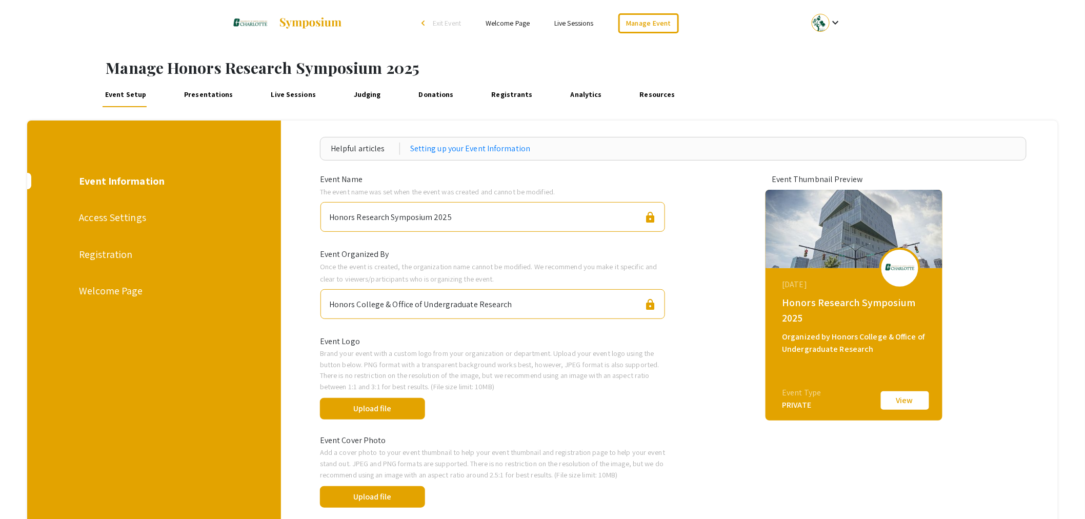
click at [115, 288] on div "Welcome Page" at bounding box center [153, 290] width 149 height 15
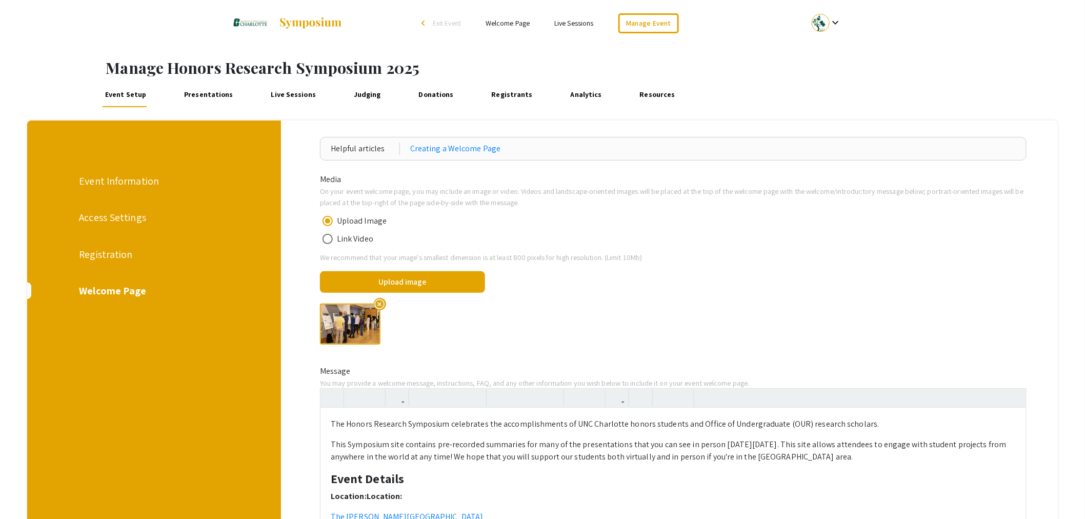
click at [109, 252] on div "Registration" at bounding box center [153, 254] width 149 height 15
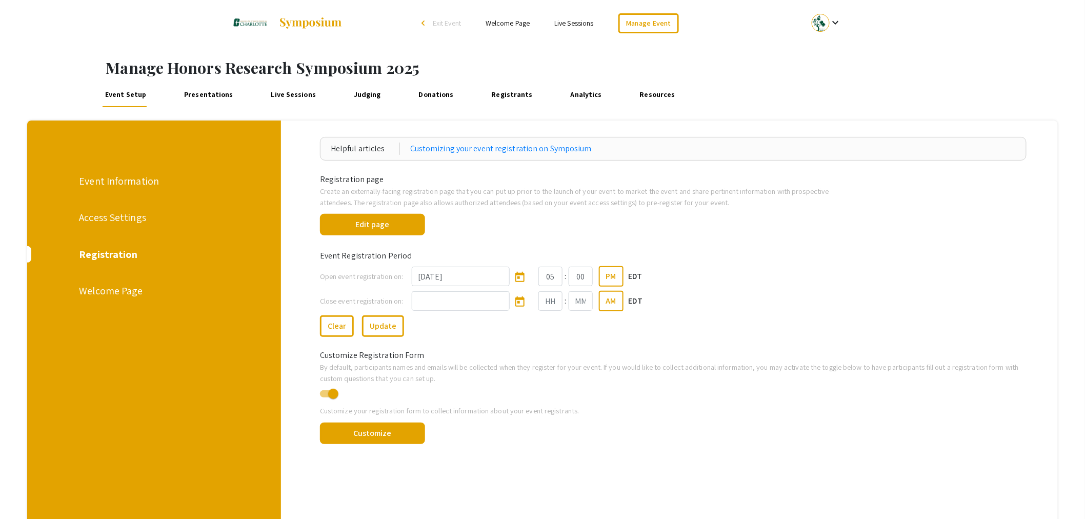
click at [103, 222] on div "Access Settings" at bounding box center [153, 217] width 149 height 15
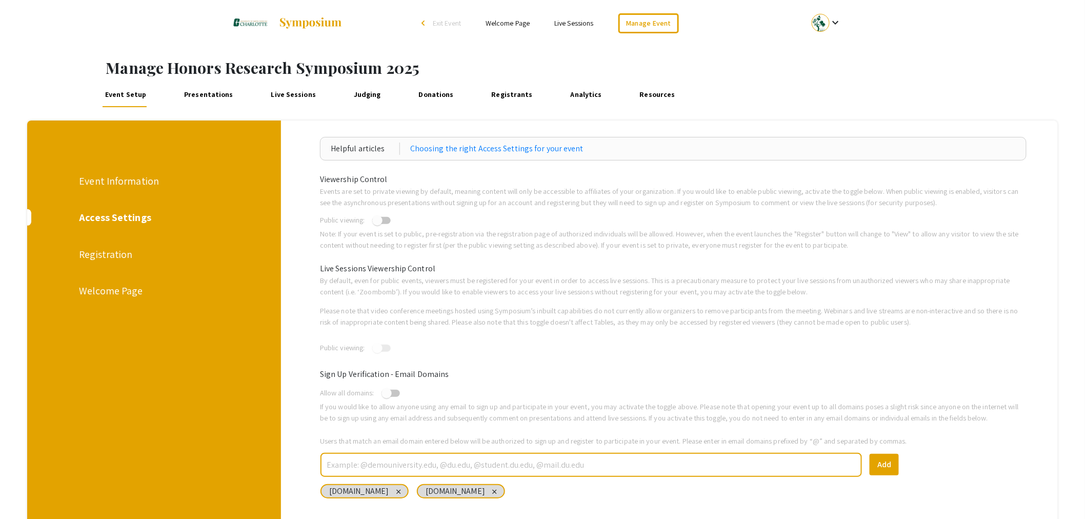
click at [116, 187] on div "Event Information" at bounding box center [153, 180] width 149 height 15
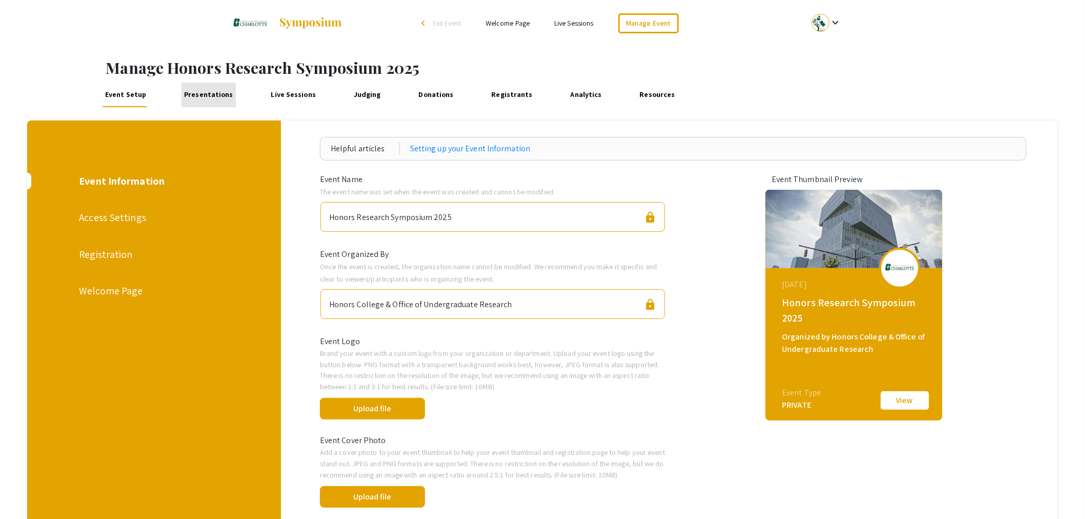
click at [228, 94] on link "Presentations" at bounding box center [209, 95] width 54 height 25
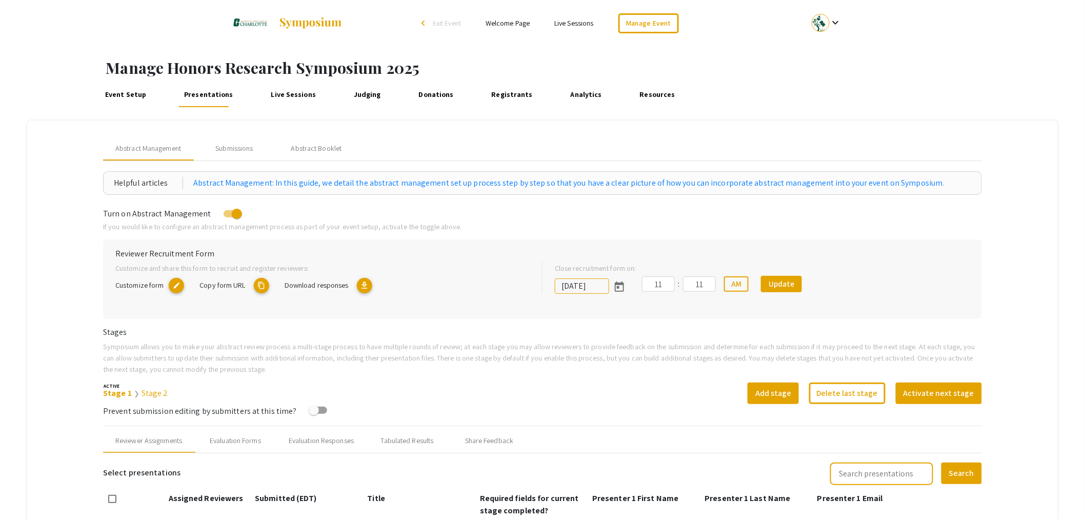
click at [133, 98] on link "Event Setup" at bounding box center [126, 95] width 47 height 25
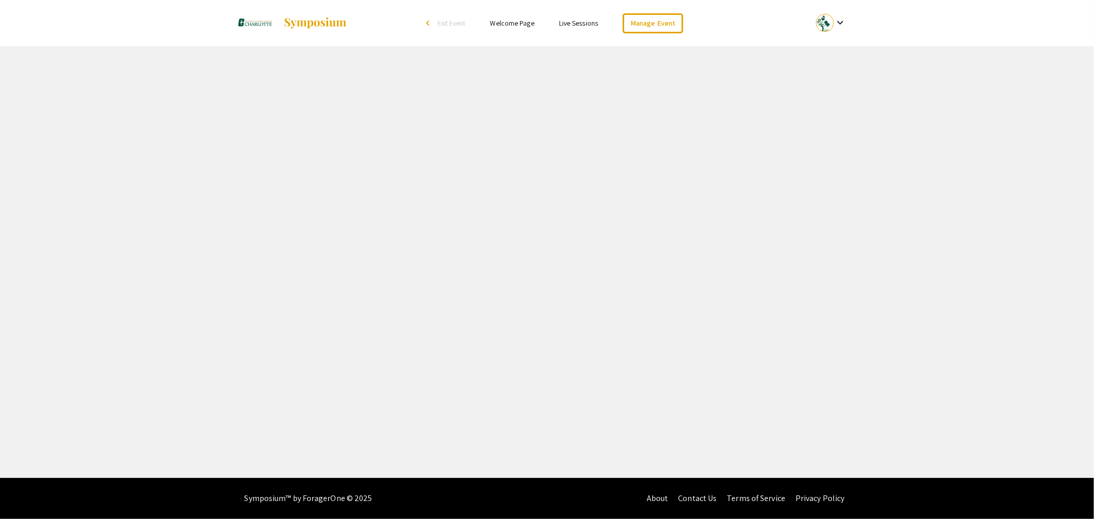
select select "8"
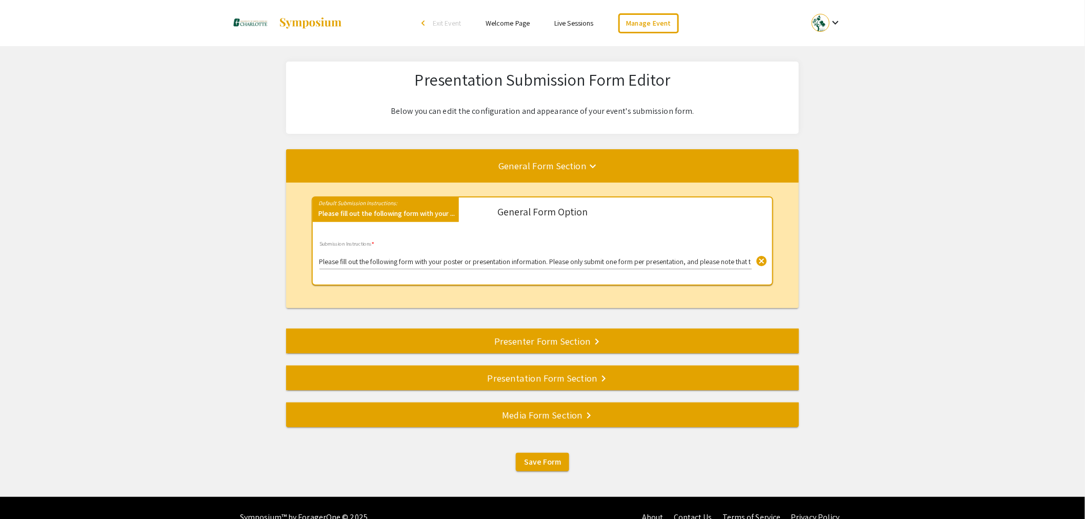
click at [452, 22] on span "Exit Event" at bounding box center [447, 22] width 28 height 9
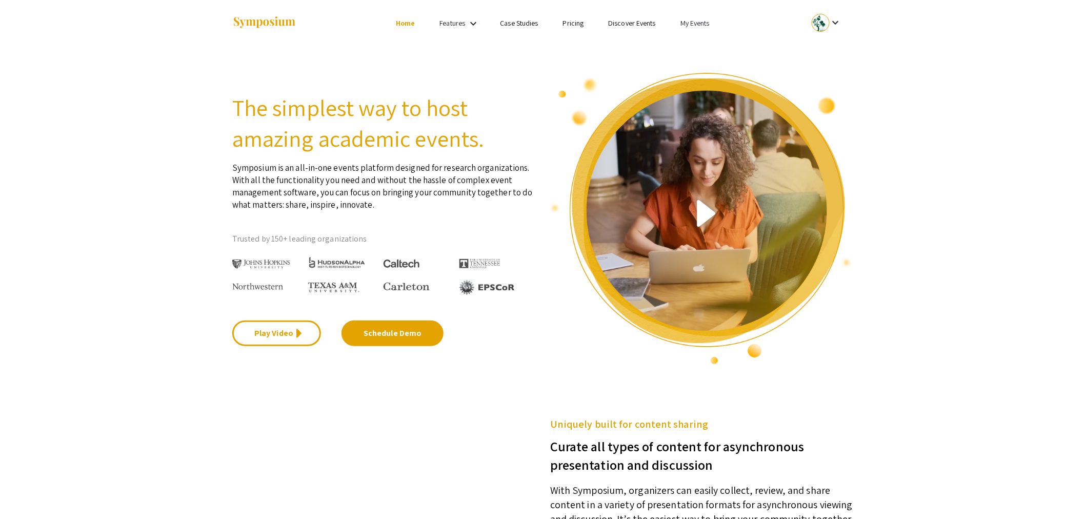
click at [690, 23] on link "My Events" at bounding box center [694, 22] width 29 height 9
click at [695, 49] on button "Events I've organized" at bounding box center [712, 45] width 88 height 25
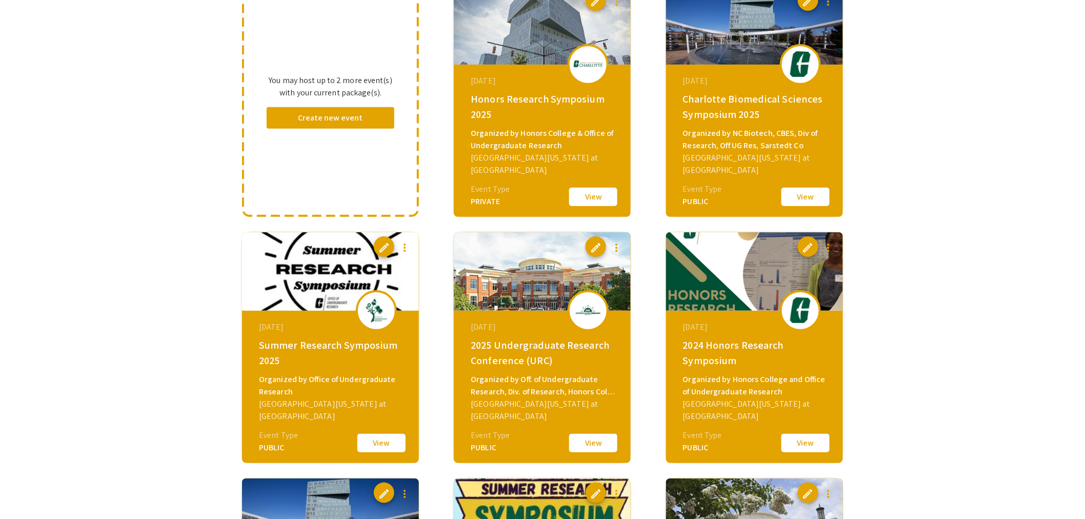
scroll to position [57, 0]
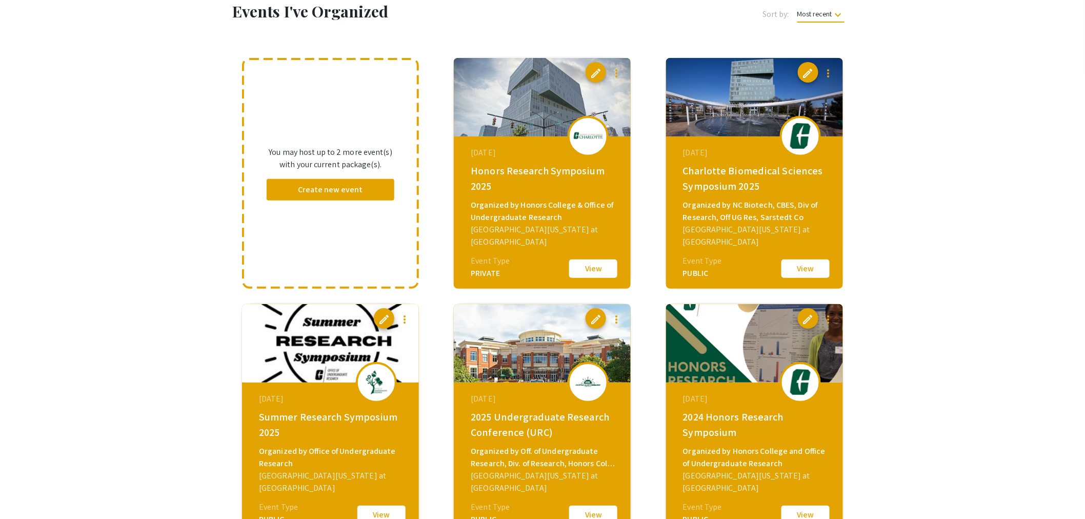
click at [788, 264] on button "View" at bounding box center [805, 269] width 51 height 22
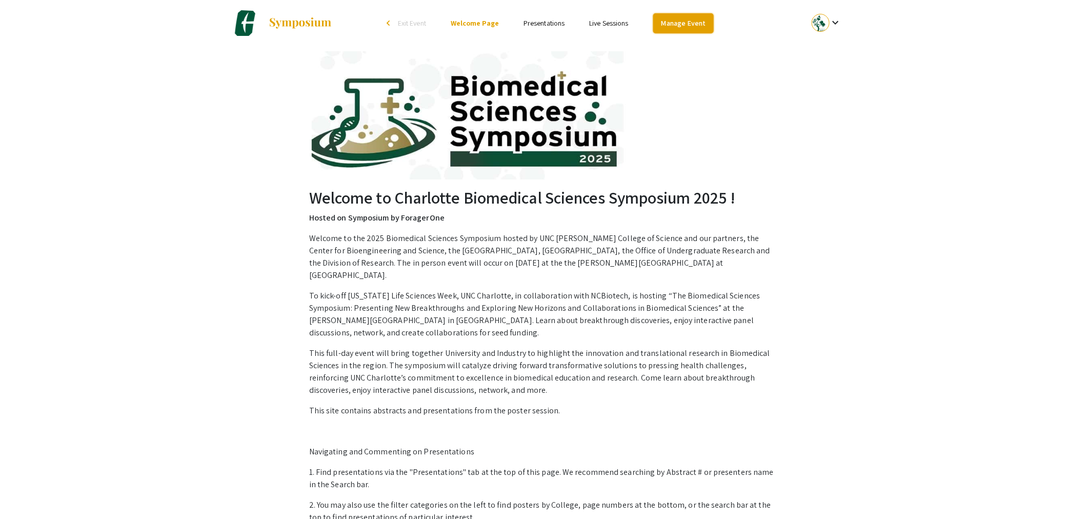
click at [680, 23] on link "Manage Event" at bounding box center [683, 23] width 61 height 20
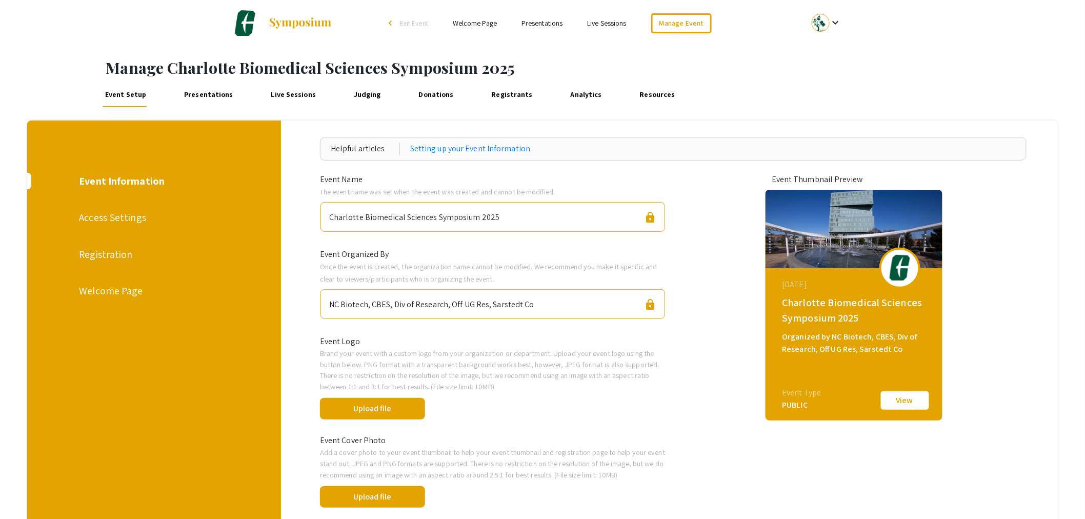
click at [202, 92] on link "Presentations" at bounding box center [209, 95] width 54 height 25
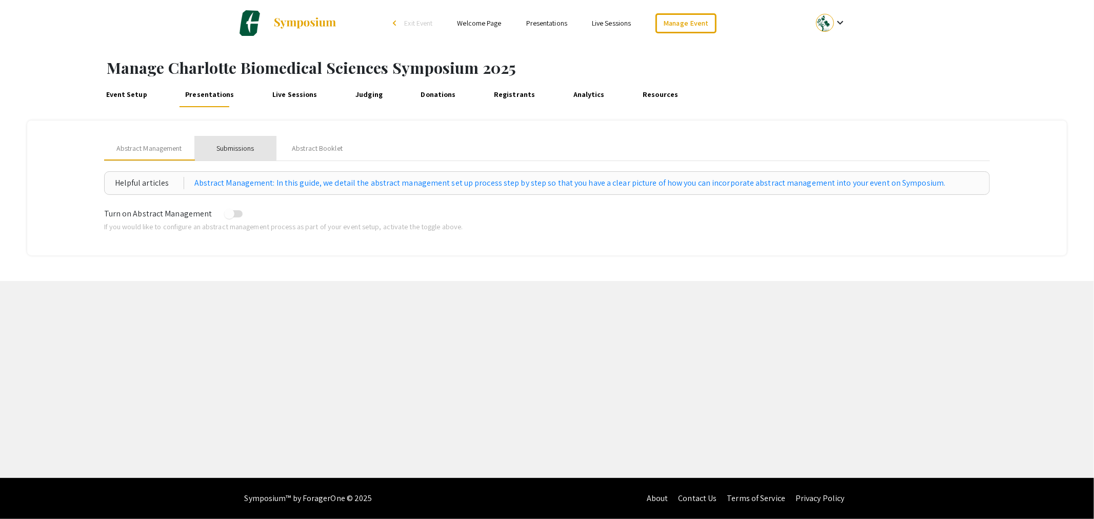
click at [232, 146] on div "Submissions" at bounding box center [234, 148] width 37 height 11
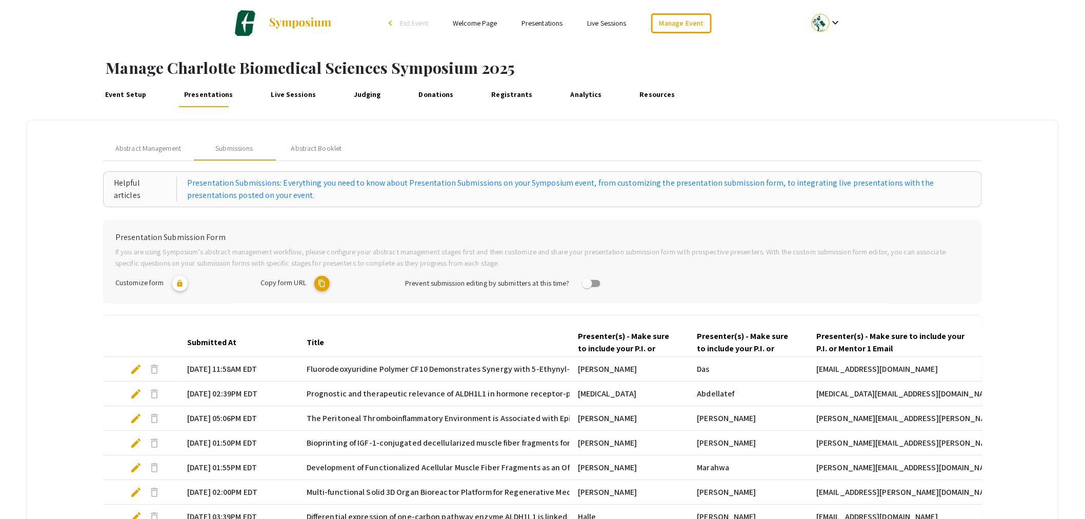
click at [318, 280] on mat-icon "content_copy" at bounding box center [321, 283] width 15 height 15
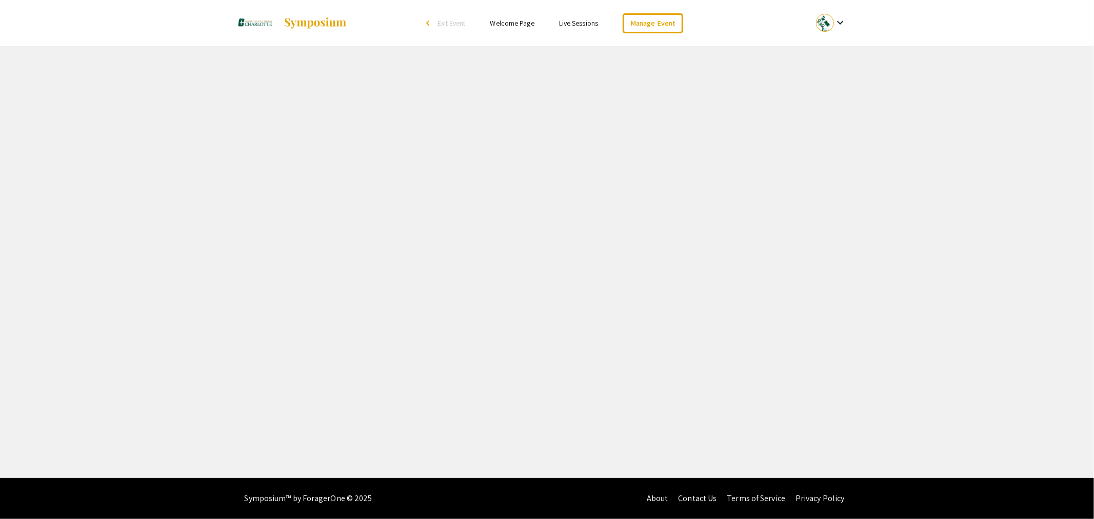
select select "8"
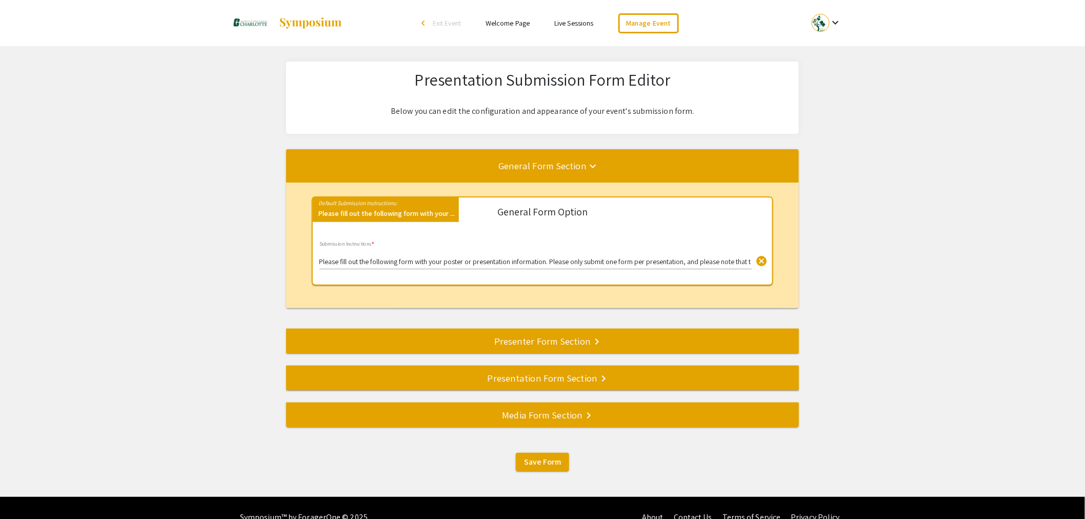
click at [446, 258] on input "Please fill out the following form with your poster or presentation information…" at bounding box center [535, 262] width 432 height 8
click at [676, 262] on input "Please fill out the following form with your presentation information for the 2…" at bounding box center [535, 262] width 432 height 8
type input "Please fill out the following form with your presentation information for the 2…"
click at [537, 464] on span "Save Form" at bounding box center [542, 461] width 37 height 11
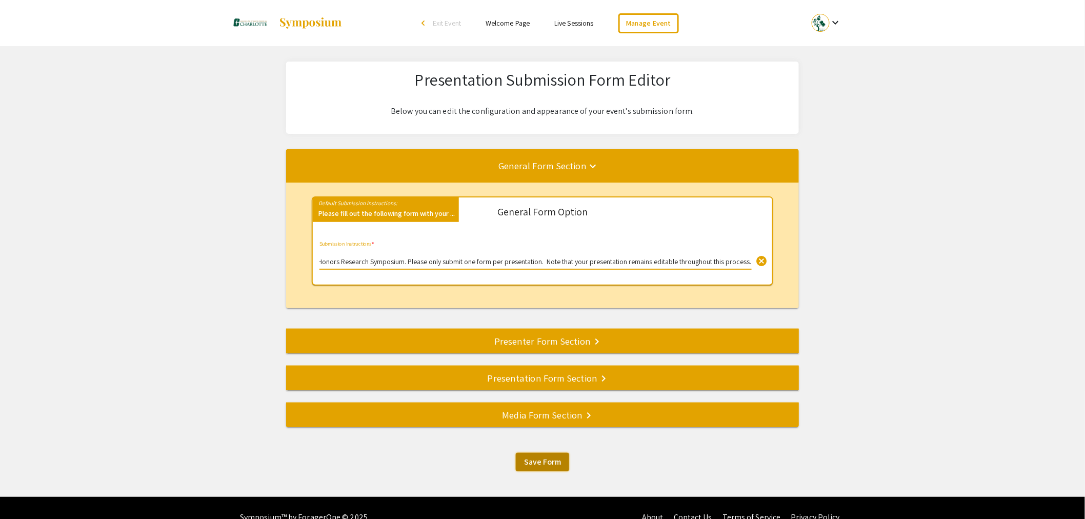
scroll to position [0, 0]
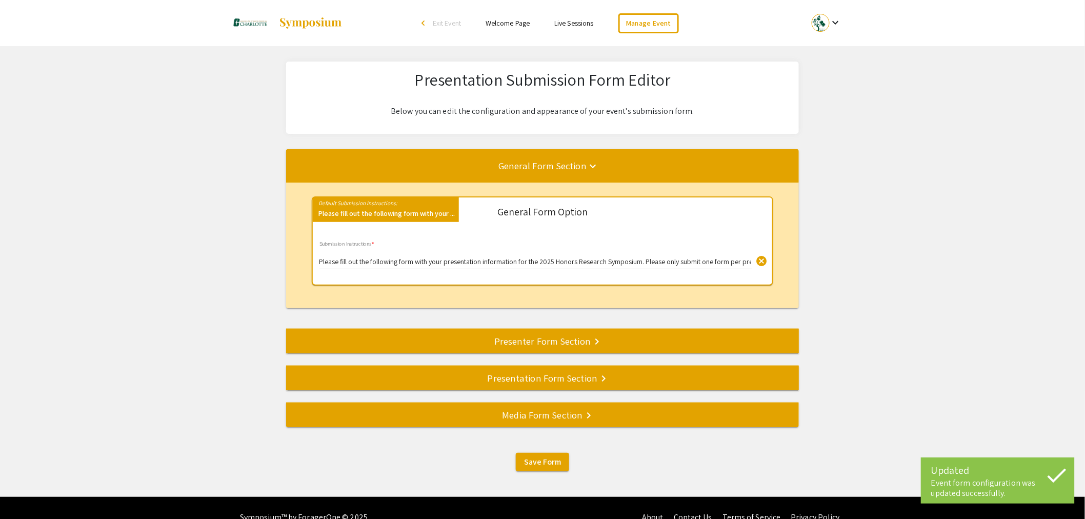
click at [521, 412] on div "Media Form Section keyboard_arrow_right" at bounding box center [542, 415] width 513 height 14
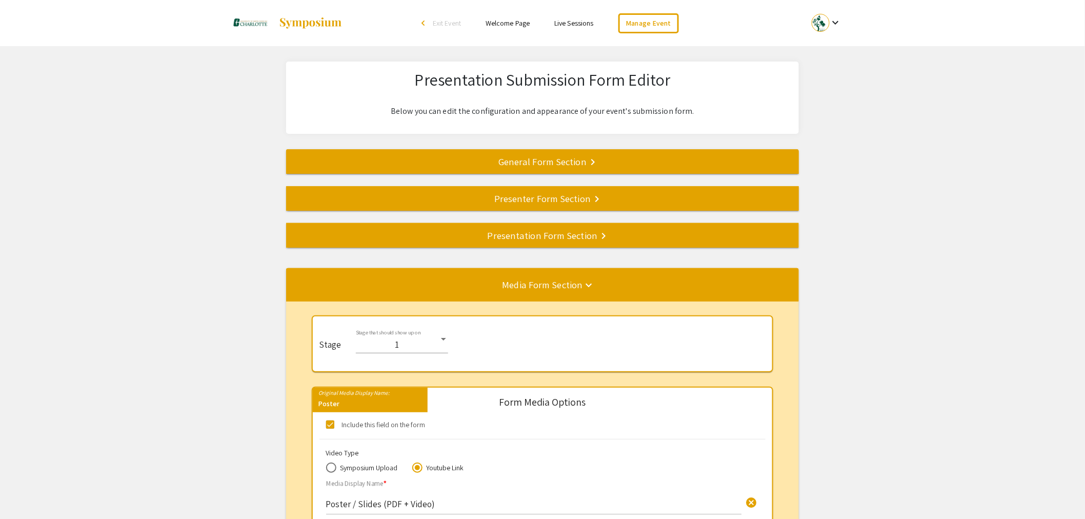
click at [526, 240] on div "Presentation Form Section keyboard_arrow_right" at bounding box center [542, 235] width 513 height 14
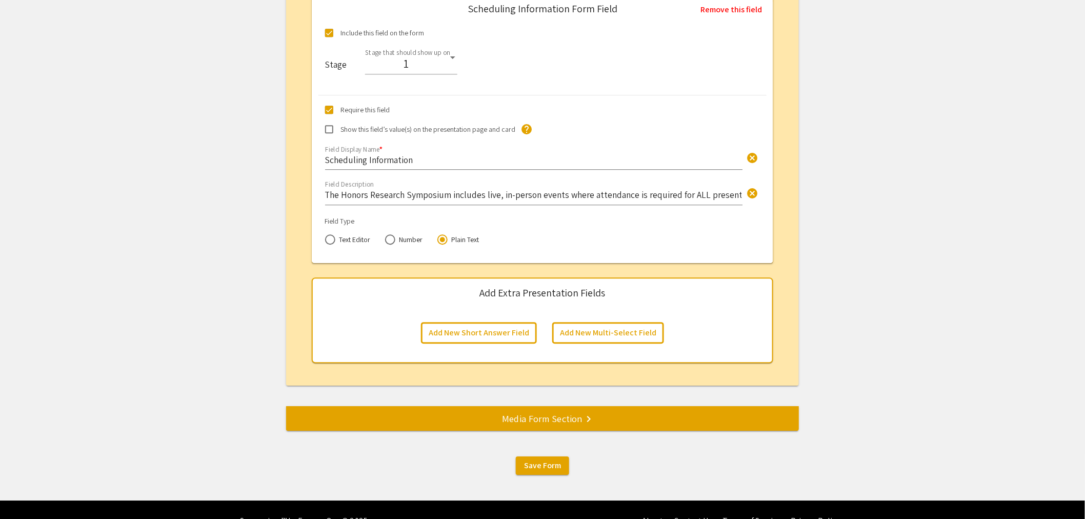
scroll to position [2695, 0]
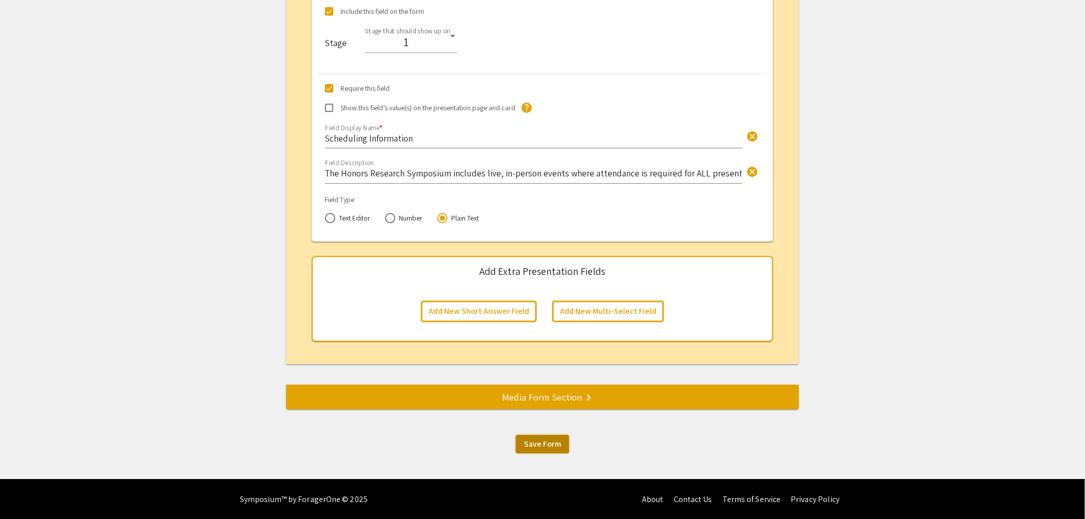
click at [555, 446] on span "Save Form" at bounding box center [542, 443] width 37 height 11
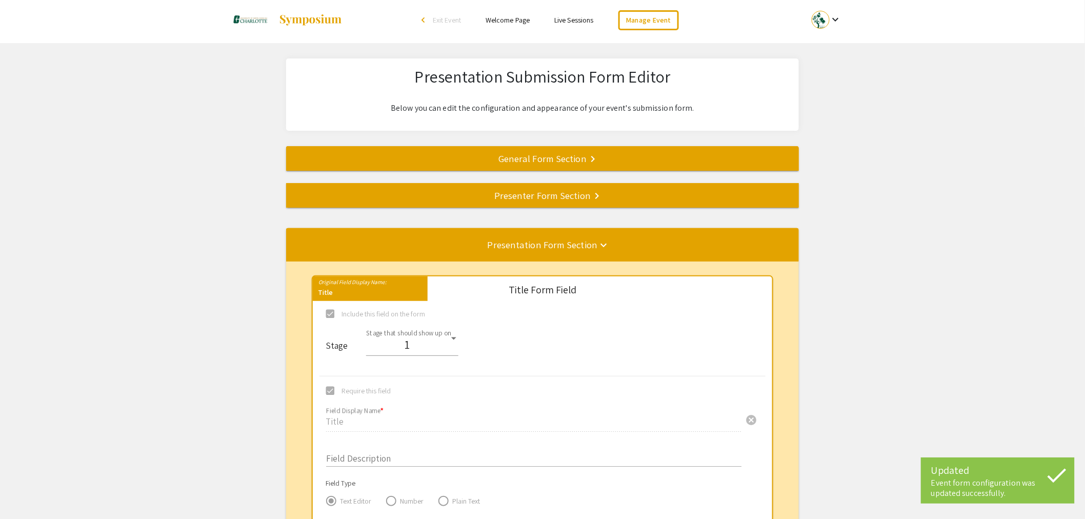
scroll to position [0, 0]
